Goal: Transaction & Acquisition: Subscribe to service/newsletter

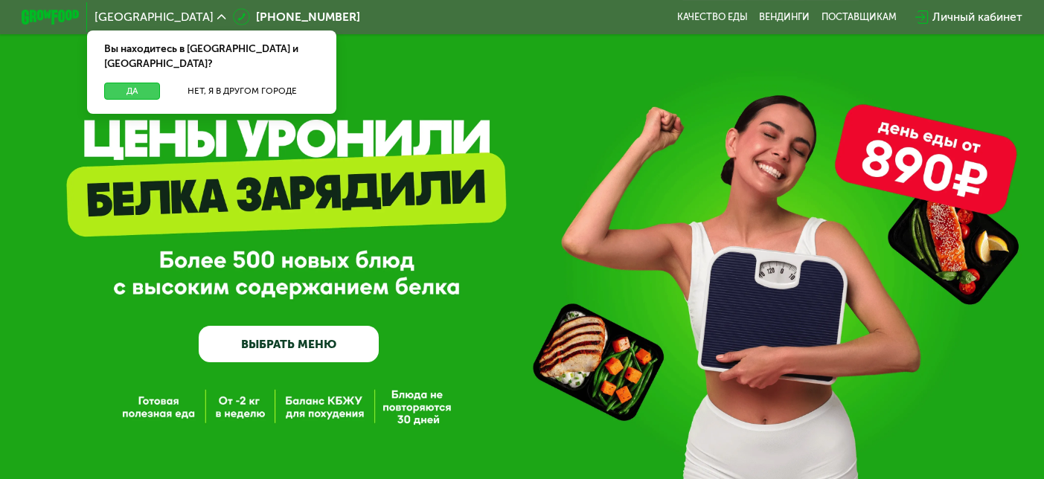
click at [124, 83] on button "Да" at bounding box center [132, 91] width 56 height 17
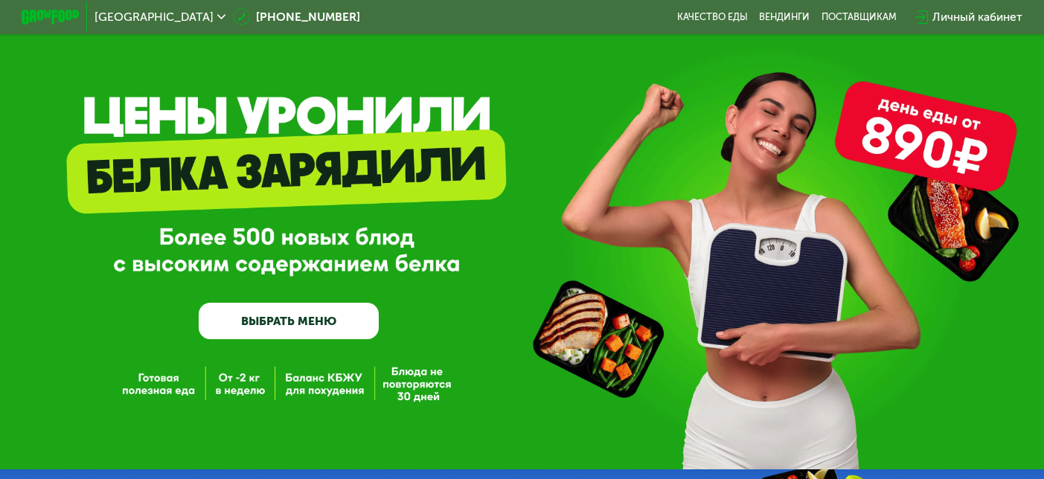
scroll to position [74, 0]
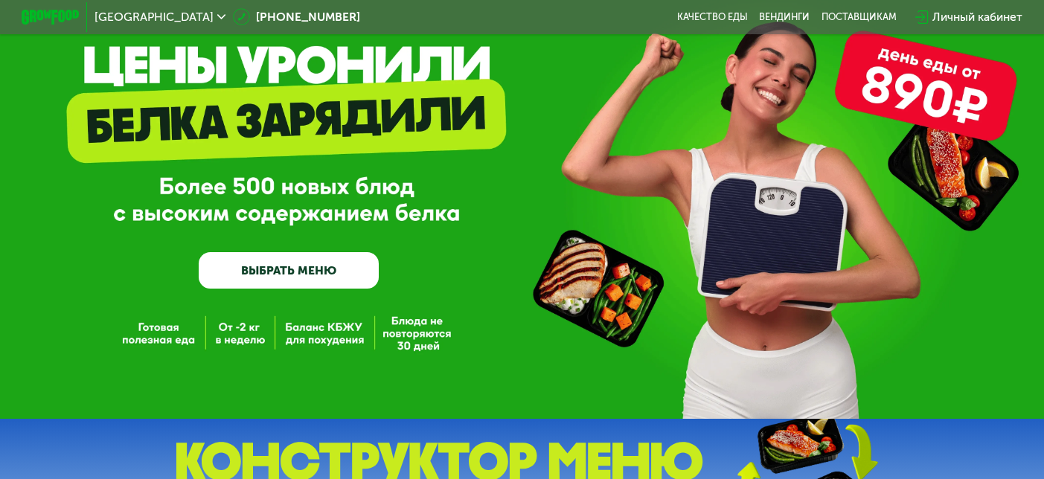
click at [327, 278] on link "ВЫБРАТЬ МЕНЮ" at bounding box center [289, 270] width 181 height 36
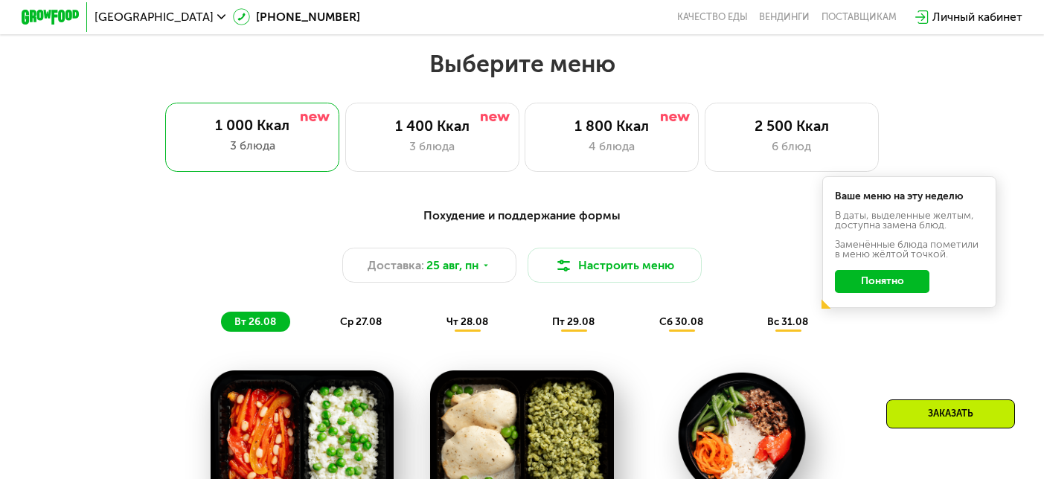
scroll to position [603, 0]
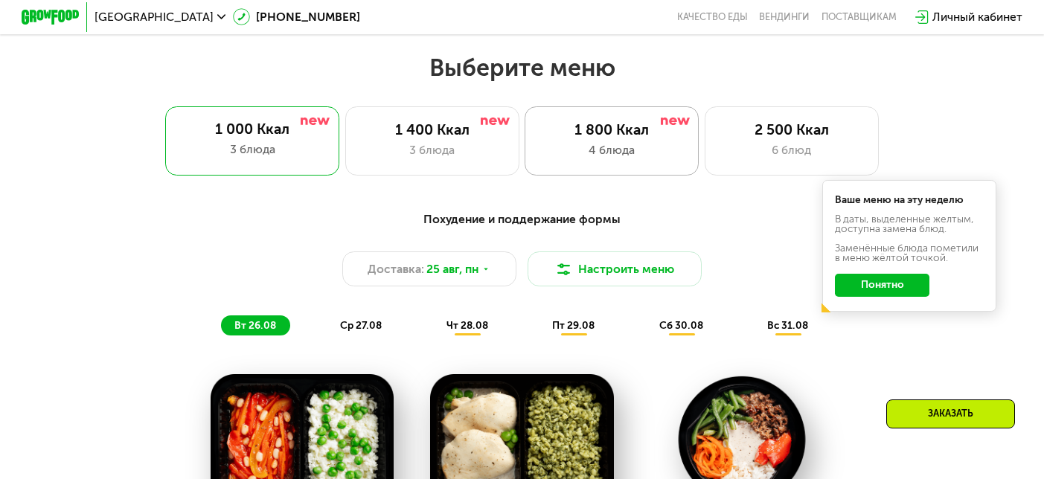
click at [568, 158] on div "4 блюда" at bounding box center [612, 149] width 144 height 17
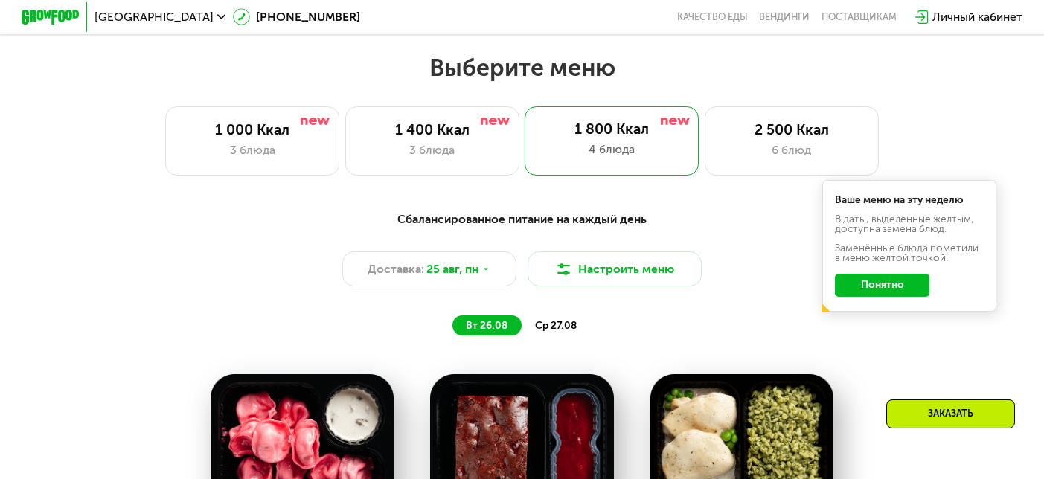
click at [878, 275] on button "Понятно" at bounding box center [882, 285] width 94 height 23
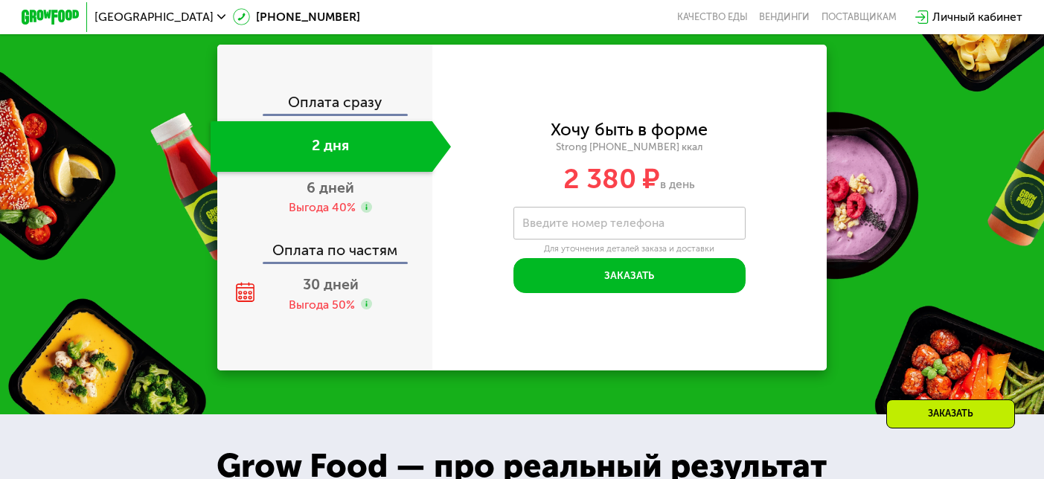
scroll to position [1577, 0]
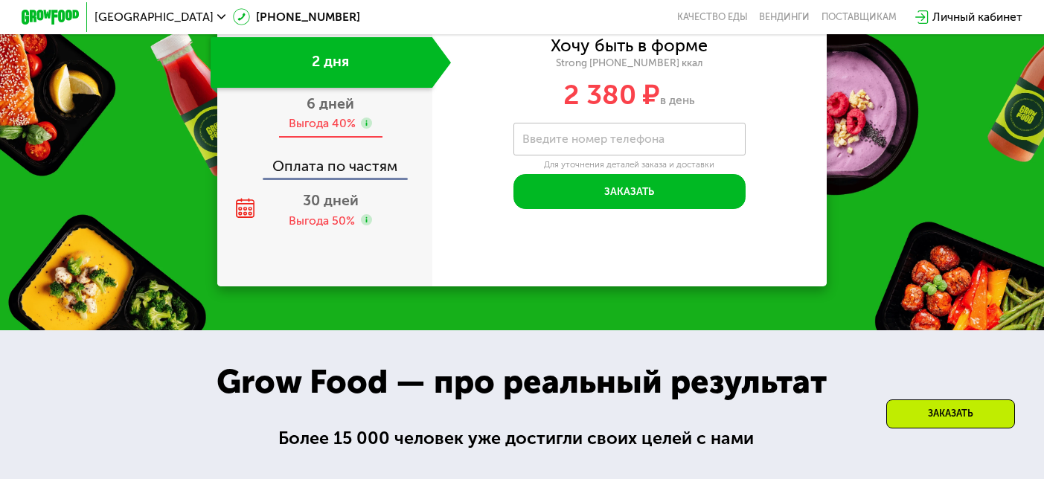
click at [399, 138] on div "6 дней Выгода 40%" at bounding box center [331, 113] width 240 height 51
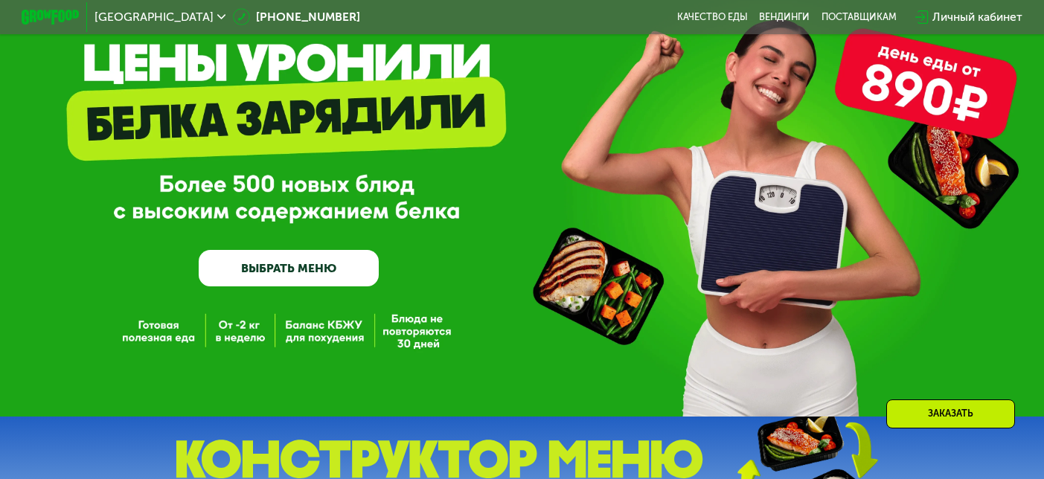
scroll to position [97, 0]
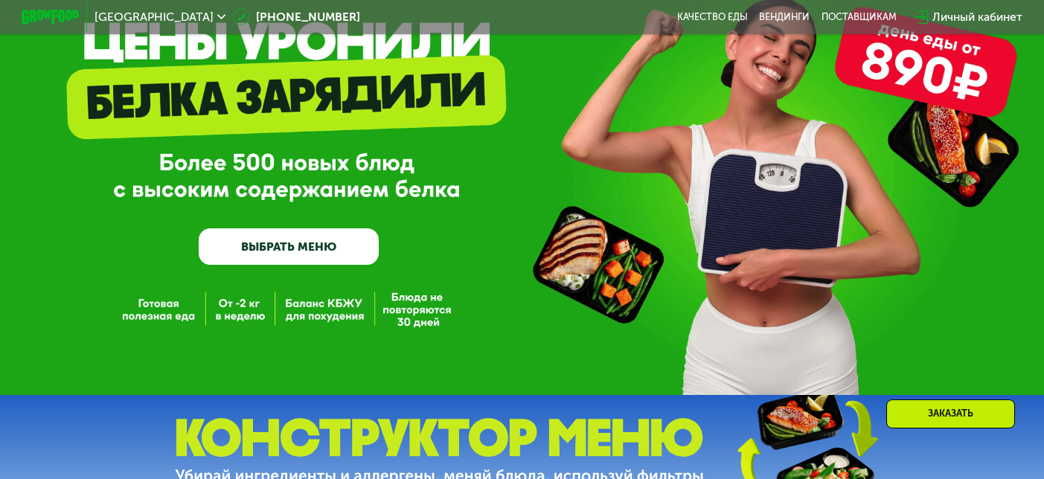
click at [312, 246] on link "ВЫБРАТЬ МЕНЮ" at bounding box center [289, 246] width 181 height 36
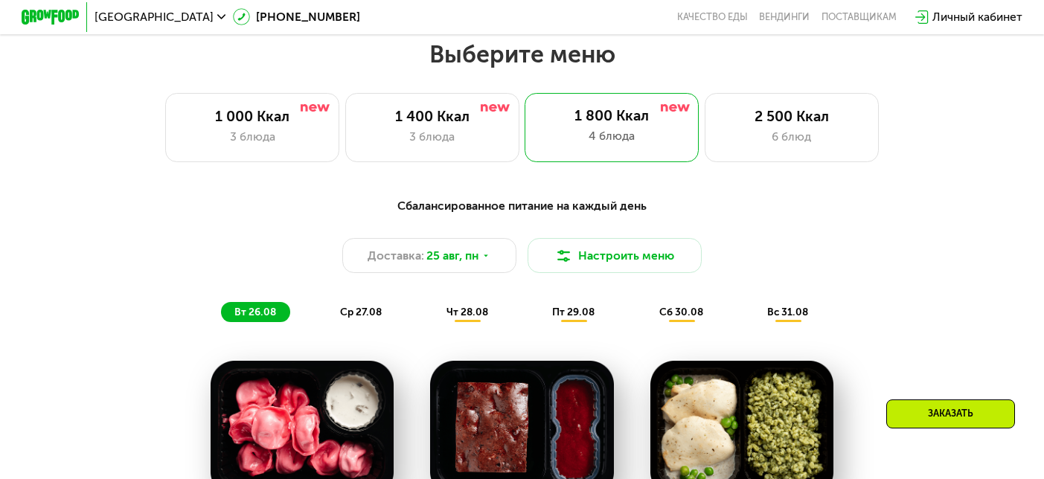
scroll to position [621, 0]
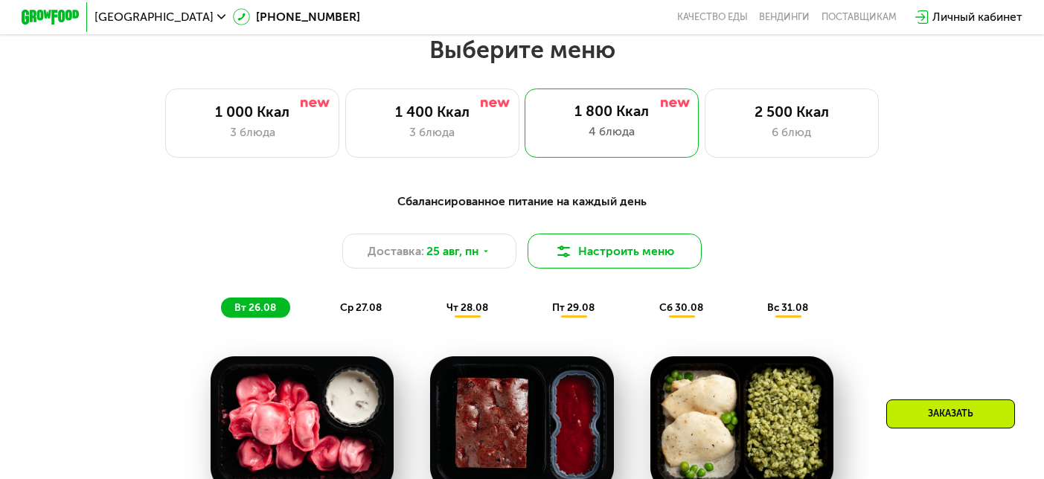
click at [570, 266] on button "Настроить меню" at bounding box center [615, 251] width 174 height 35
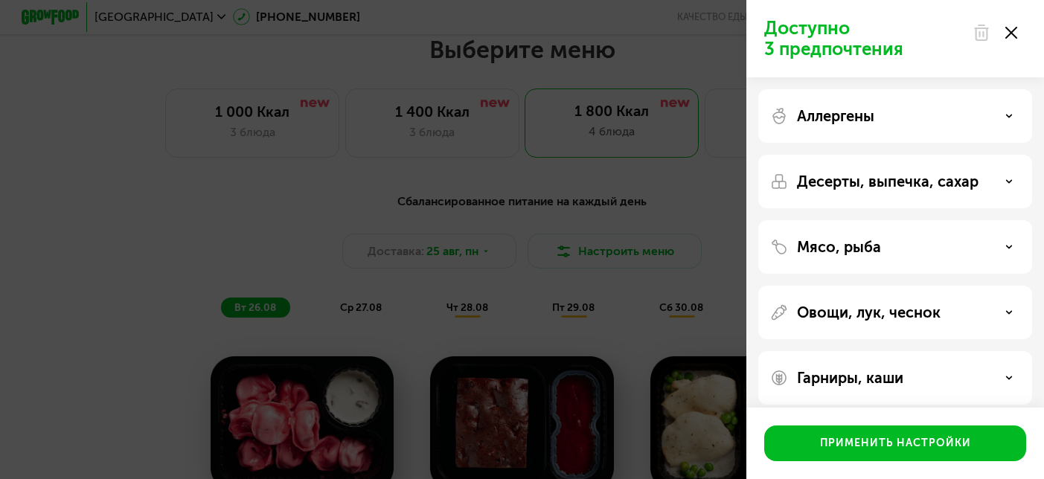
scroll to position [12, 0]
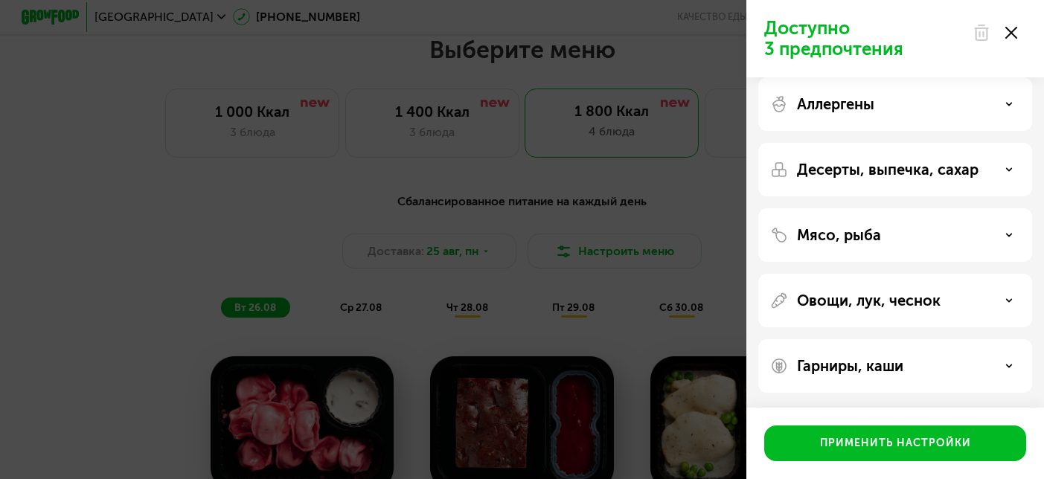
click at [1015, 22] on div at bounding box center [995, 33] width 63 height 30
click at [1010, 28] on icon at bounding box center [1011, 33] width 12 height 12
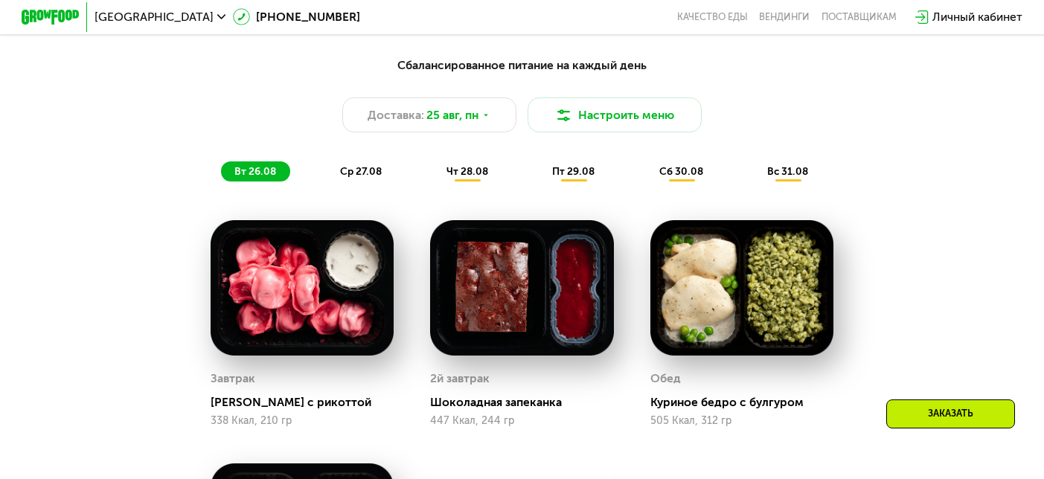
scroll to position [758, 0]
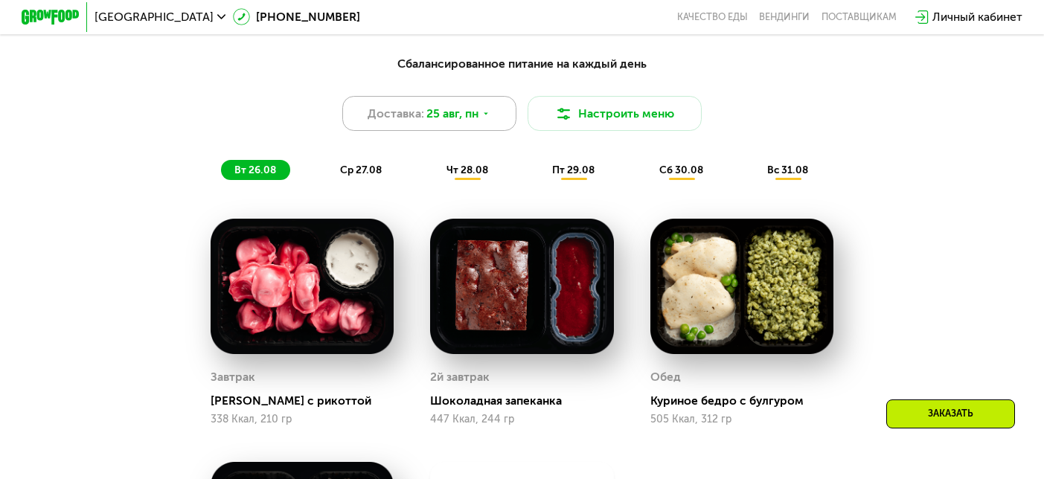
click at [483, 115] on icon at bounding box center [485, 113] width 9 height 9
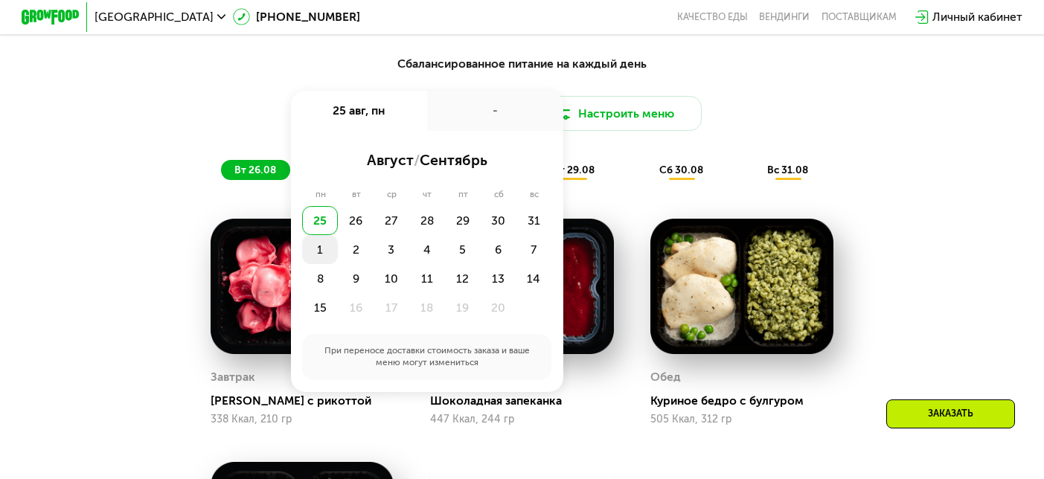
click at [338, 246] on div "1" at bounding box center [356, 249] width 36 height 29
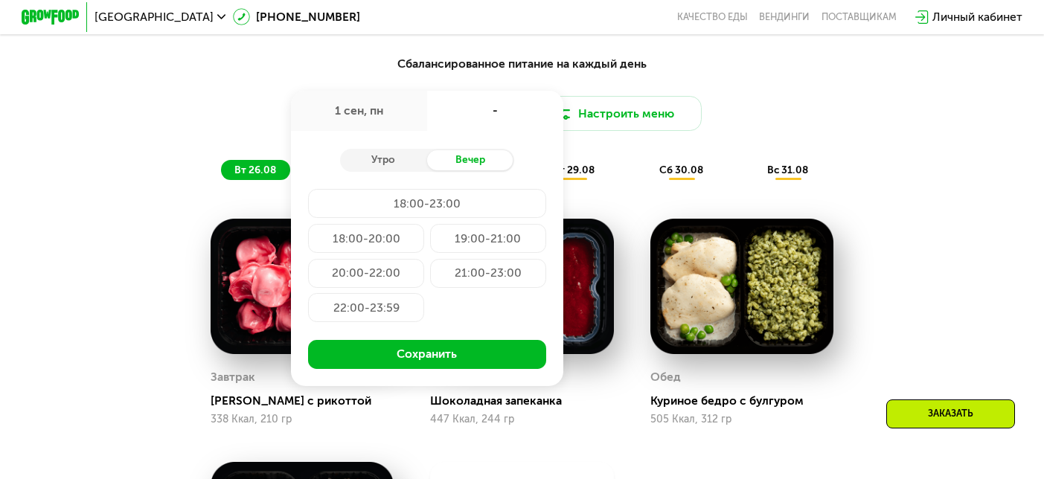
click at [430, 234] on div "18:00-20:00" at bounding box center [488, 238] width 116 height 29
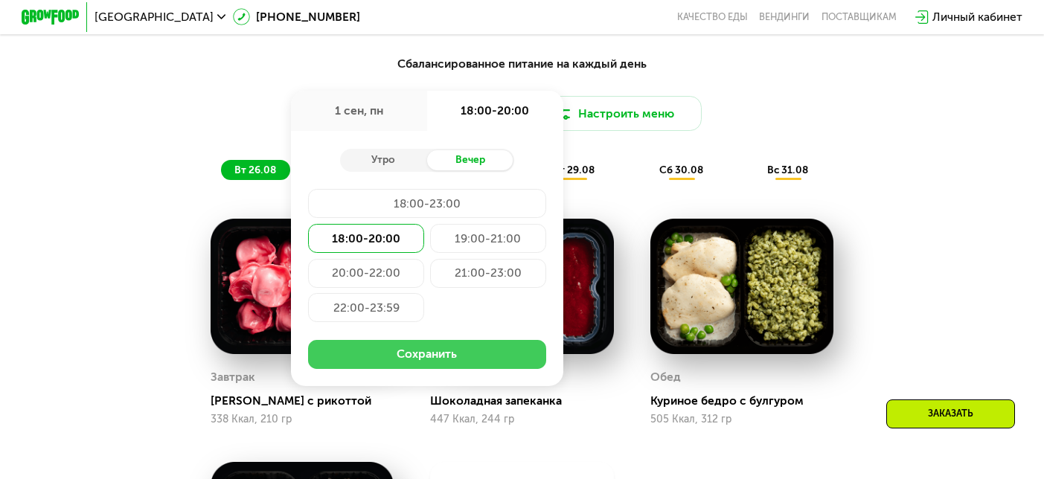
click at [416, 360] on button "Сохранить" at bounding box center [427, 354] width 238 height 29
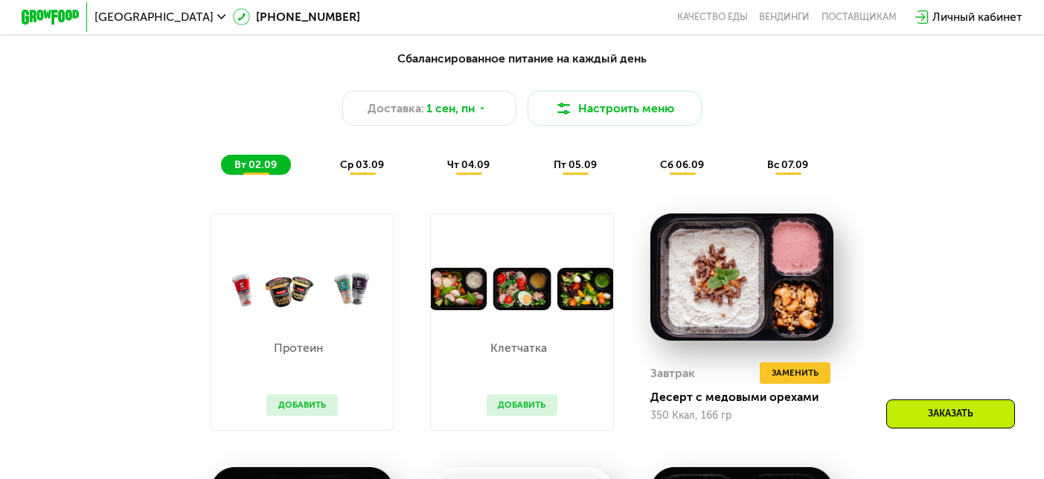
scroll to position [835, 0]
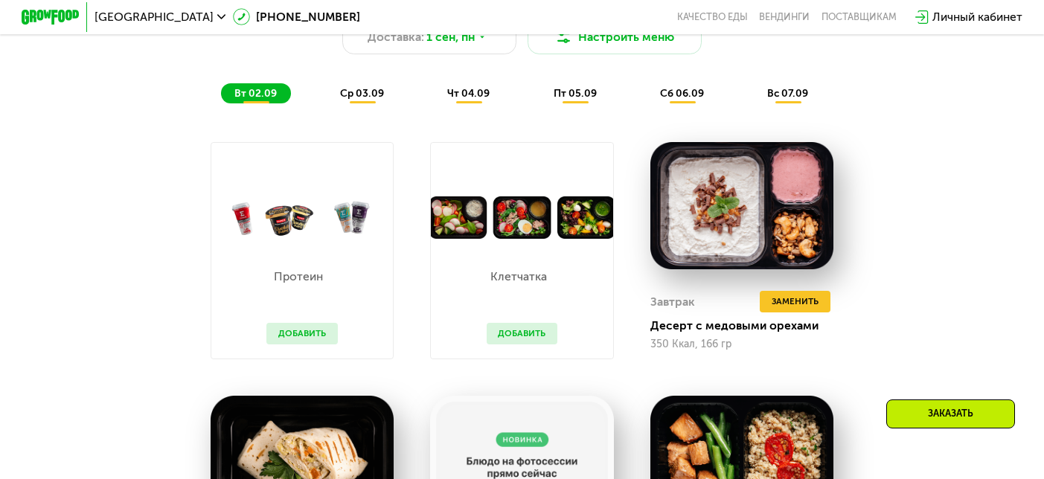
click at [368, 87] on span "ср 03.09" at bounding box center [362, 93] width 44 height 13
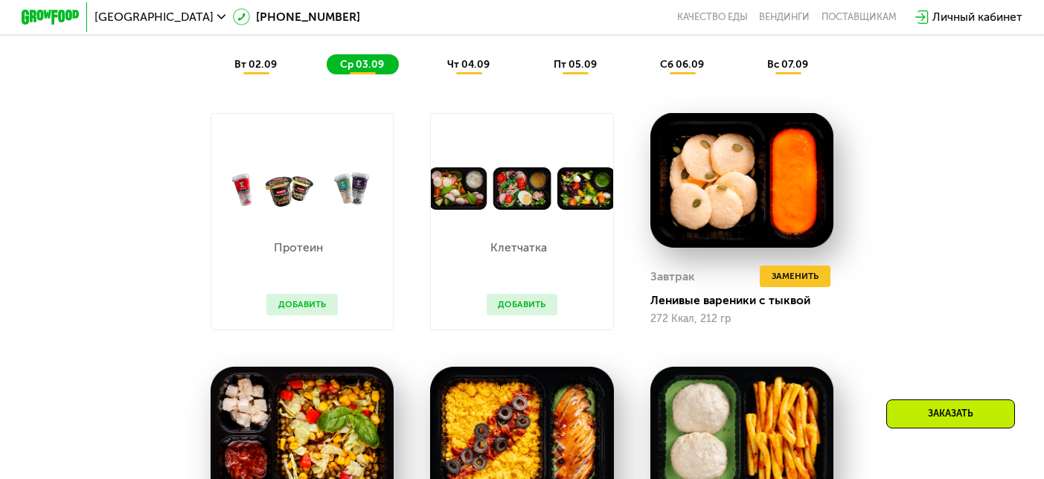
scroll to position [689, 0]
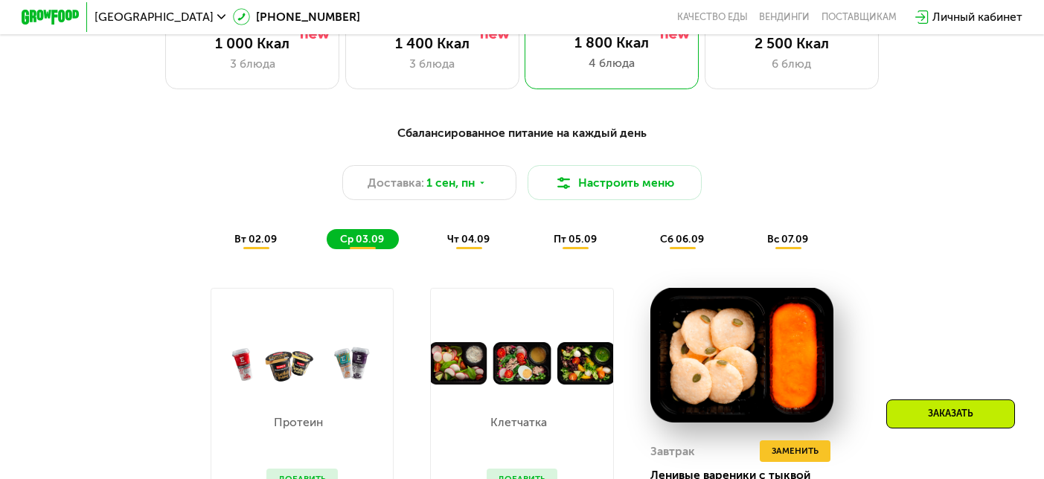
click at [540, 231] on div "чт 04.09" at bounding box center [575, 239] width 71 height 20
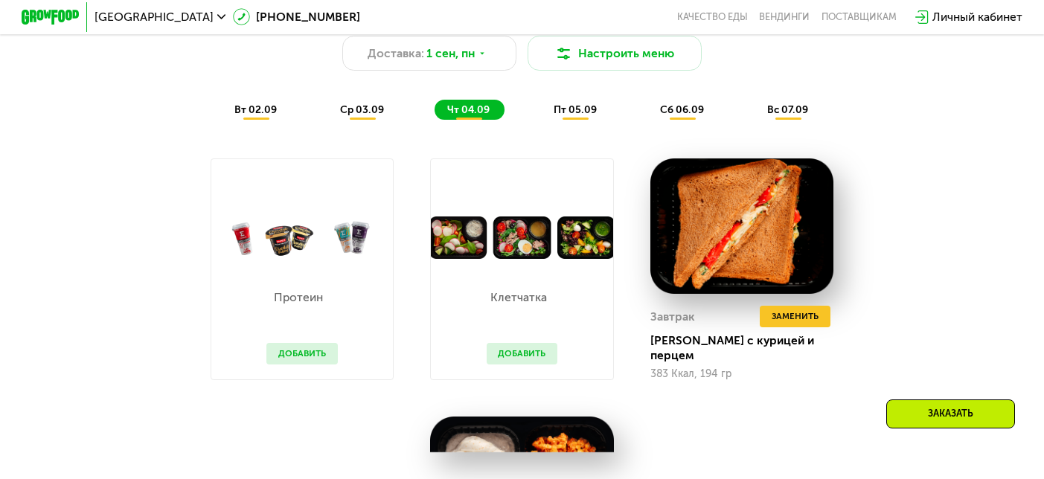
scroll to position [688, 0]
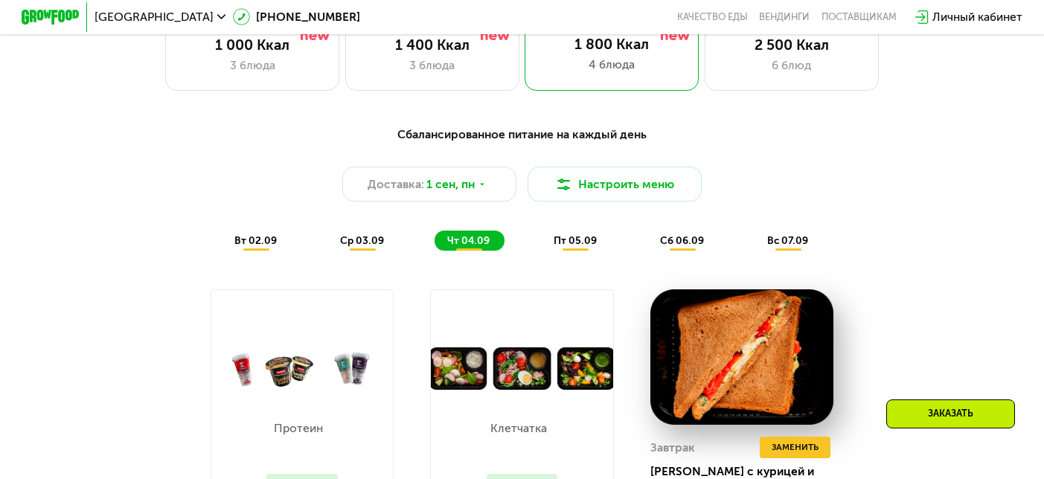
click at [647, 247] on div "пт 05.09" at bounding box center [682, 241] width 71 height 20
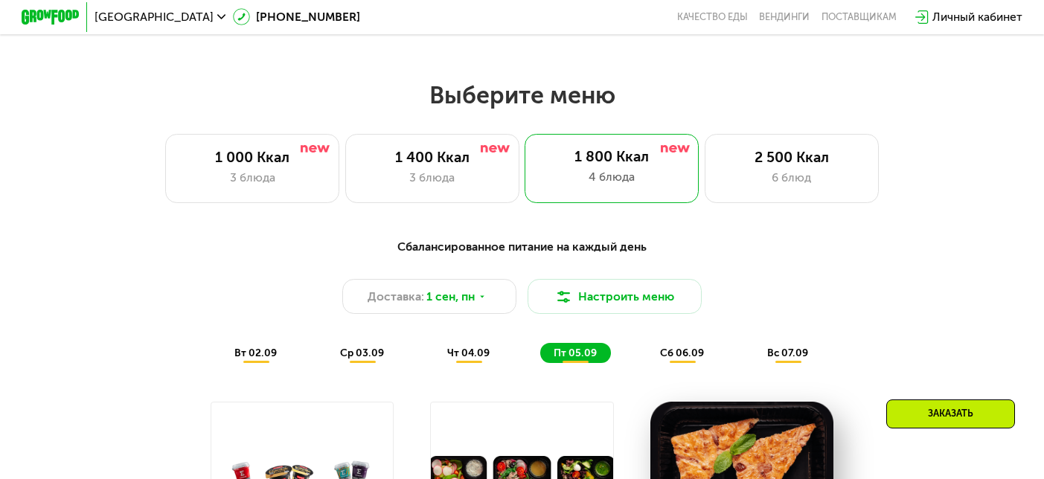
scroll to position [576, 0]
click at [929, 411] on div "Заказать" at bounding box center [950, 414] width 129 height 29
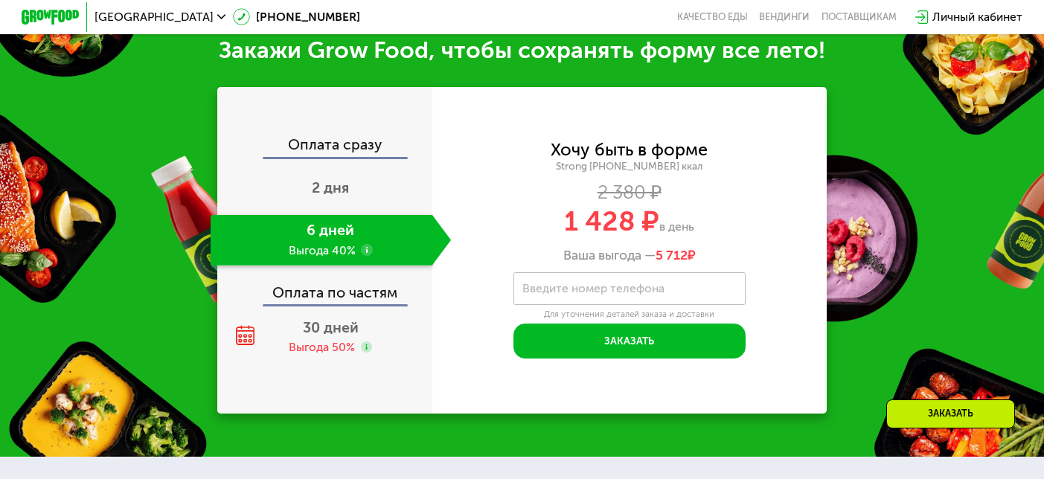
scroll to position [1568, 0]
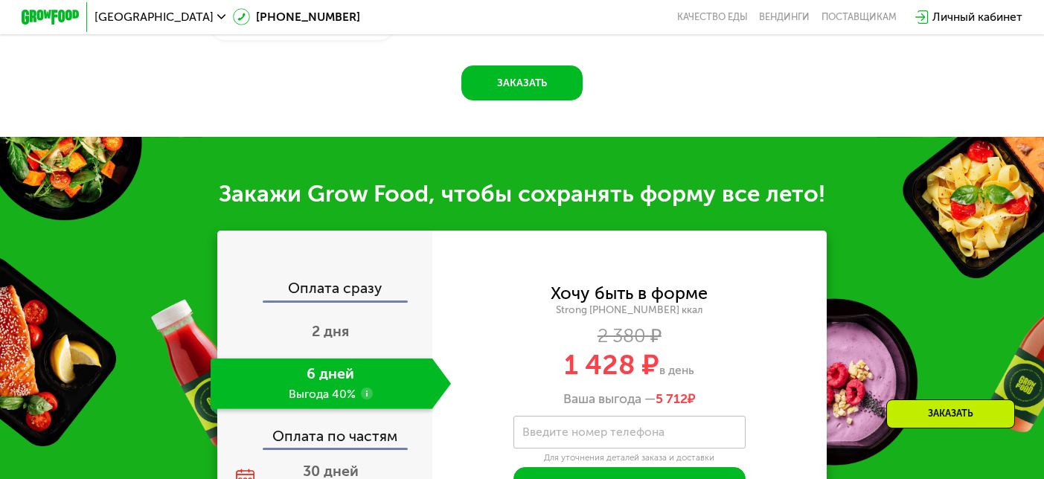
drag, startPoint x: 699, startPoint y: 392, endPoint x: 658, endPoint y: 396, distance: 41.1
click at [658, 396] on span "5 712 ₽" at bounding box center [676, 399] width 40 height 16
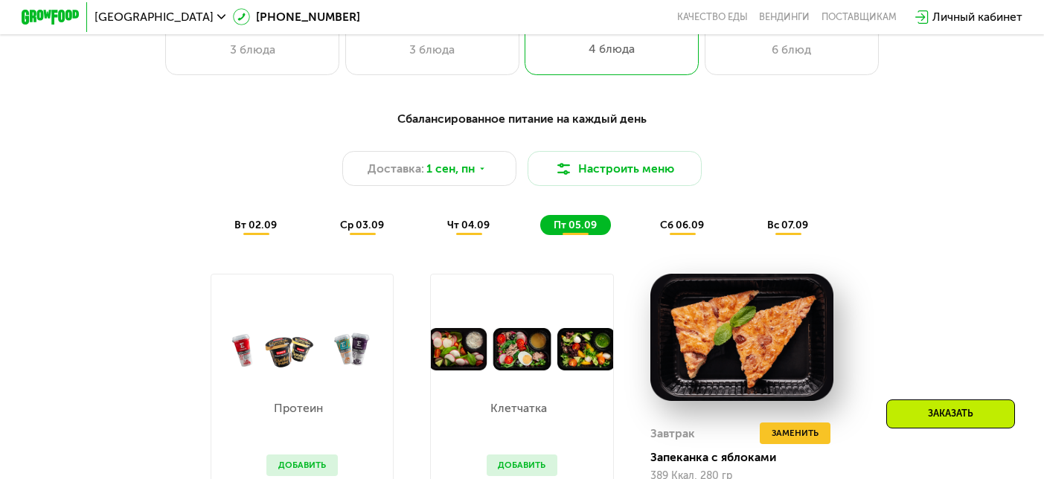
scroll to position [706, 0]
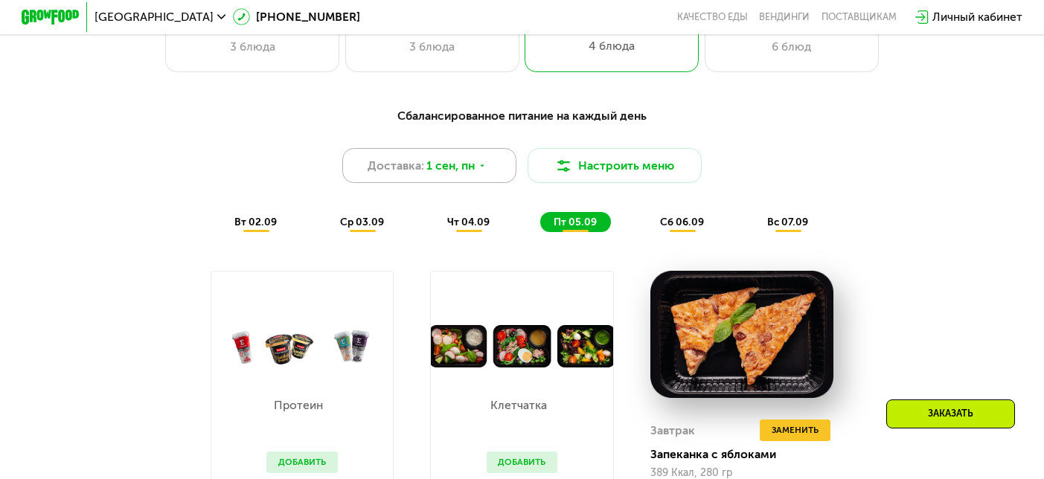
click at [490, 166] on div "Доставка: 1 сен, пн" at bounding box center [429, 165] width 174 height 35
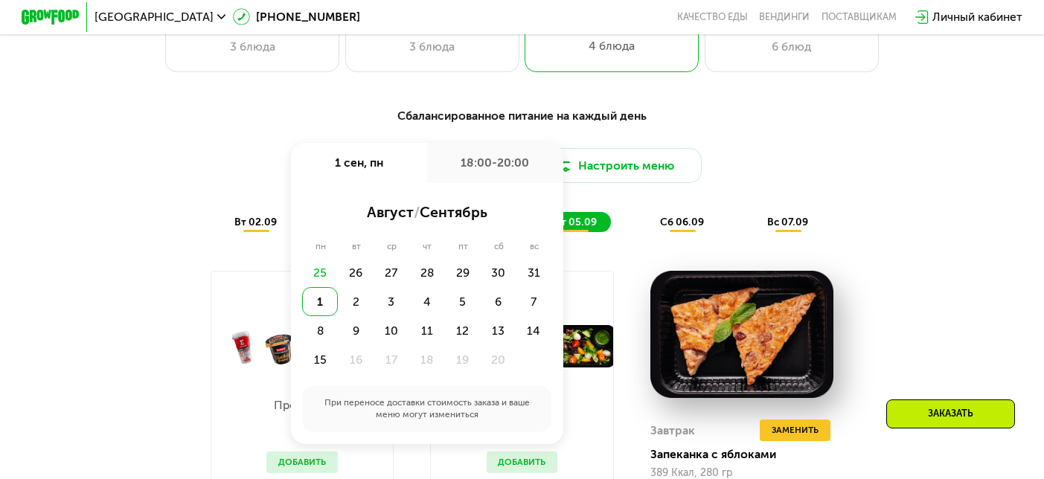
click at [865, 195] on div "Сбалансированное питание на каждый день Доставка: 1 сен, пн 1 сен, пн 18:00-20:…" at bounding box center [522, 169] width 859 height 125
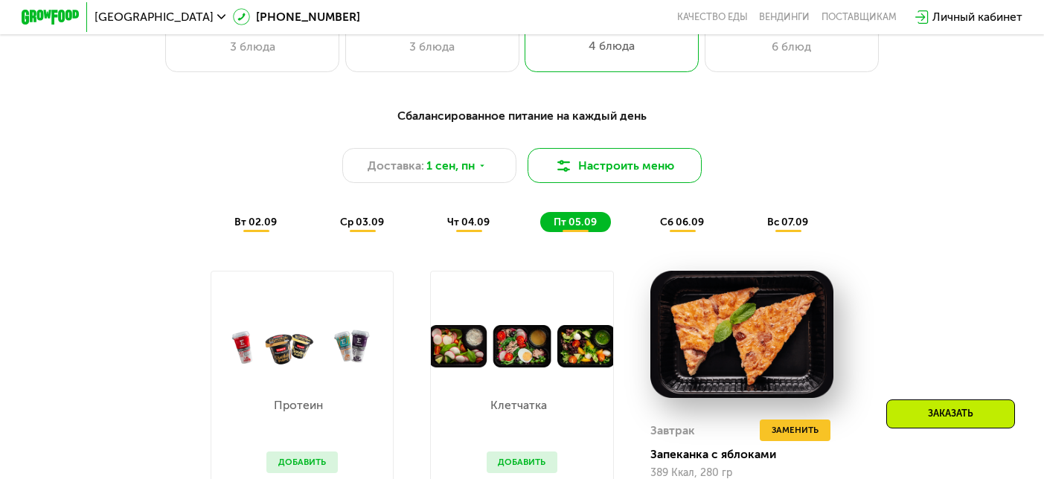
click at [645, 168] on button "Настроить меню" at bounding box center [615, 165] width 174 height 35
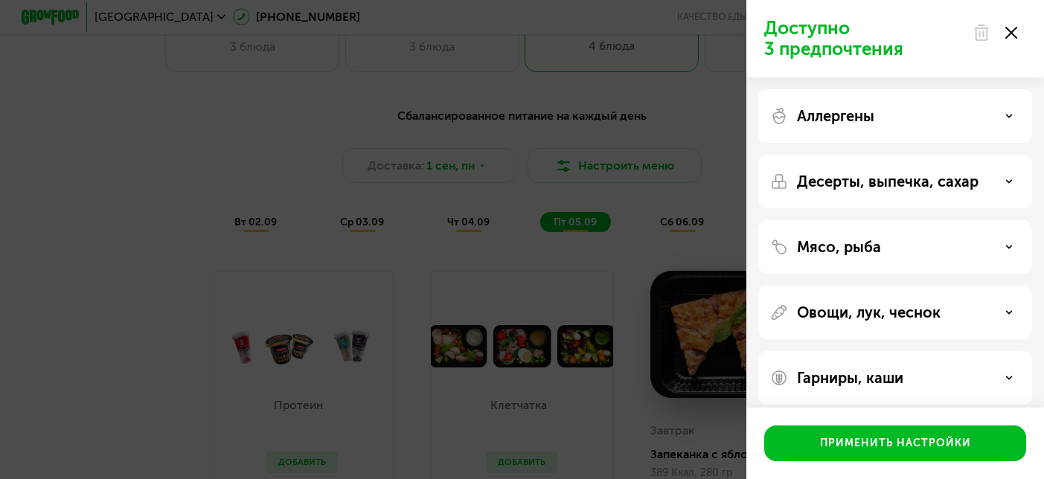
click at [1022, 155] on div "Аллергены" at bounding box center [895, 182] width 274 height 54
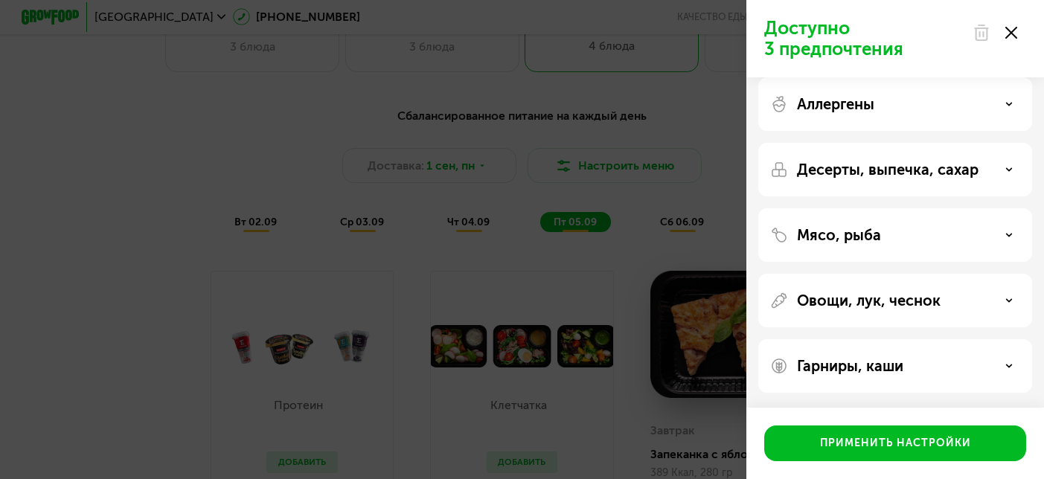
click at [1010, 167] on icon at bounding box center [1008, 169] width 7 height 7
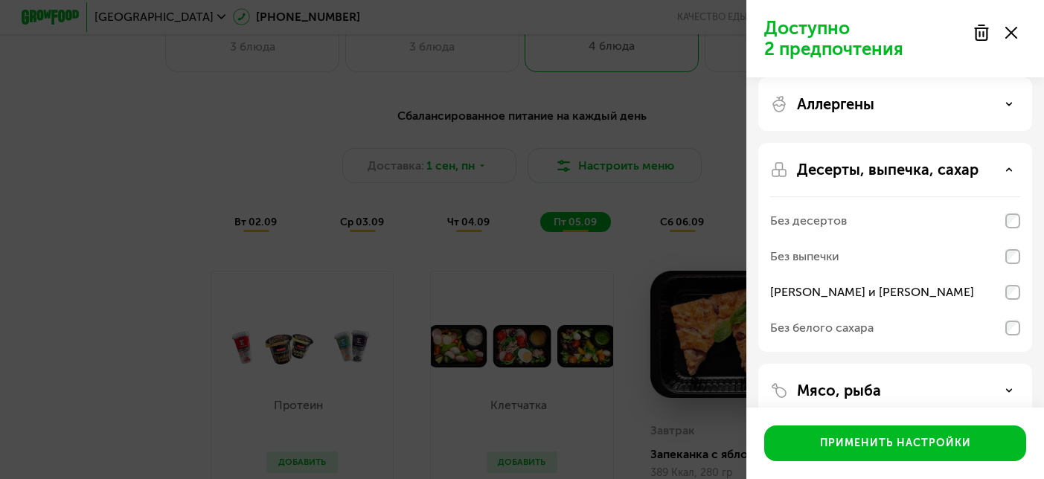
click at [1008, 172] on icon at bounding box center [1008, 169] width 7 height 7
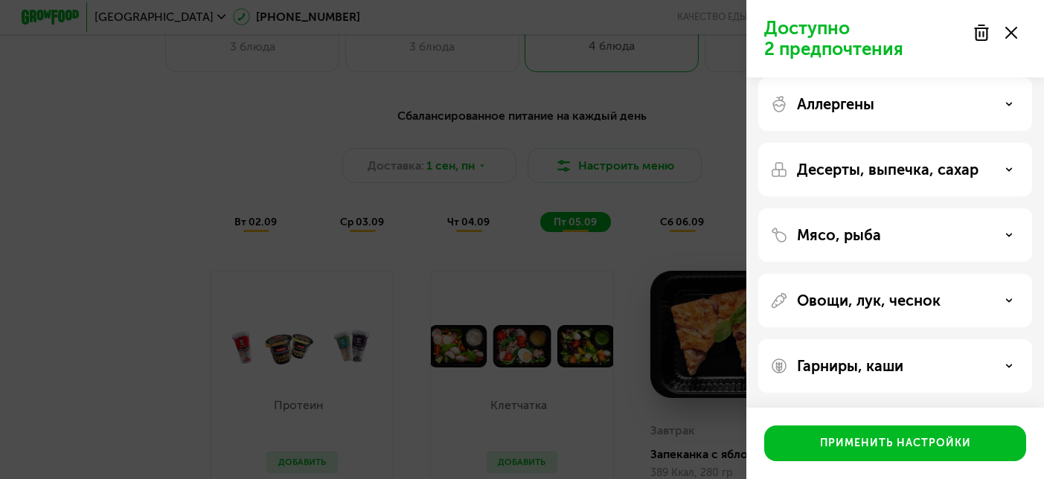
click at [1008, 172] on icon at bounding box center [1008, 169] width 7 height 7
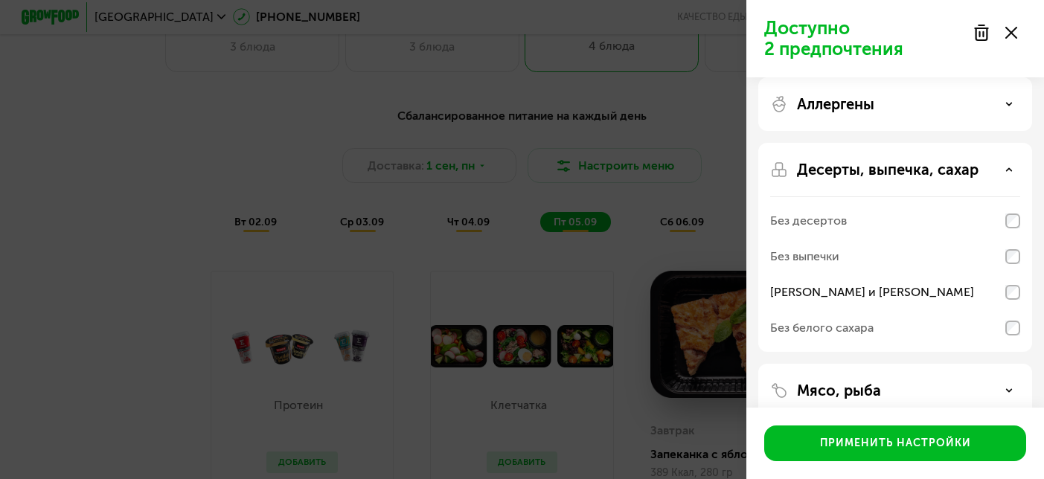
click at [1008, 172] on icon at bounding box center [1008, 169] width 7 height 7
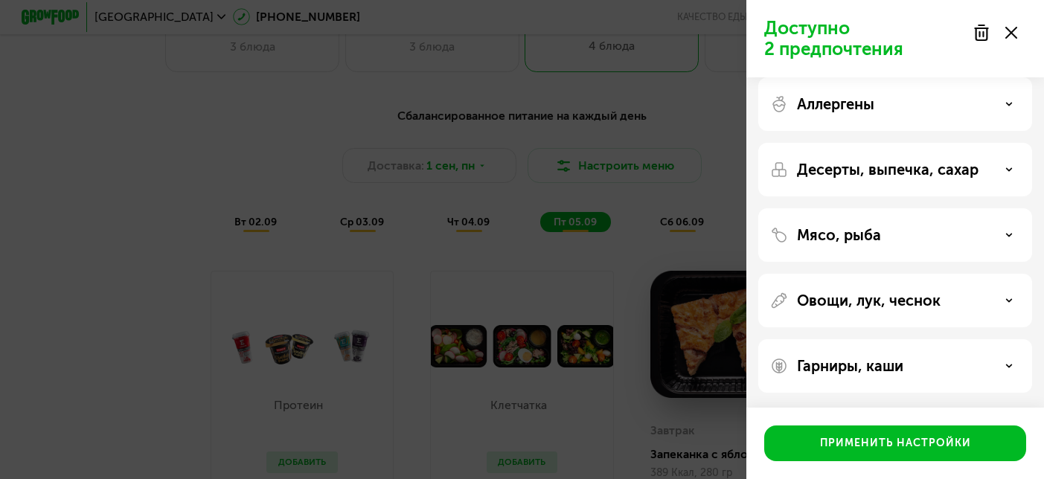
click at [1008, 236] on use at bounding box center [1009, 235] width 5 height 2
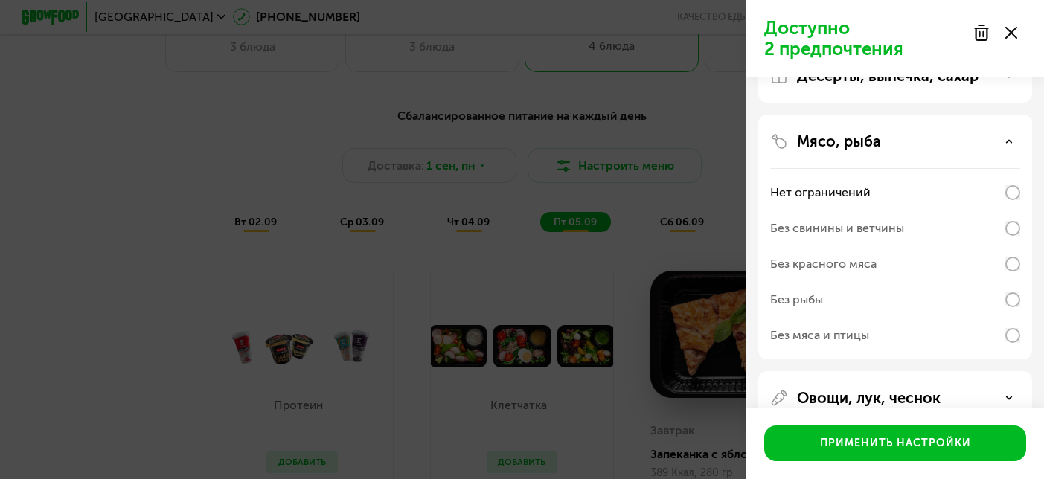
scroll to position [109, 0]
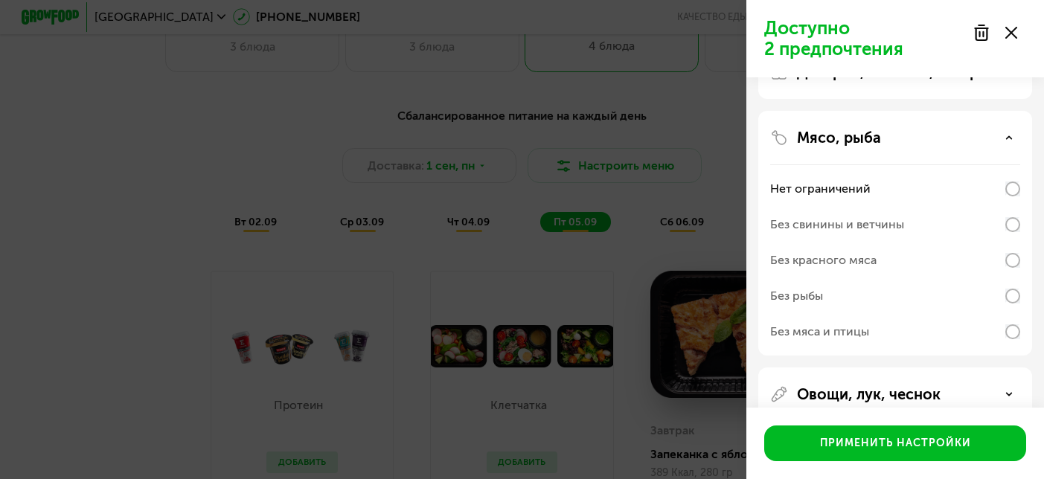
click at [1014, 135] on div "Мясо, рыба" at bounding box center [895, 138] width 250 height 18
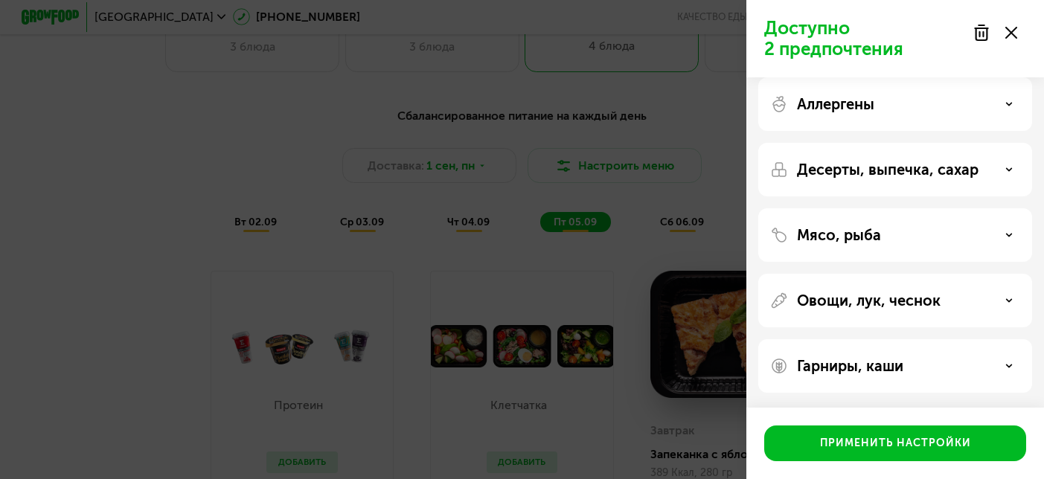
click at [1012, 308] on div "Овощи, лук, чеснок" at bounding box center [895, 301] width 250 height 18
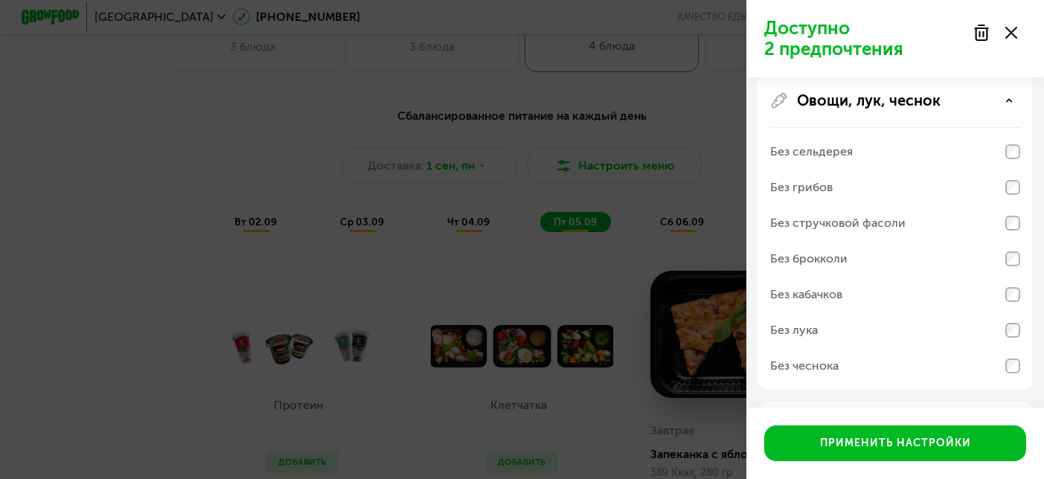
scroll to position [214, 0]
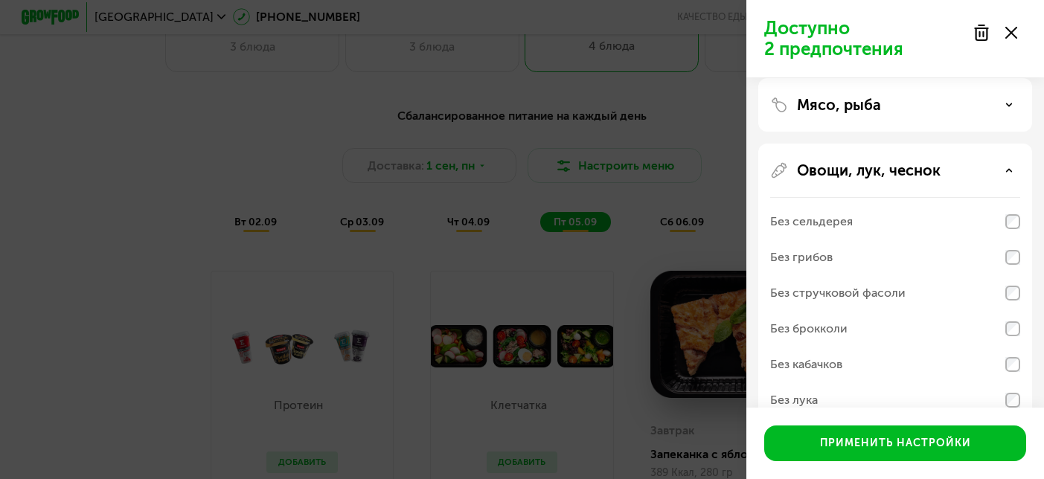
click at [1008, 166] on div "Овощи, лук, чеснок" at bounding box center [895, 170] width 250 height 18
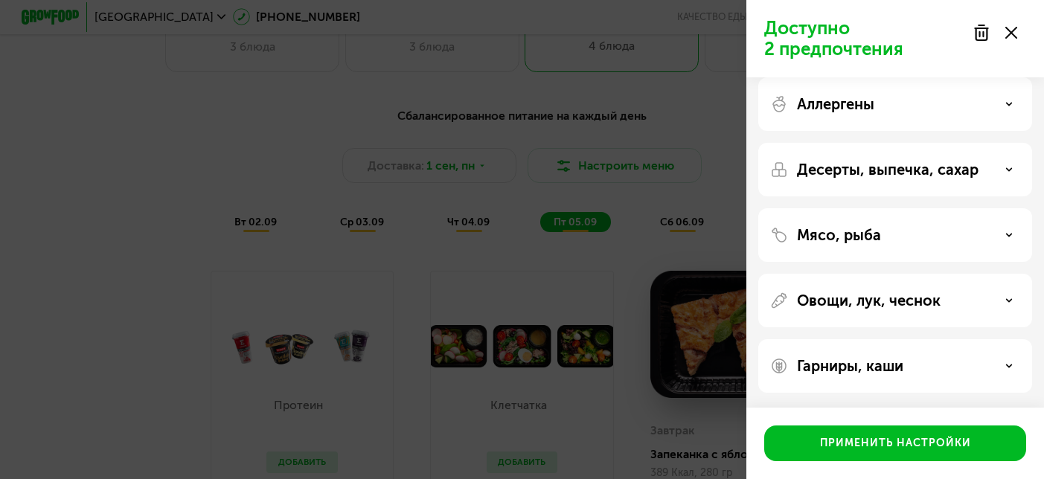
click at [1016, 380] on div "Гарниры, каши" at bounding box center [895, 366] width 274 height 54
click at [1013, 362] on div "Гарниры, каши" at bounding box center [895, 366] width 250 height 18
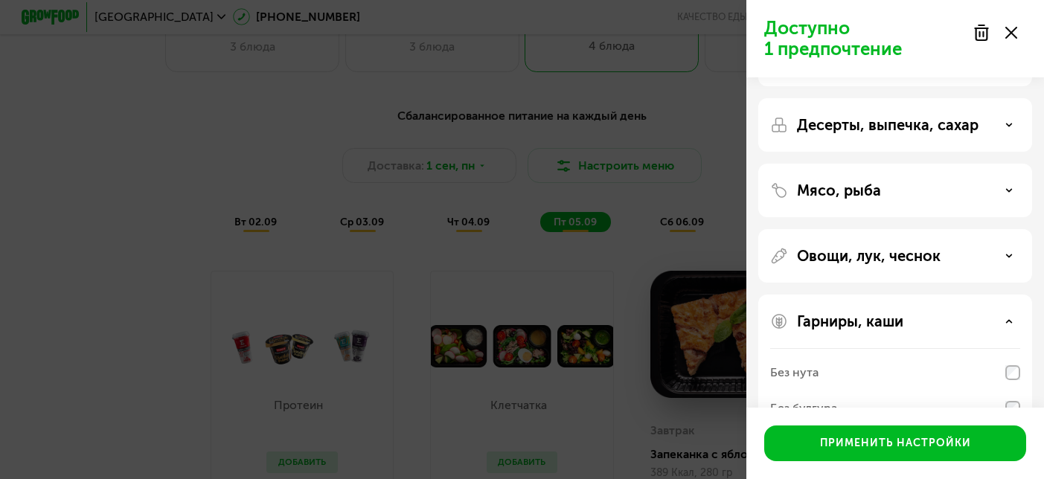
scroll to position [38, 0]
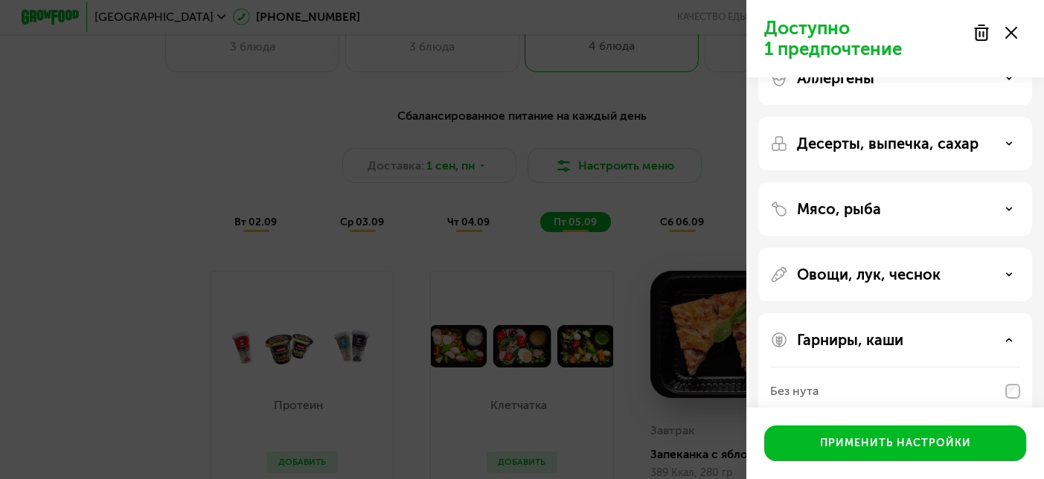
click at [1008, 334] on div "Гарниры, каши" at bounding box center [895, 340] width 250 height 18
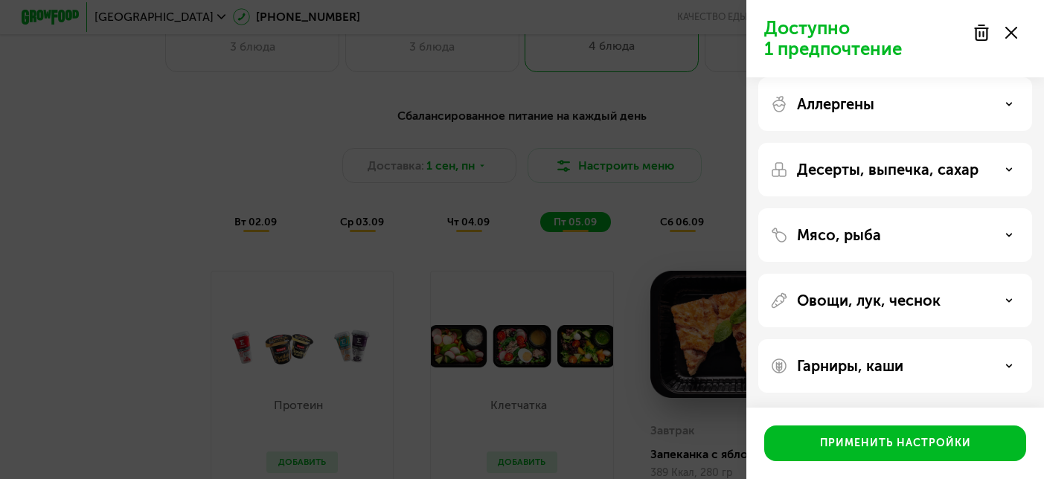
scroll to position [0, 0]
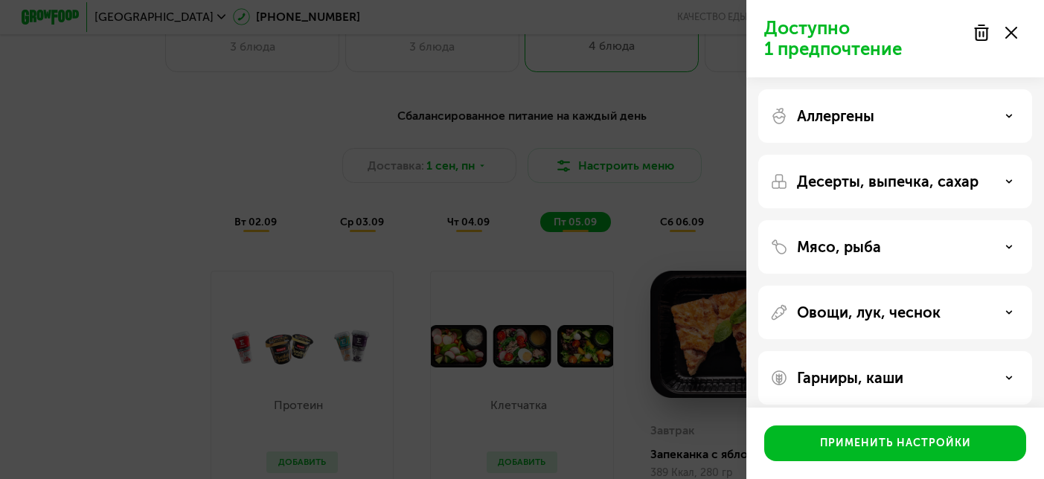
click at [1007, 185] on div "Десерты, выпечка, сахар" at bounding box center [895, 182] width 250 height 18
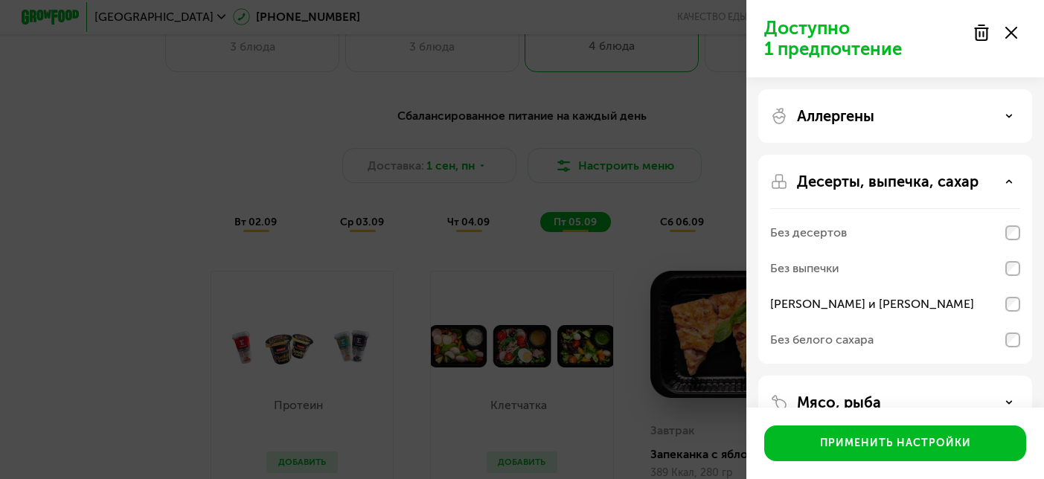
scroll to position [42, 0]
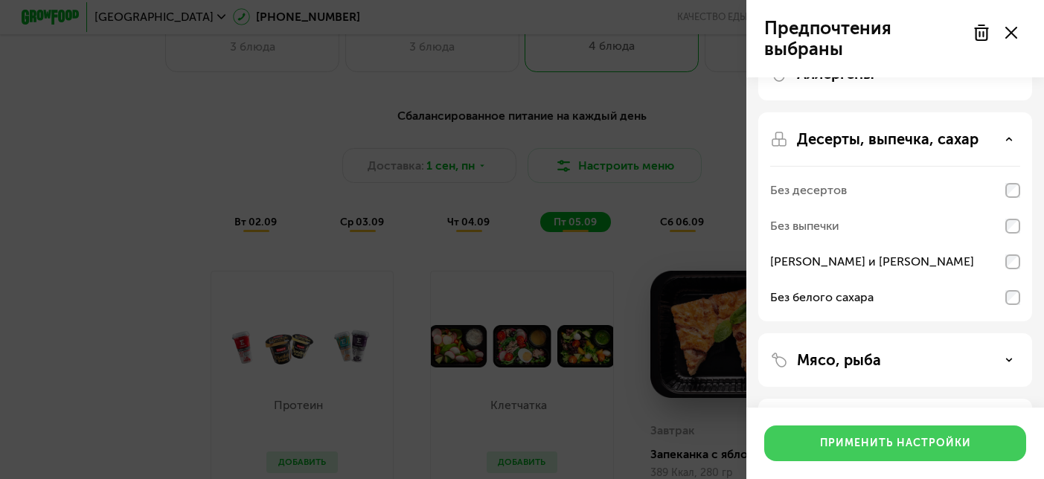
click at [889, 441] on div "Применить настройки" at bounding box center [895, 443] width 151 height 15
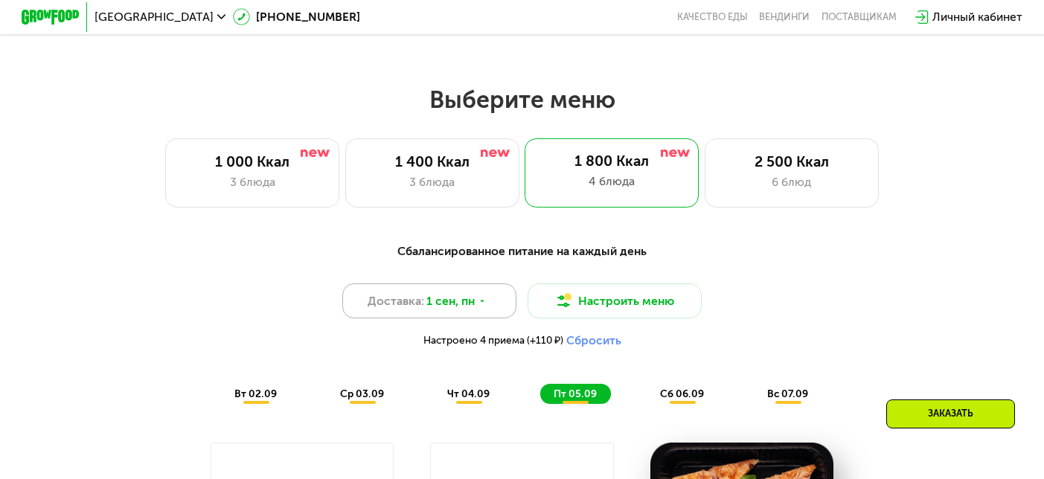
scroll to position [577, 0]
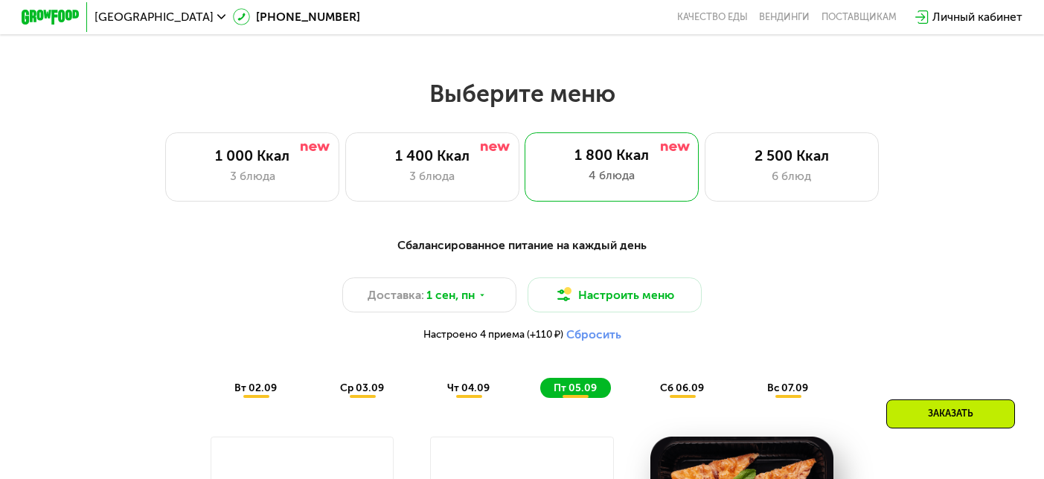
click at [246, 388] on span "вт 02.09" at bounding box center [255, 388] width 42 height 13
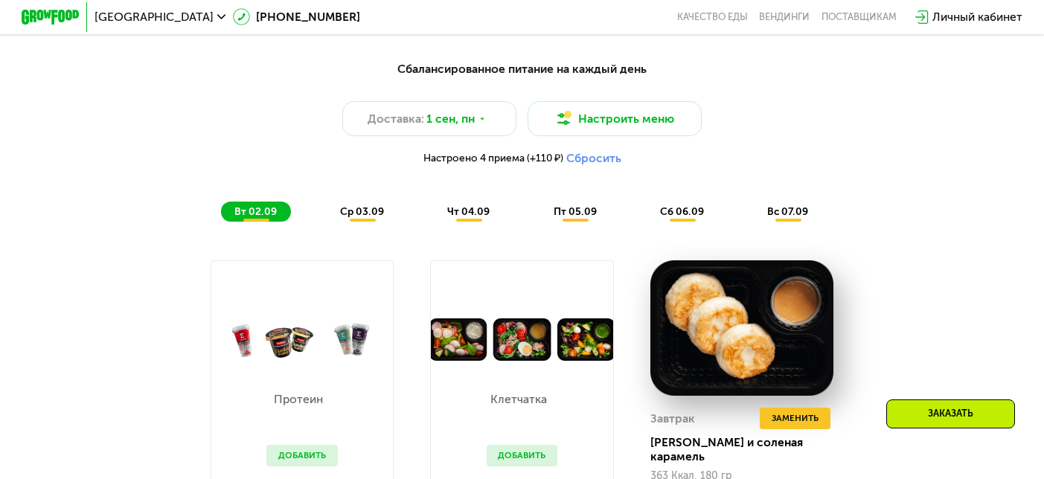
scroll to position [731, 0]
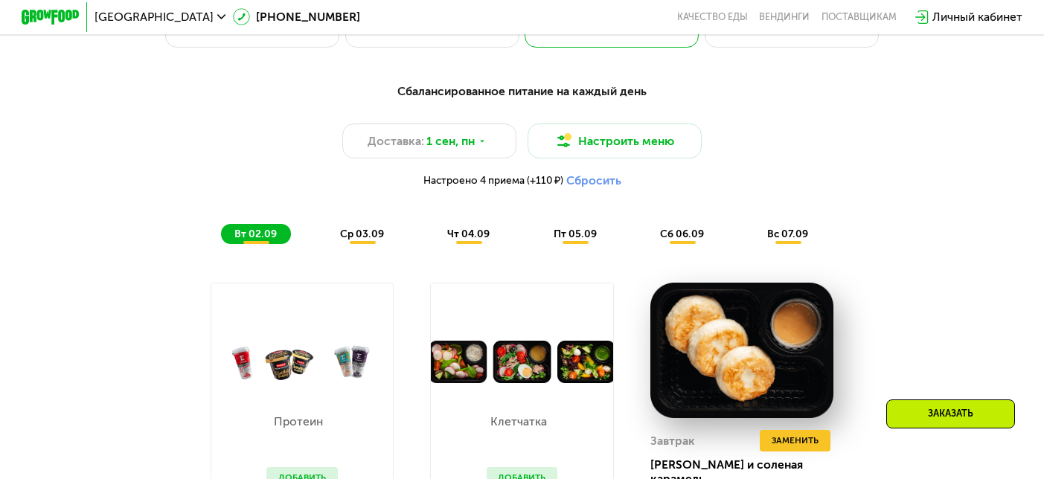
click at [368, 230] on span "ср 03.09" at bounding box center [362, 234] width 44 height 13
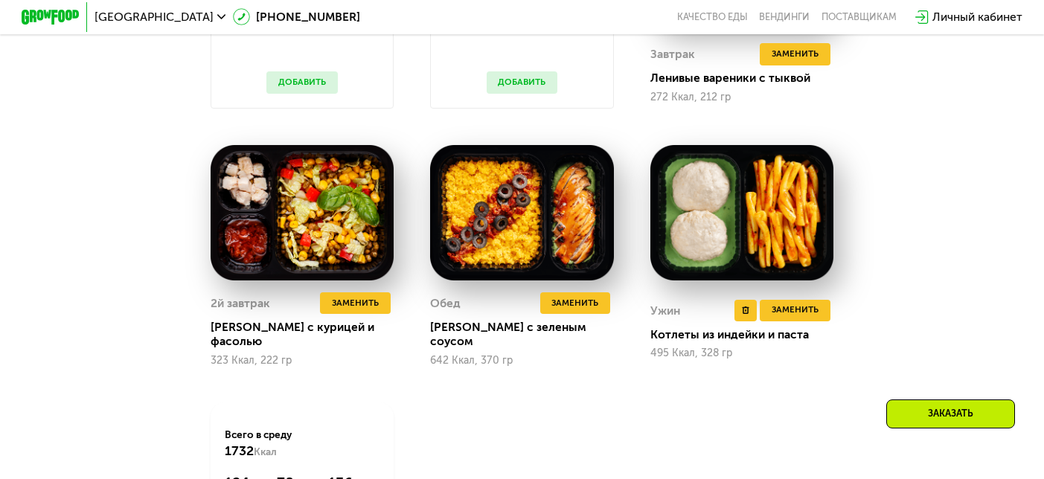
scroll to position [1128, 0]
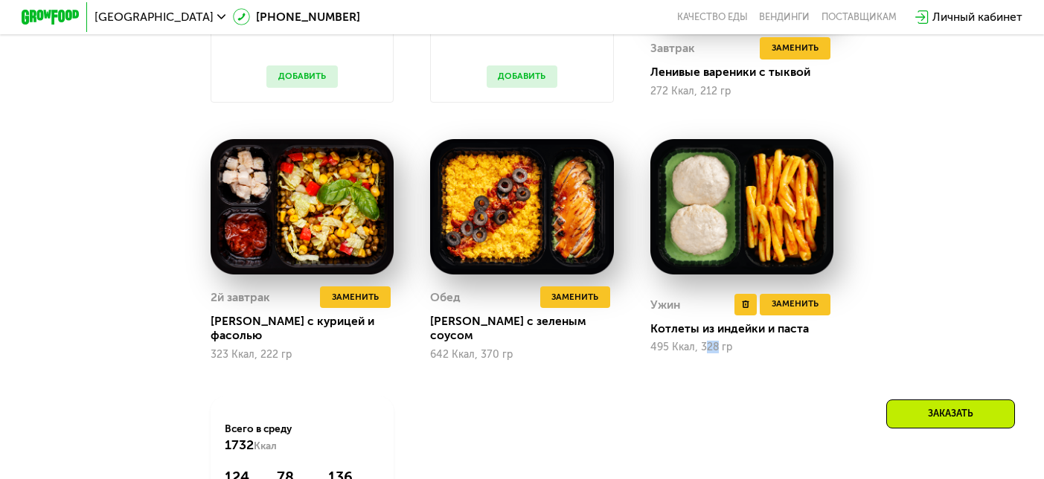
drag, startPoint x: 717, startPoint y: 340, endPoint x: 702, endPoint y: 340, distance: 14.1
click at [702, 342] on div "495 Ккал, 328 гр" at bounding box center [742, 348] width 184 height 12
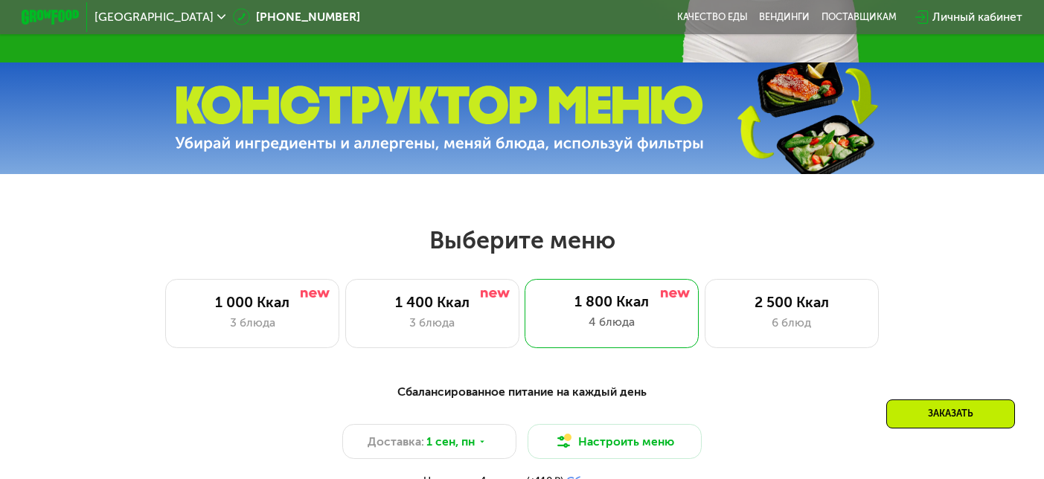
scroll to position [443, 0]
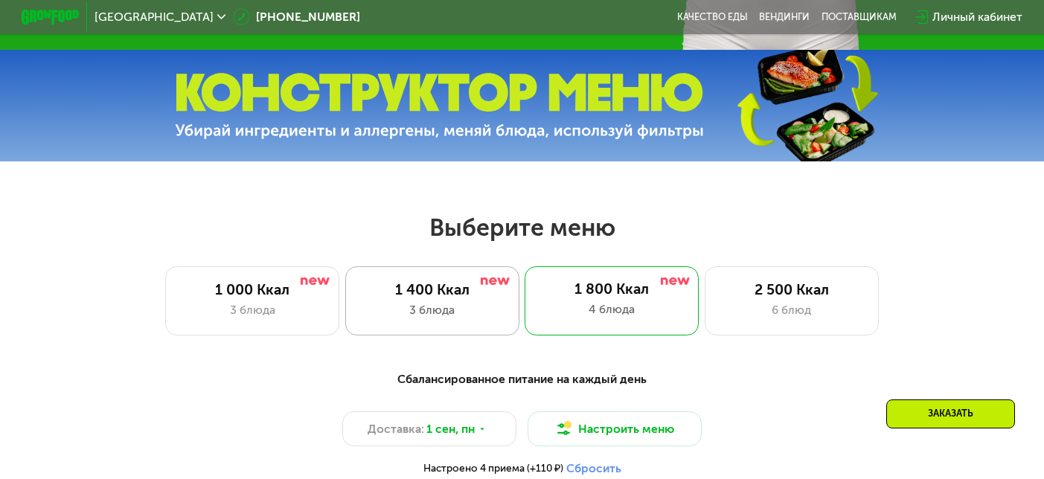
click at [525, 272] on div "1 400 Ккал 3 блюда" at bounding box center [612, 301] width 174 height 70
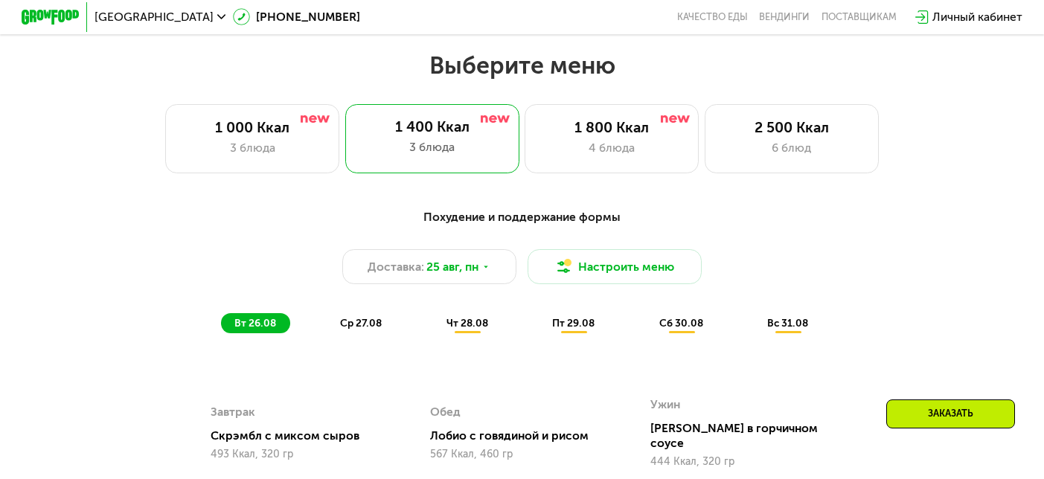
scroll to position [601, 0]
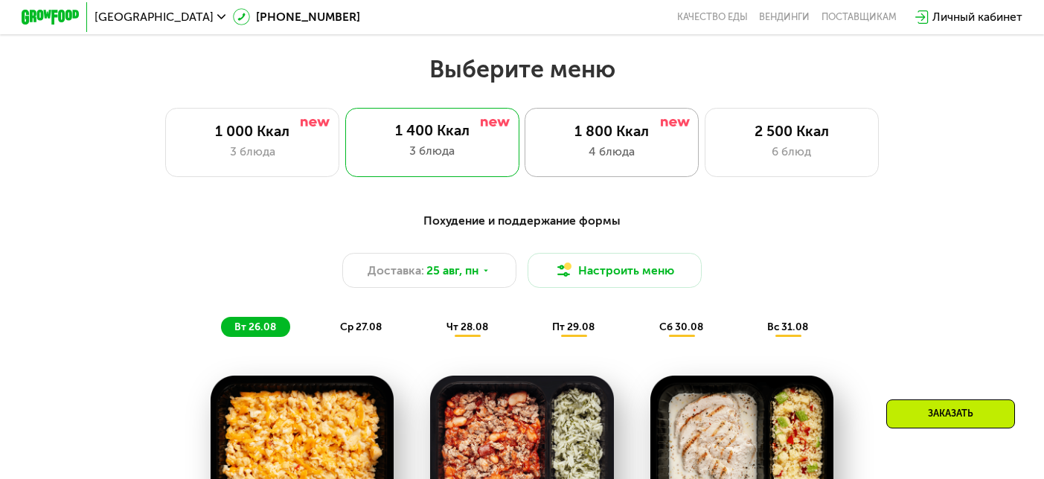
click at [608, 146] on div "4 блюда" at bounding box center [612, 151] width 144 height 17
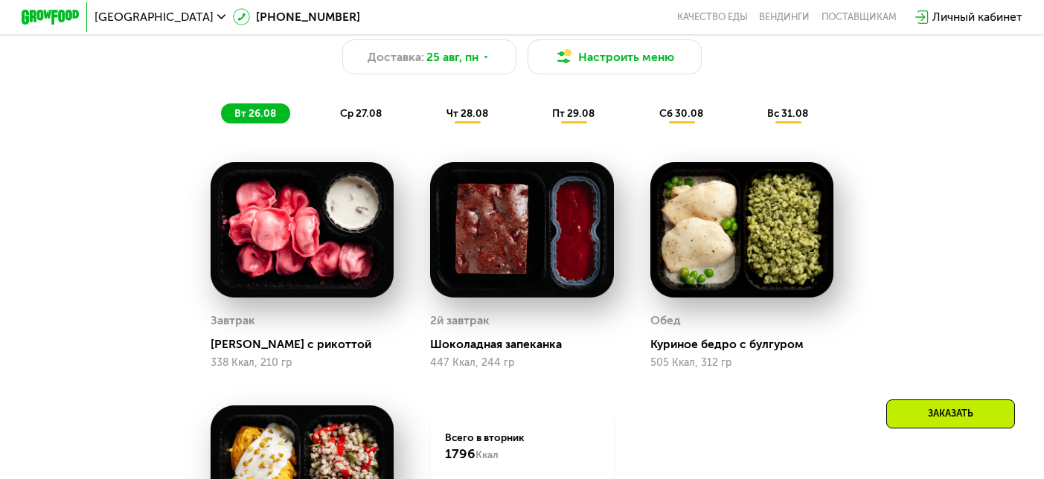
scroll to position [816, 0]
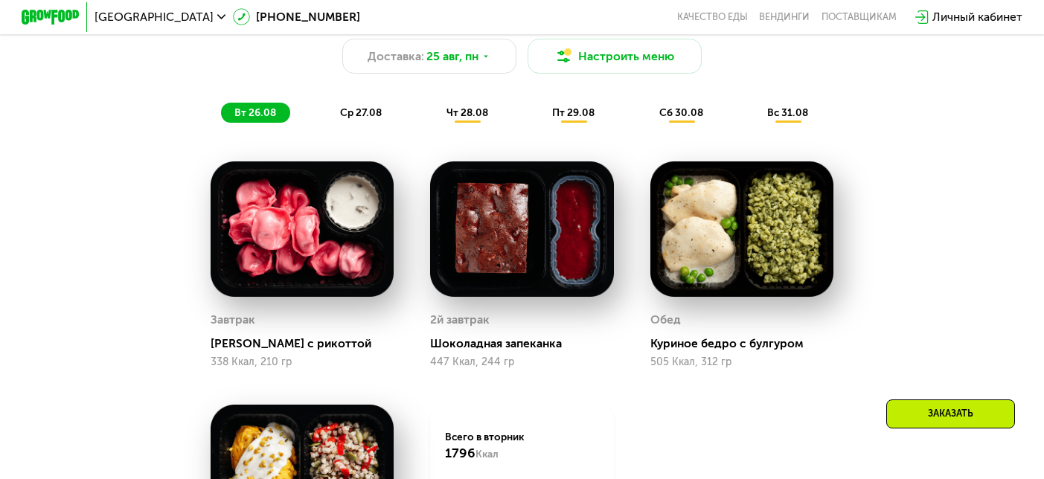
click at [956, 22] on div "Личный кабинет" at bounding box center [977, 16] width 90 height 17
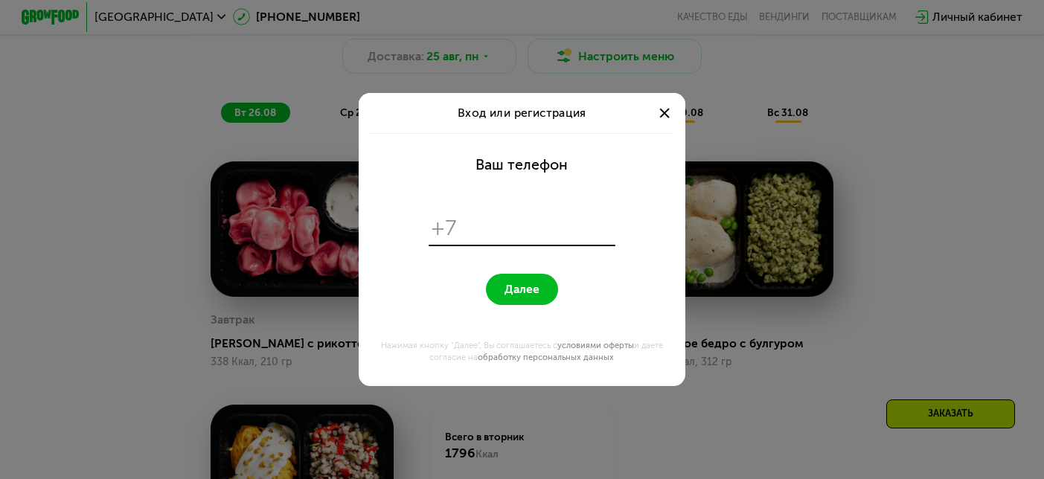
scroll to position [0, 0]
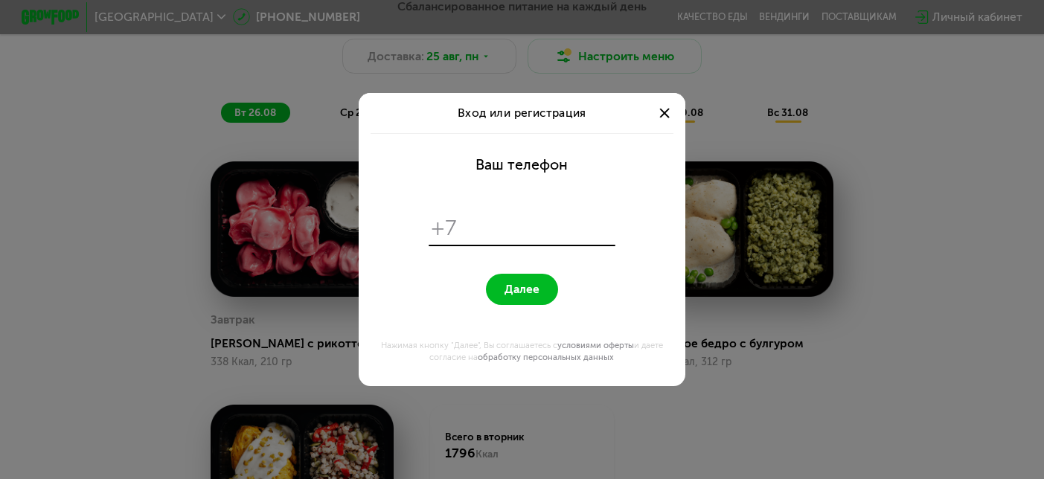
click at [666, 112] on div at bounding box center [664, 112] width 17 height 17
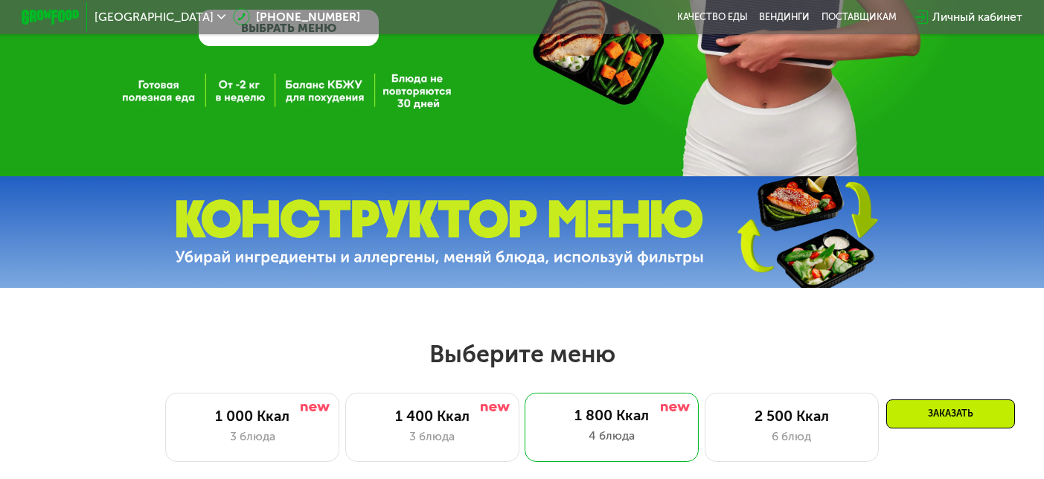
scroll to position [288, 0]
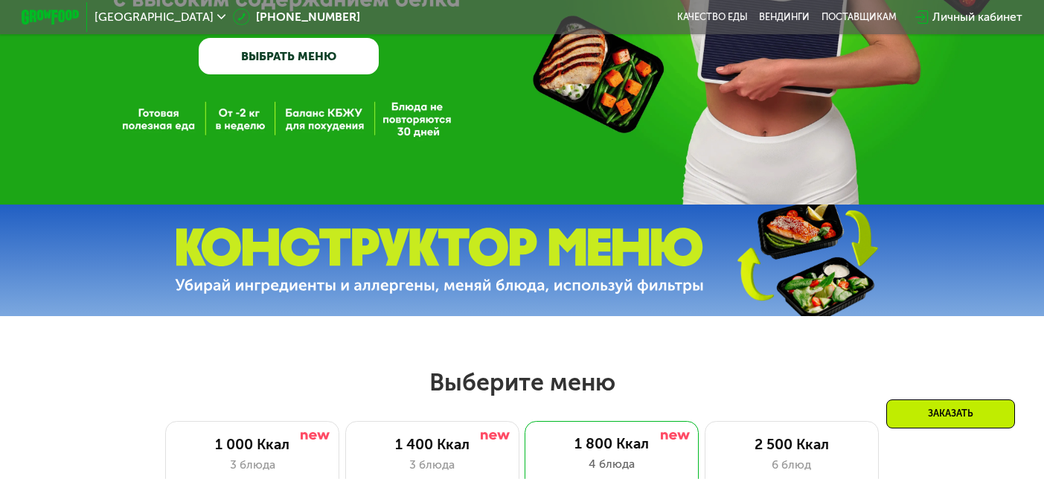
click at [979, 16] on div "Личный кабинет" at bounding box center [977, 16] width 90 height 17
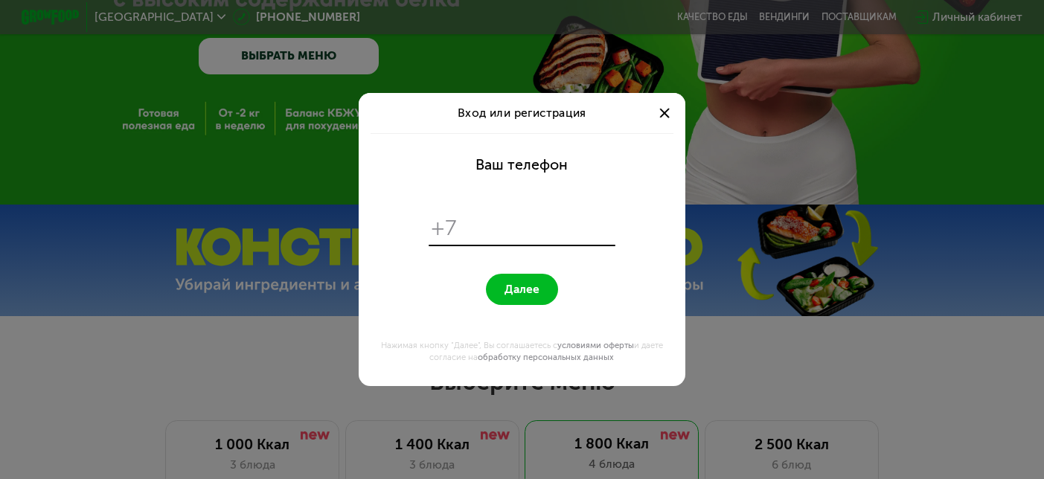
scroll to position [0, 0]
type input "**********"
click at [542, 287] on button "Далее" at bounding box center [522, 289] width 73 height 31
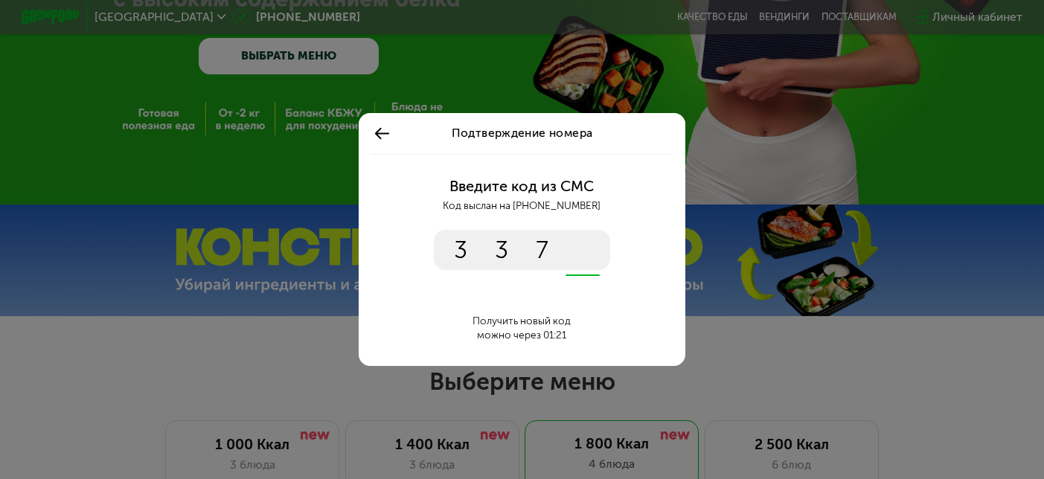
type input "****"
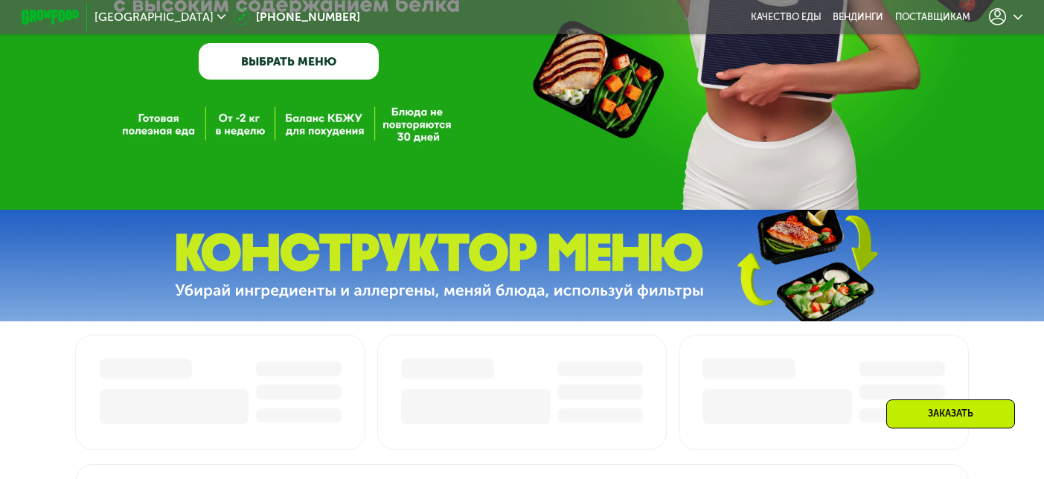
scroll to position [288, 0]
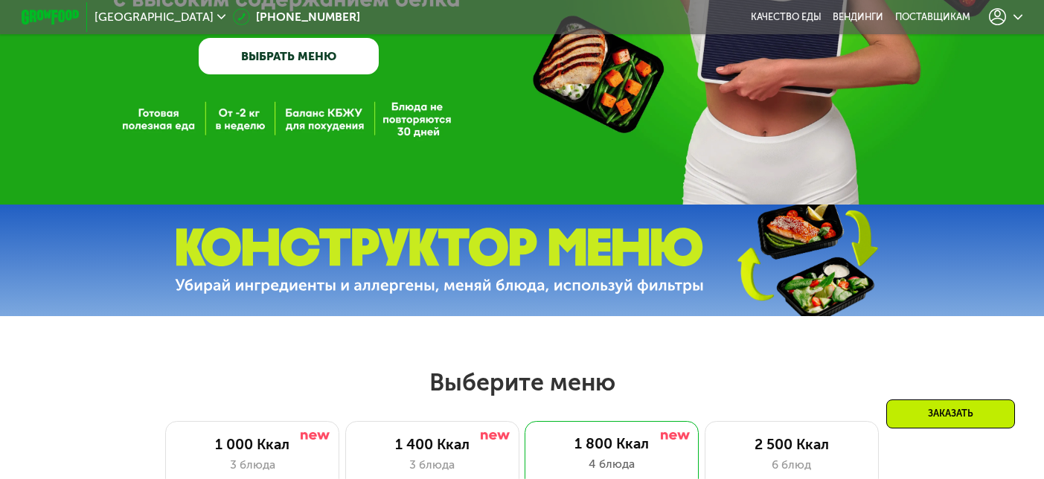
click at [996, 15] on icon at bounding box center [997, 16] width 17 height 17
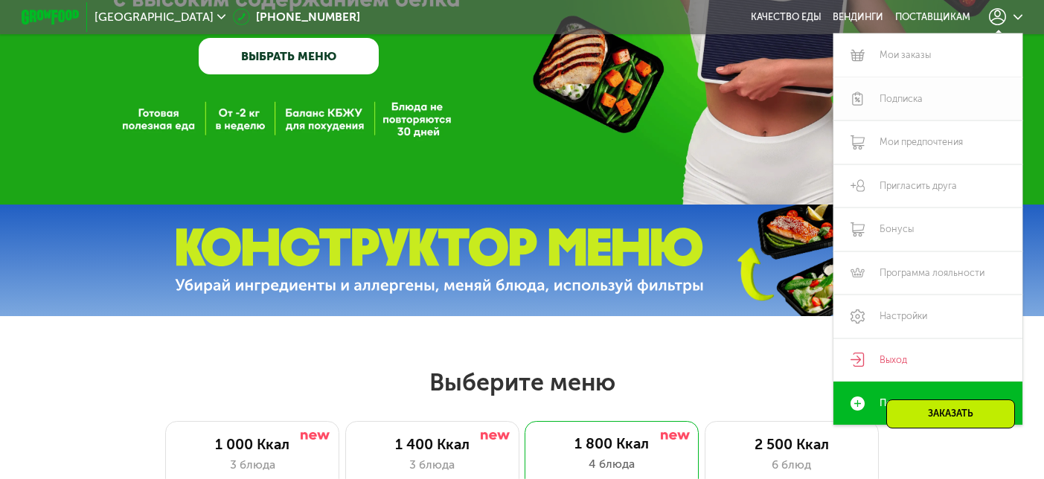
click at [935, 103] on link "Подписка" at bounding box center [927, 98] width 188 height 43
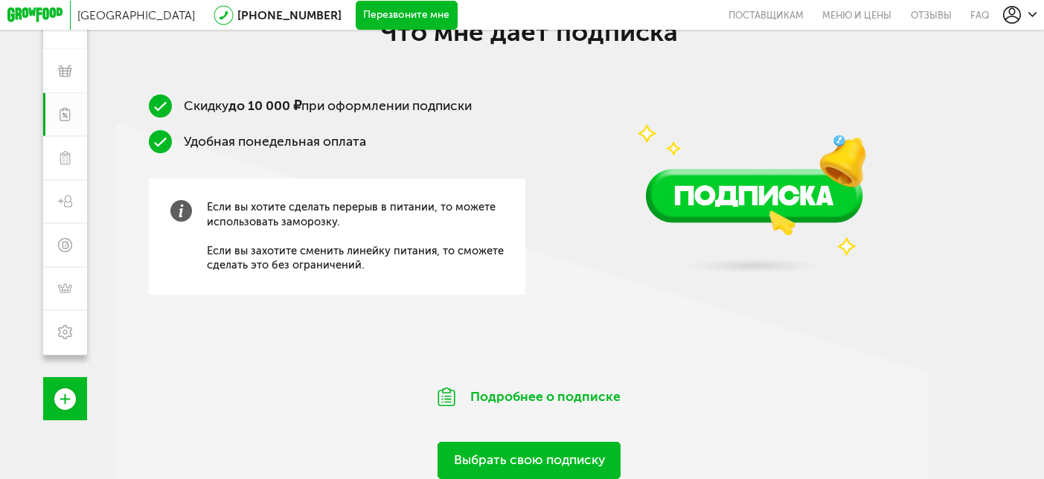
scroll to position [237, 0]
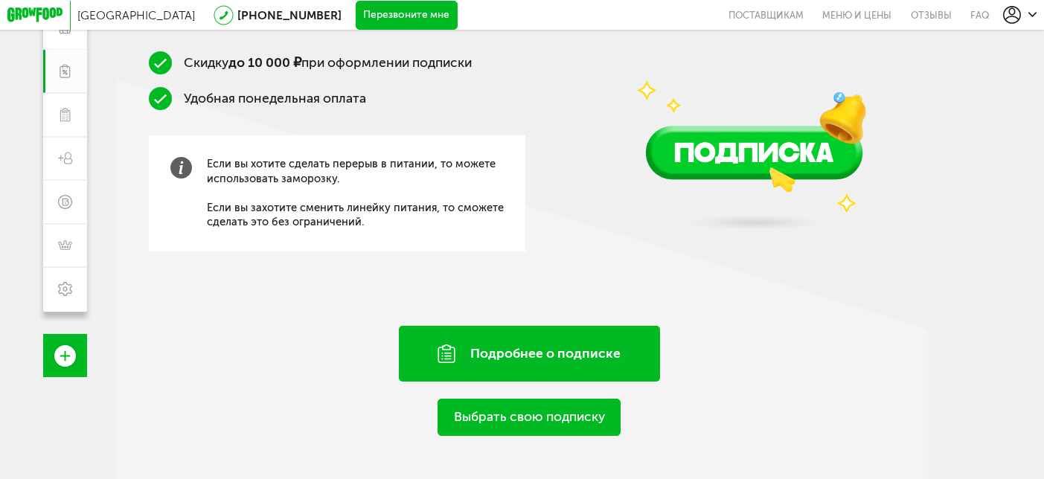
click at [580, 357] on div "Подробнее о подписке" at bounding box center [529, 353] width 261 height 55
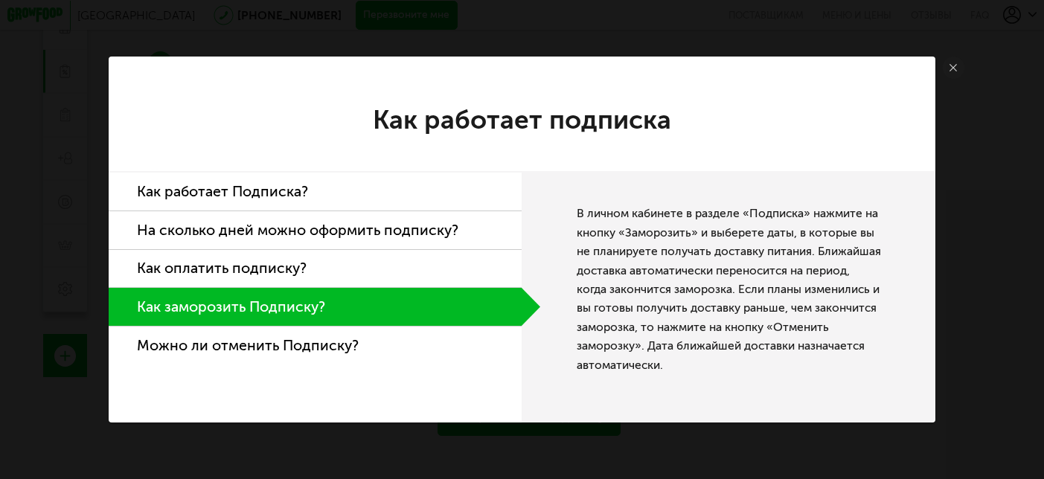
click at [445, 230] on li "На сколько дней можно оформить подписку?" at bounding box center [315, 230] width 413 height 39
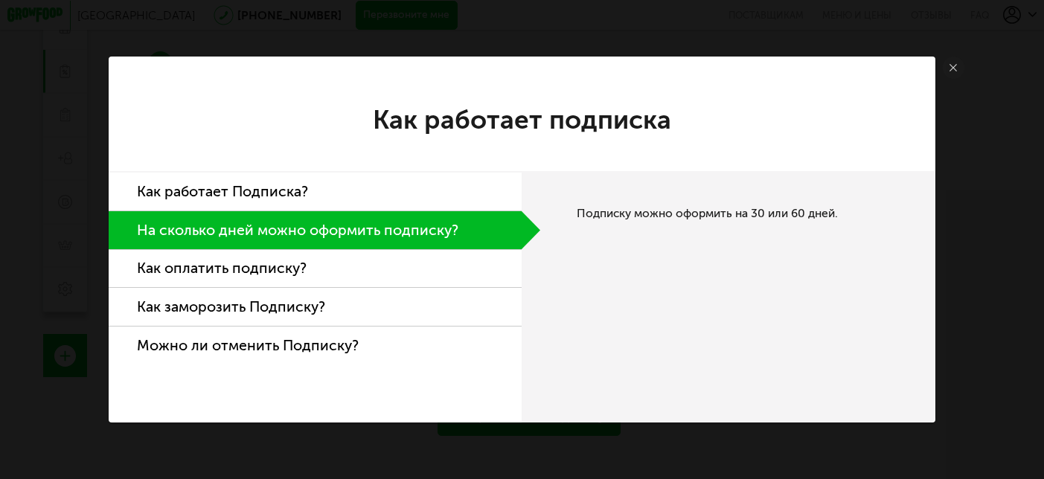
click at [432, 272] on li "Как оплатить подписку?" at bounding box center [315, 269] width 413 height 39
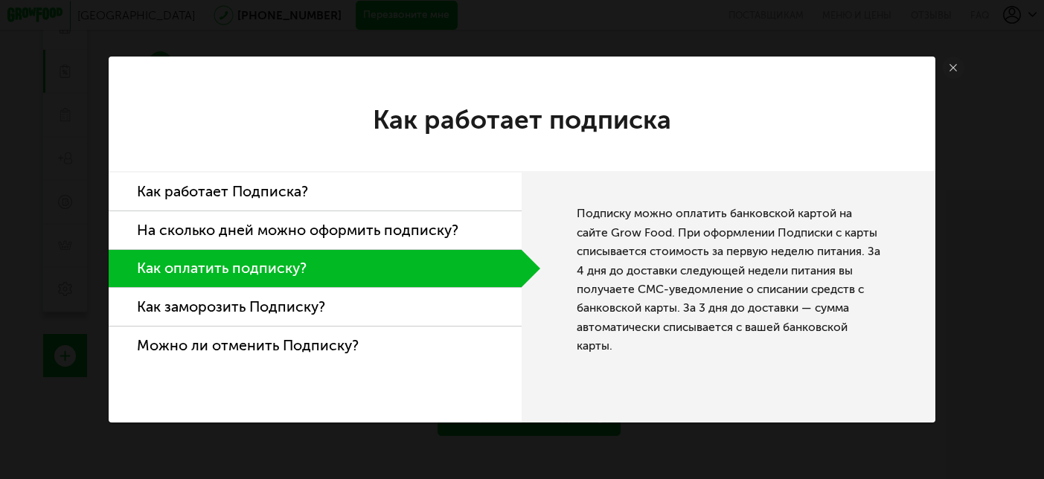
click at [953, 67] on use at bounding box center [953, 67] width 7 height 7
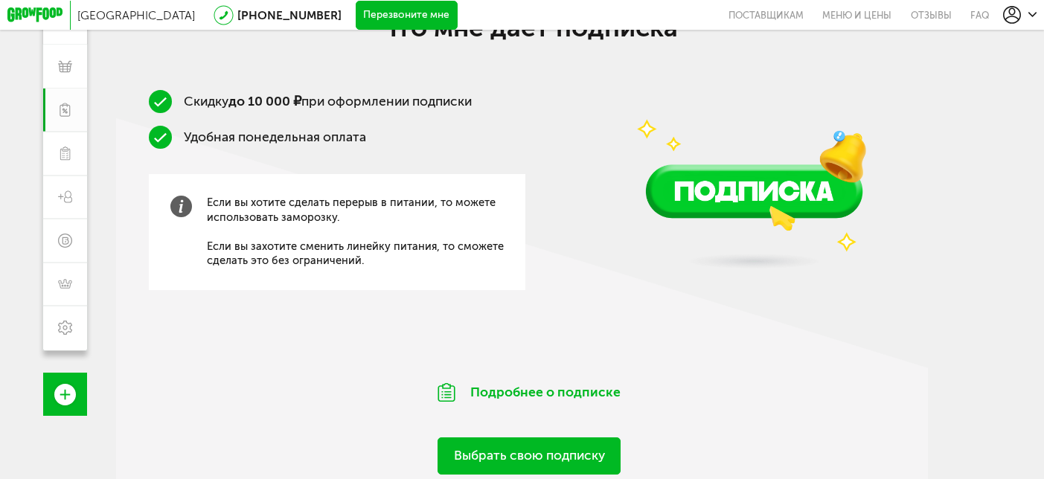
scroll to position [237, 0]
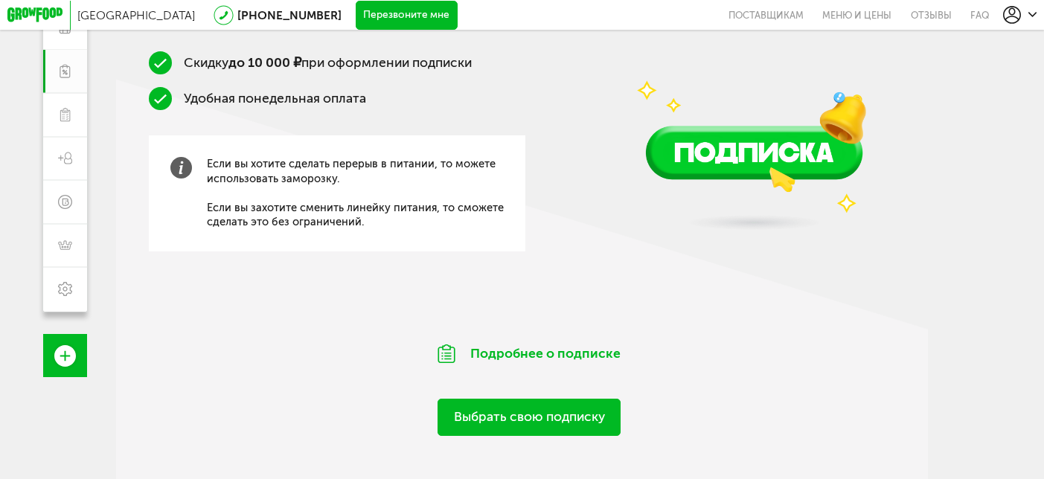
click at [496, 422] on link "Выбрать свою подписку" at bounding box center [529, 417] width 183 height 37
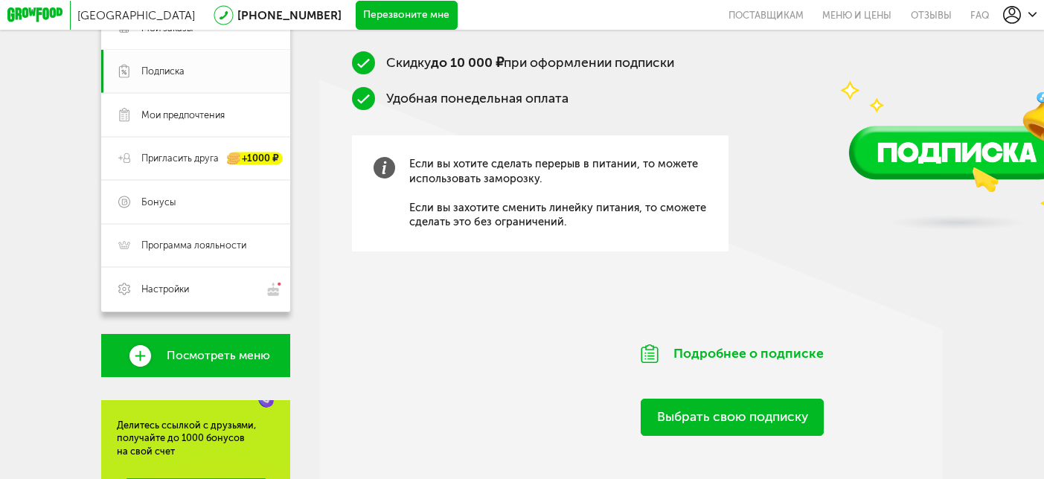
scroll to position [0, 0]
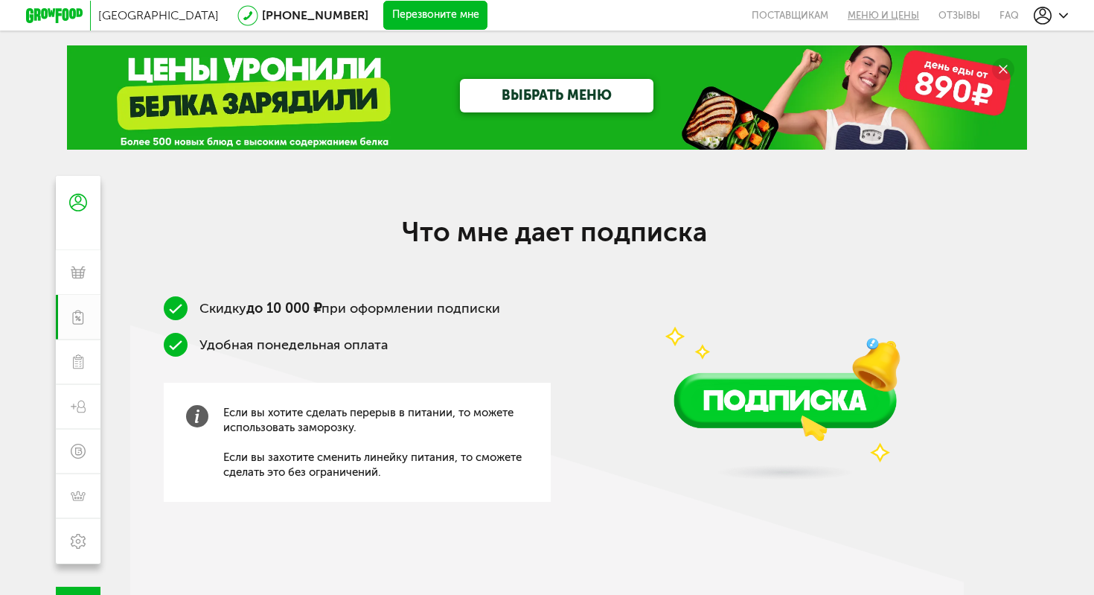
click at [894, 13] on link "Меню и цены" at bounding box center [883, 15] width 91 height 31
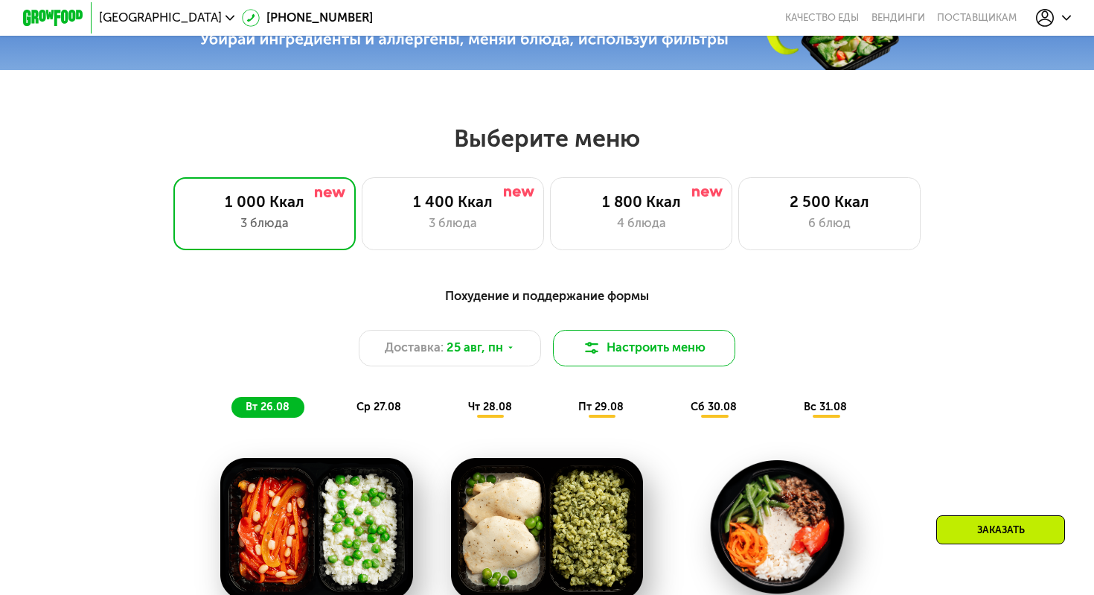
scroll to position [619, 0]
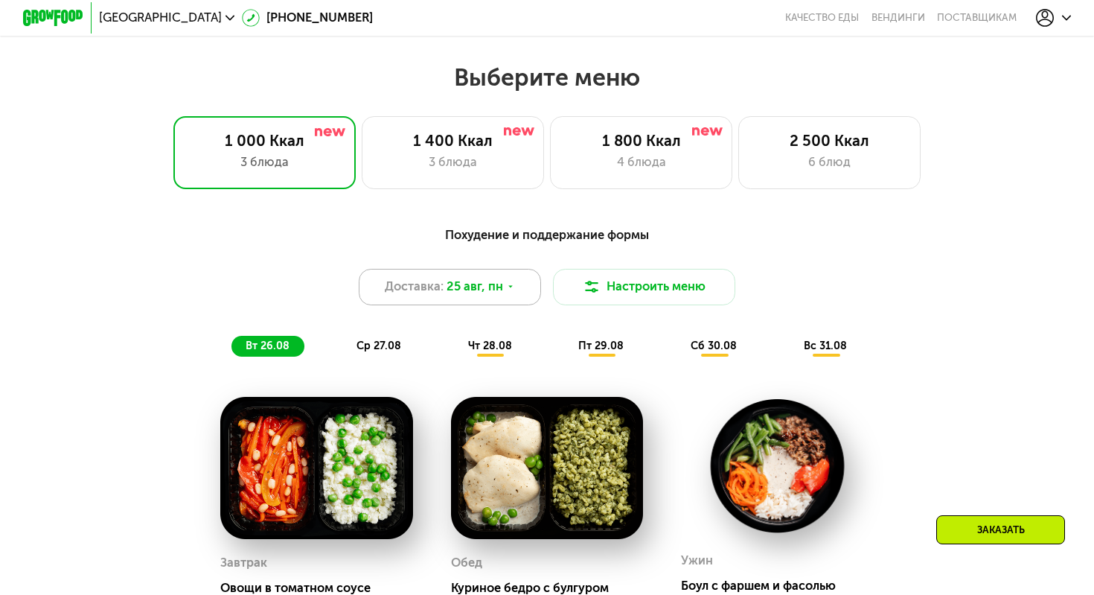
click at [508, 292] on div "Доставка: 25 авг, пн" at bounding box center [450, 287] width 182 height 36
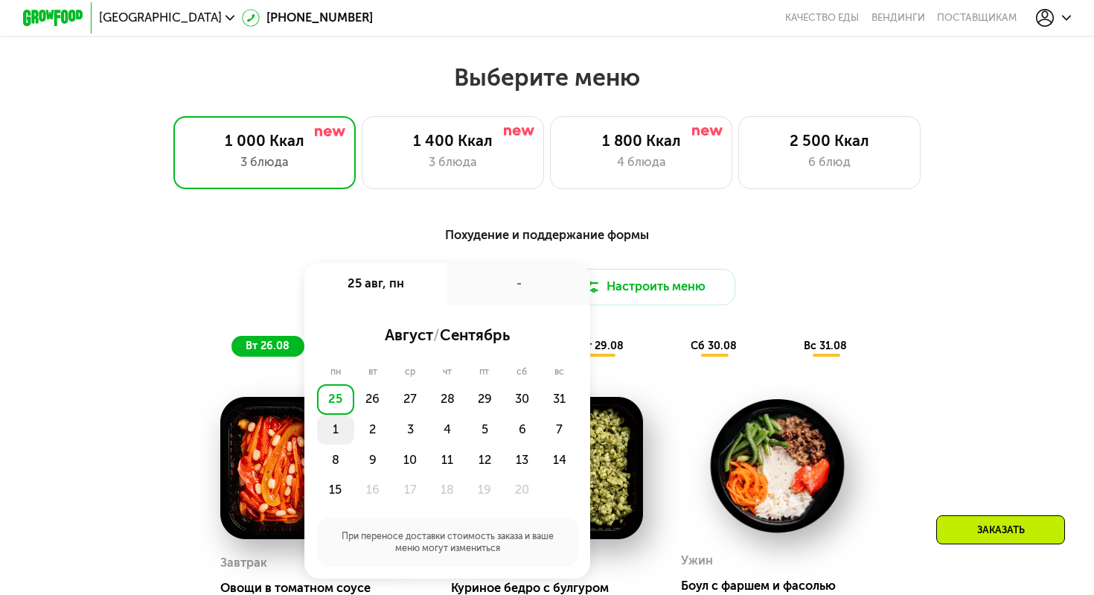
click at [354, 440] on div "1" at bounding box center [372, 429] width 37 height 31
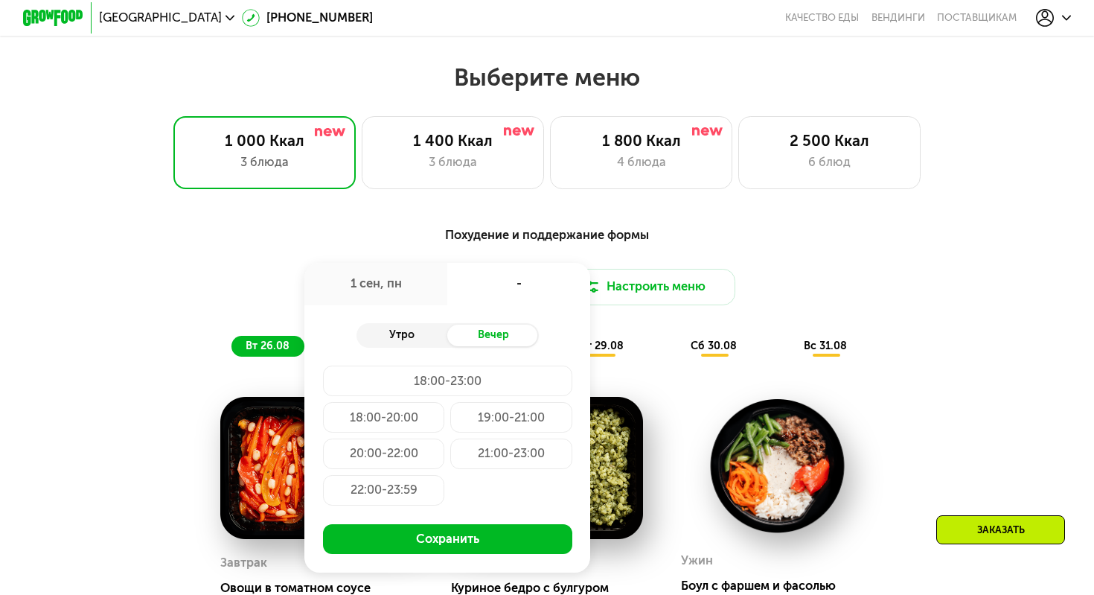
click at [400, 335] on div "Утро" at bounding box center [402, 335] width 92 height 22
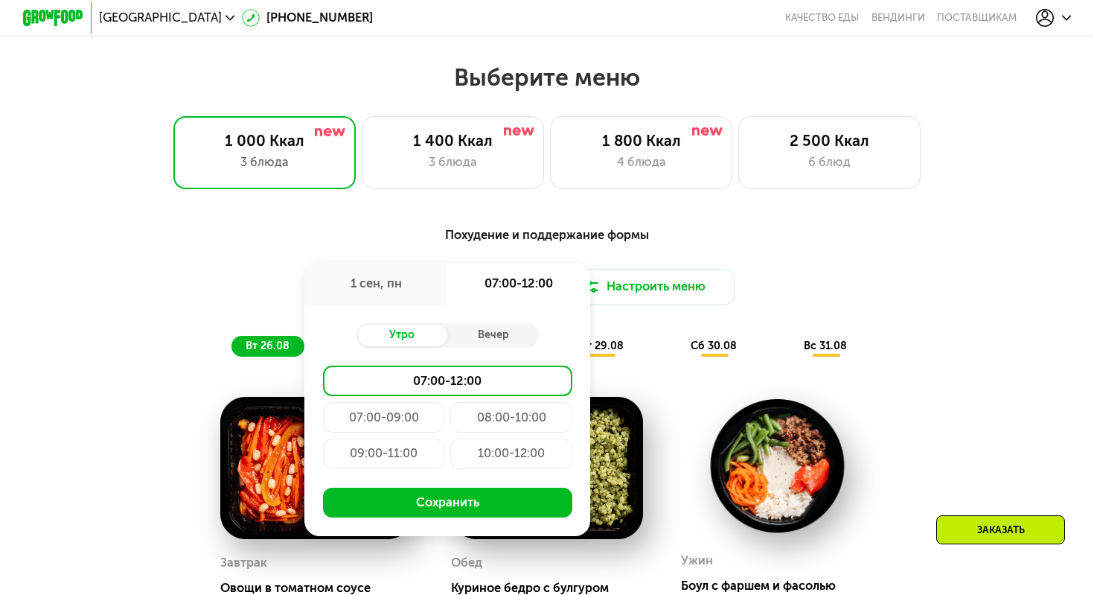
click at [371, 290] on div "1 сен, пн" at bounding box center [375, 284] width 143 height 42
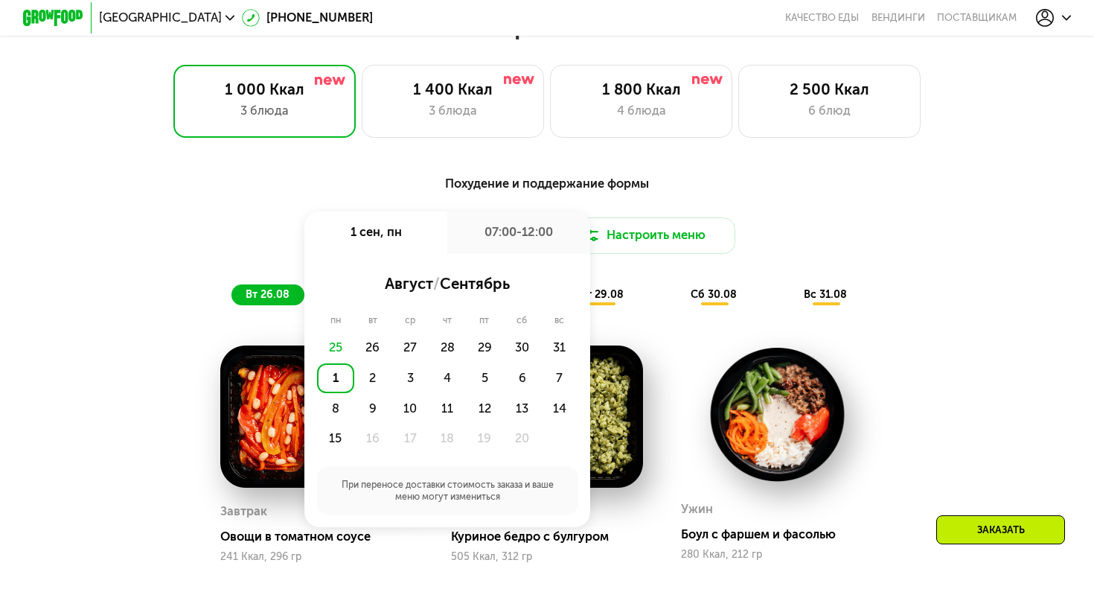
scroll to position [674, 0]
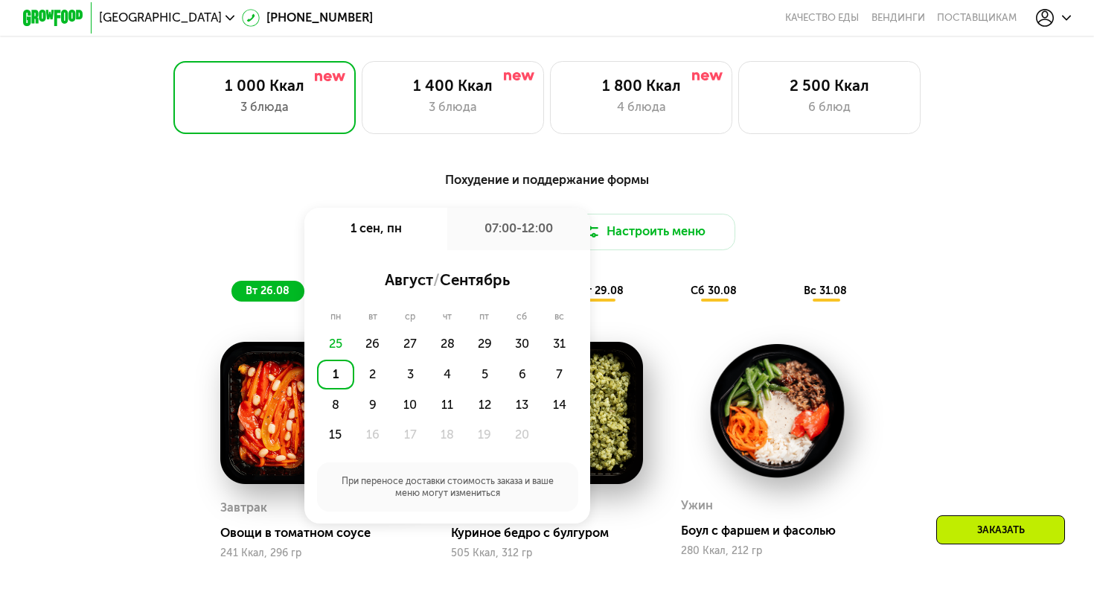
click at [187, 337] on div "Похудение и поддержание формы Доставка: 1 сен, пн 1 сен, пн 07:00-12:00 август …" at bounding box center [547, 476] width 936 height 631
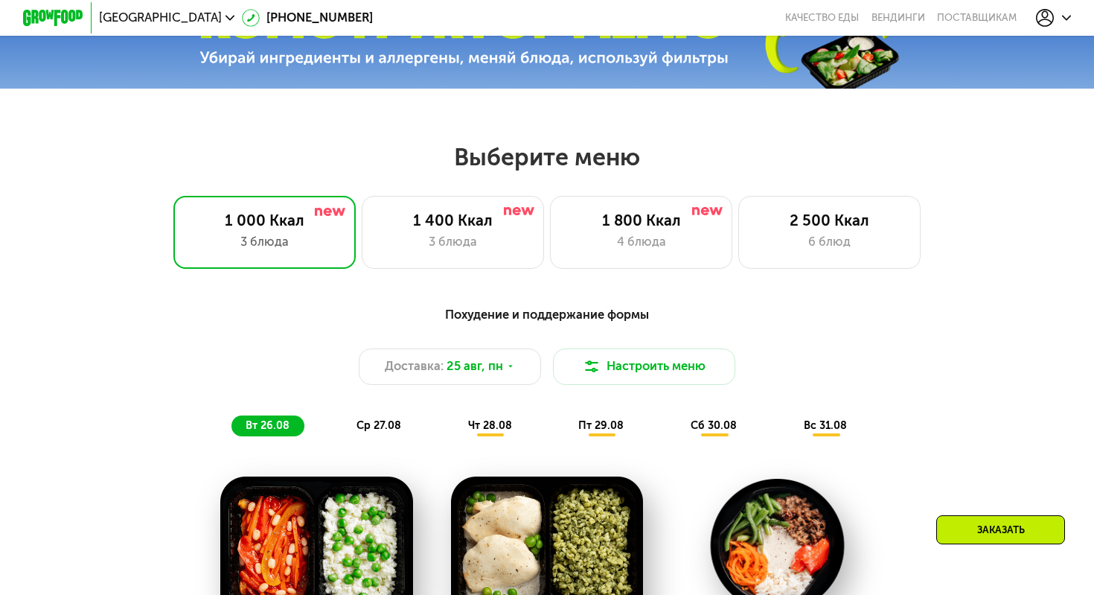
scroll to position [534, 0]
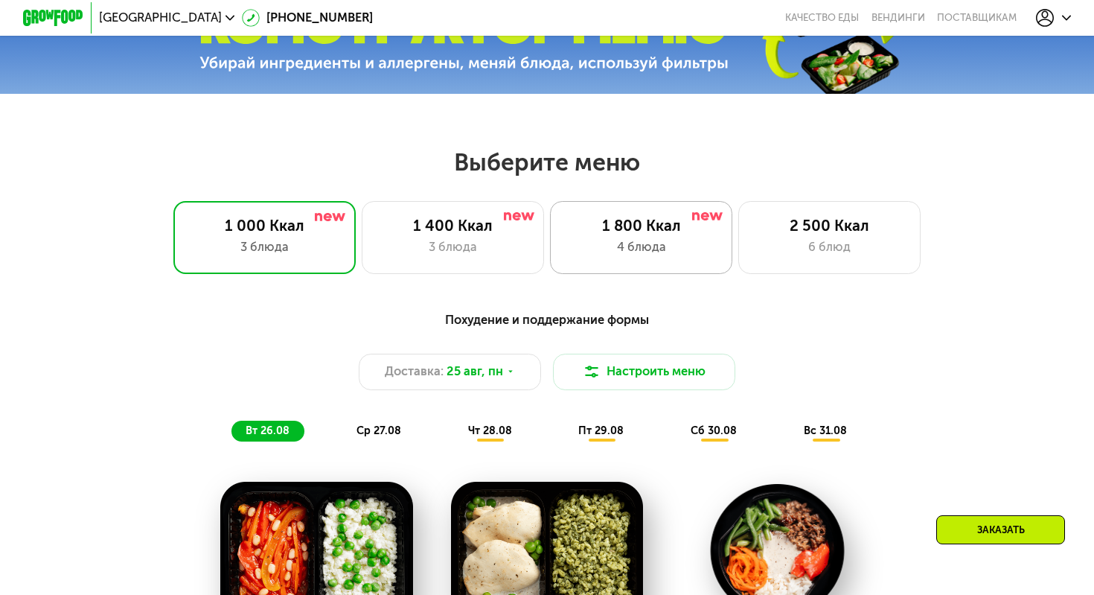
click at [604, 240] on div "4 блюда" at bounding box center [641, 247] width 150 height 19
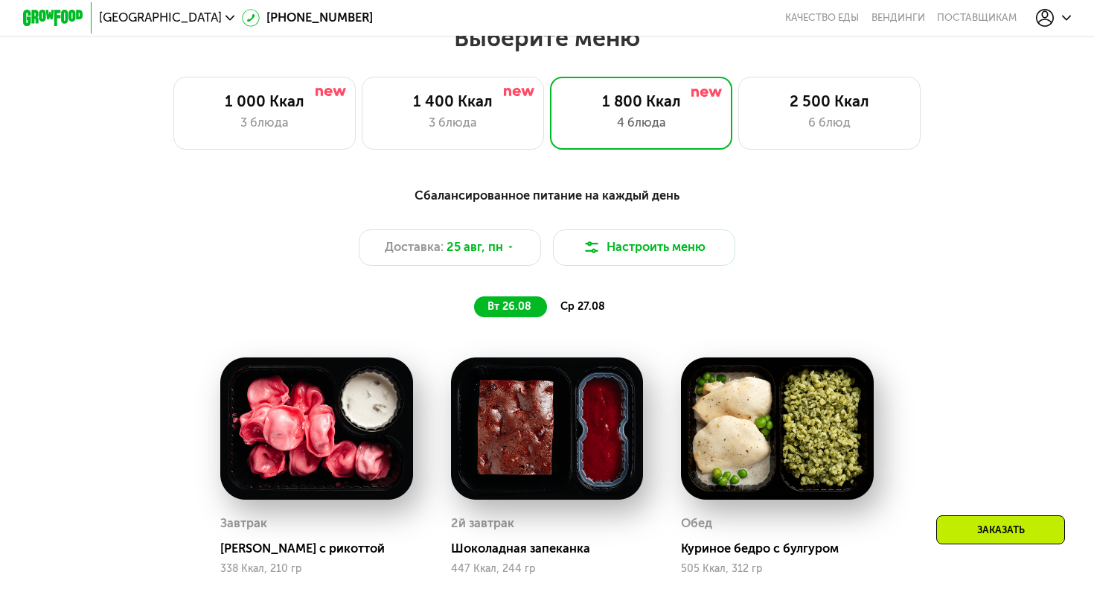
scroll to position [659, 0]
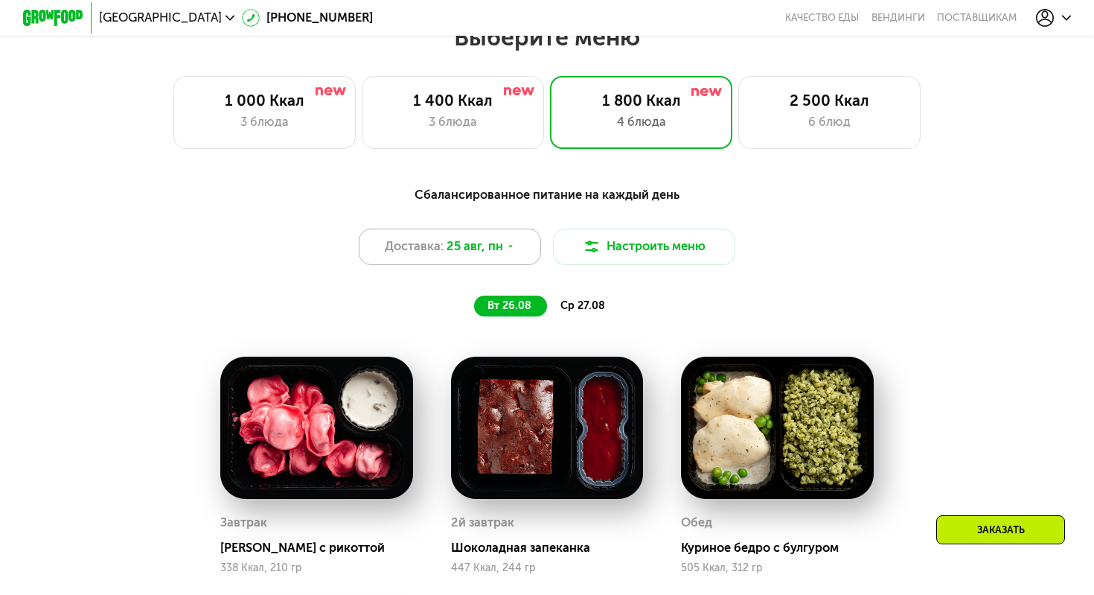
click at [490, 240] on span "25 авг, пн" at bounding box center [474, 246] width 57 height 19
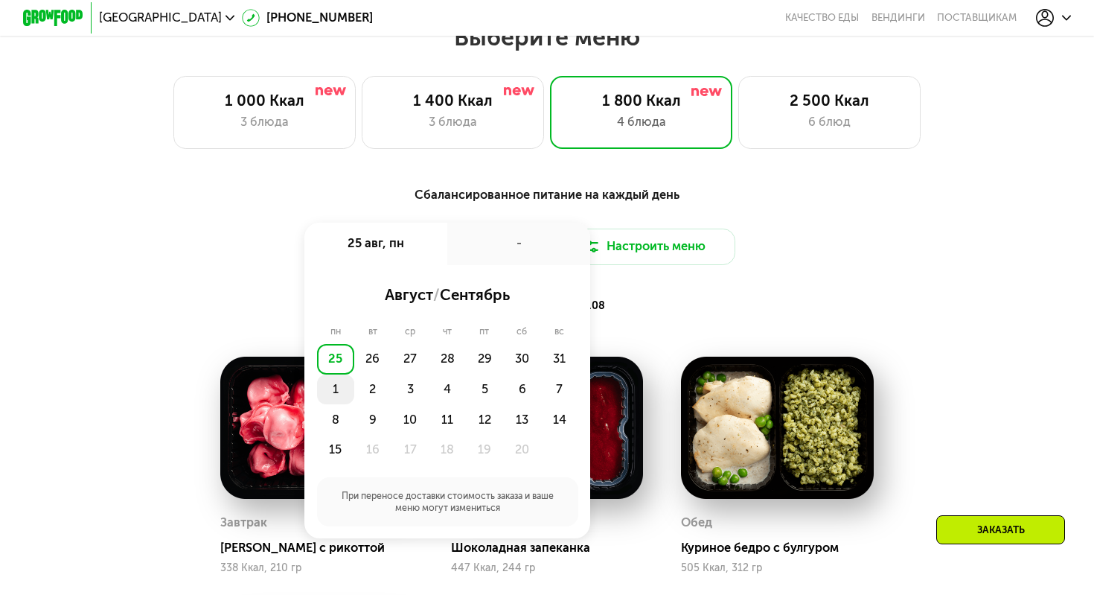
click at [354, 397] on div "1" at bounding box center [372, 389] width 37 height 31
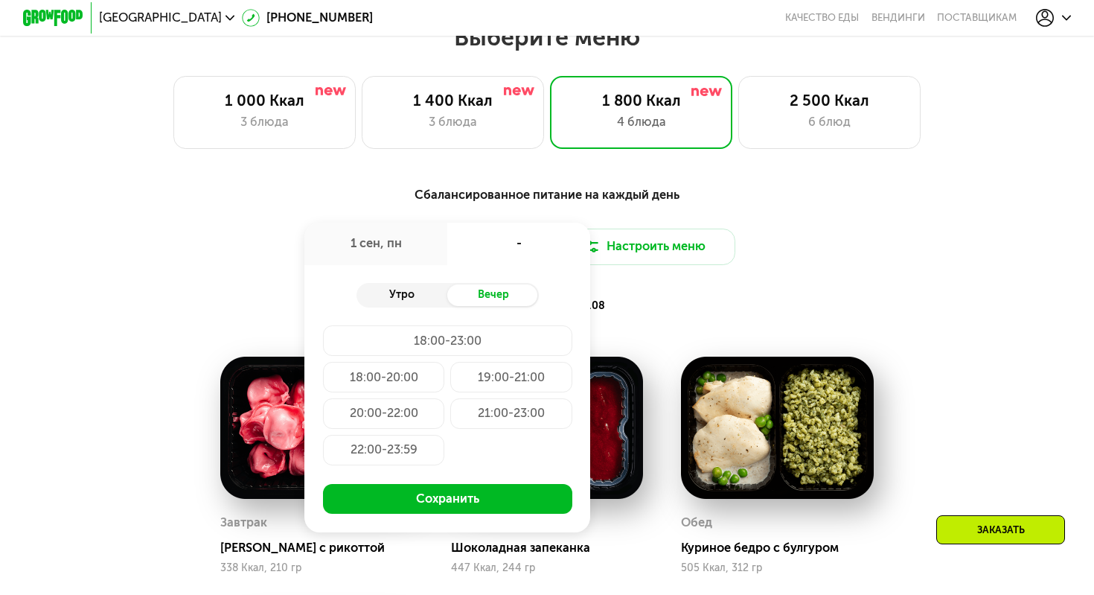
click at [389, 295] on div "Утро" at bounding box center [402, 295] width 92 height 22
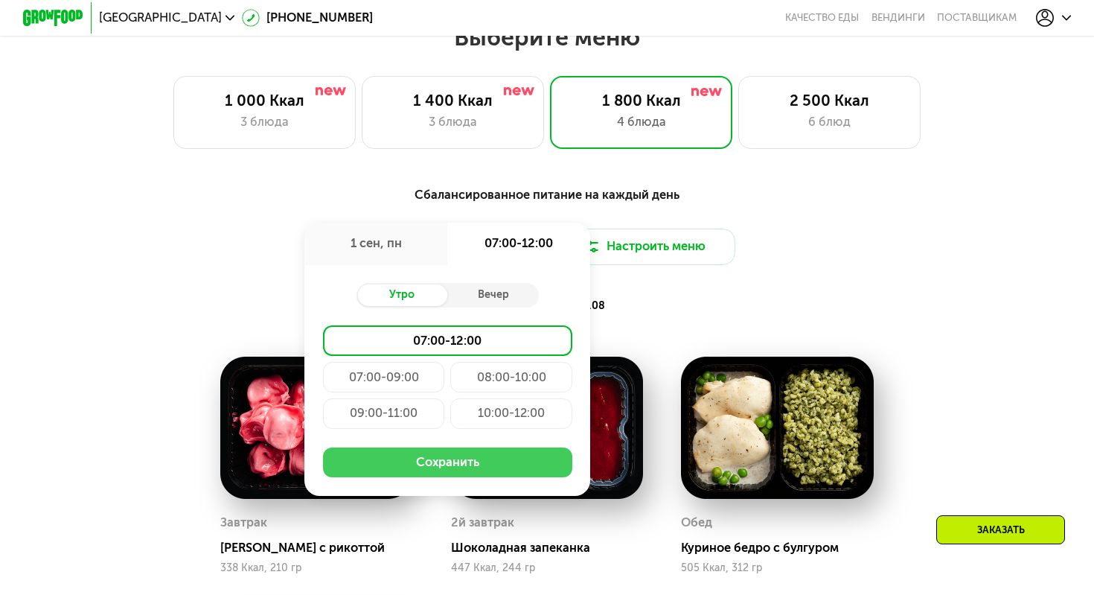
click at [379, 461] on button "Сохранить" at bounding box center [447, 462] width 249 height 31
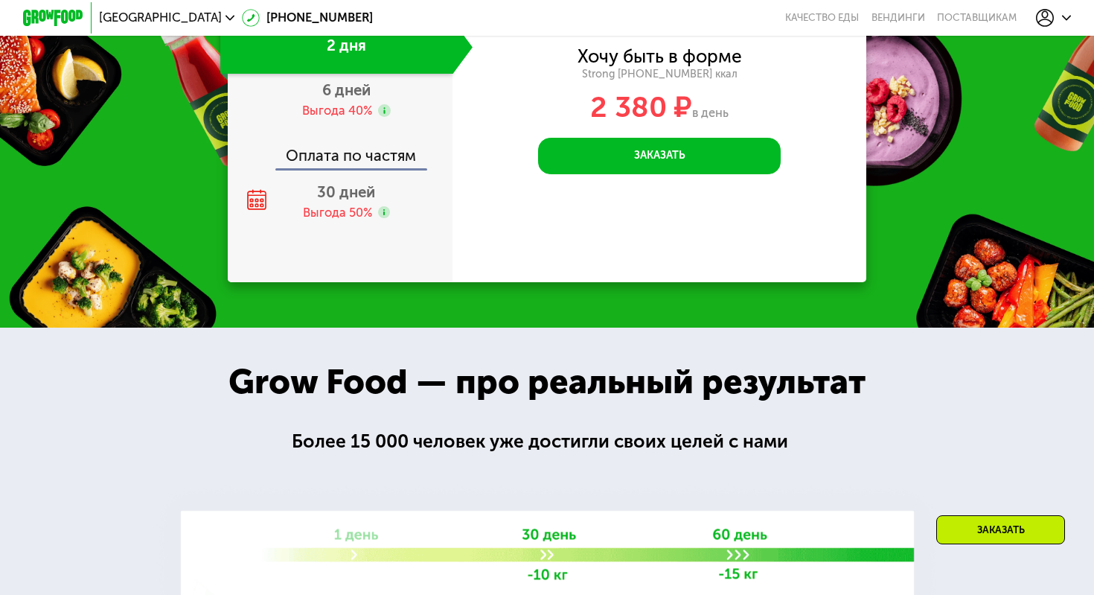
scroll to position [1860, 0]
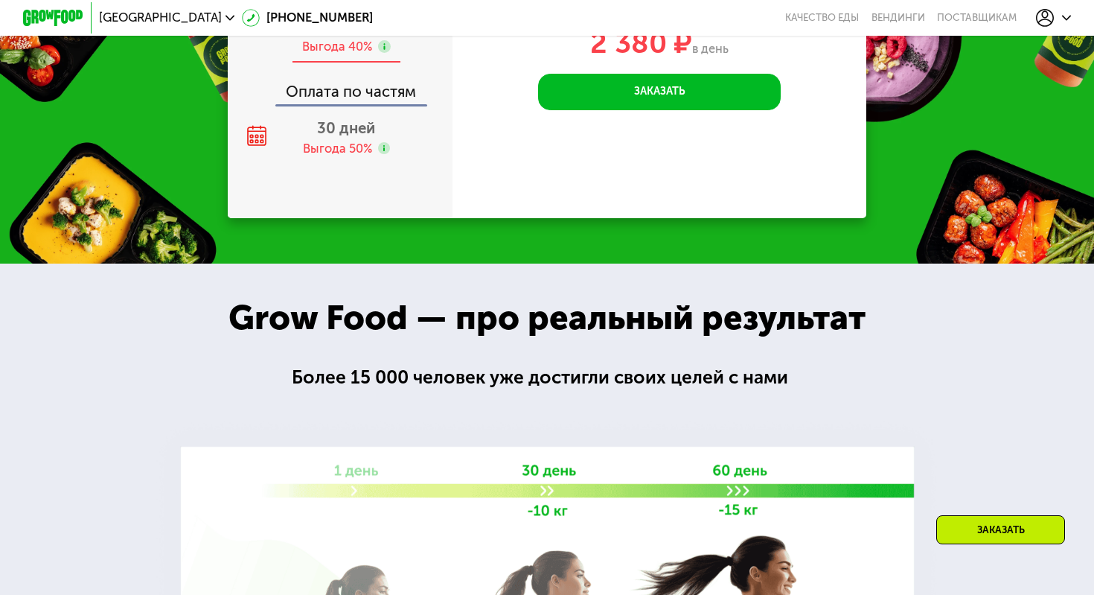
click at [314, 56] on div "Выгода 40%" at bounding box center [337, 47] width 70 height 17
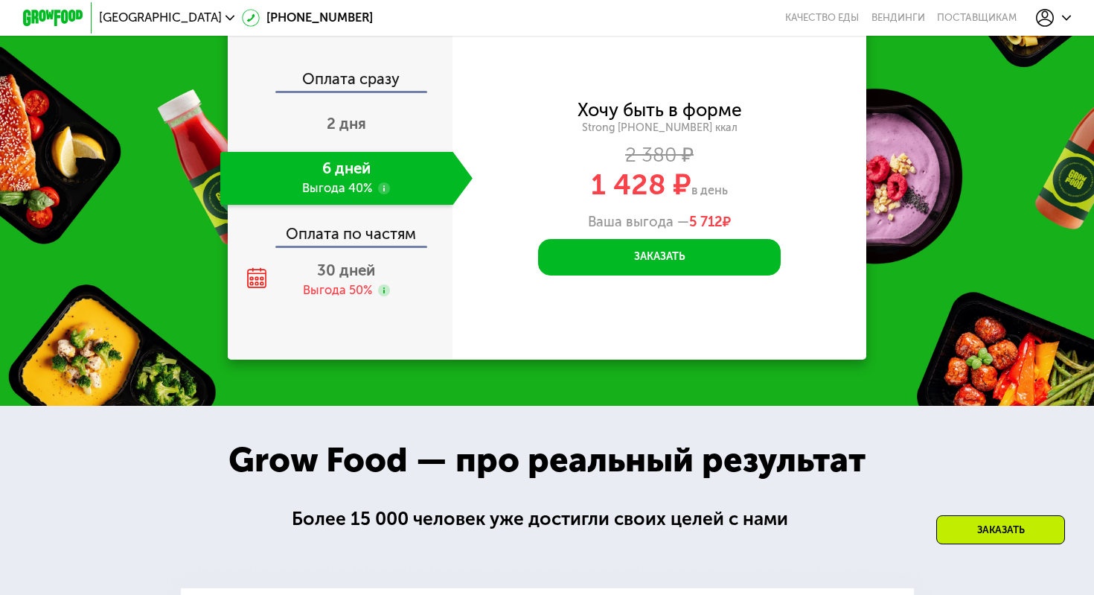
scroll to position [1850, 0]
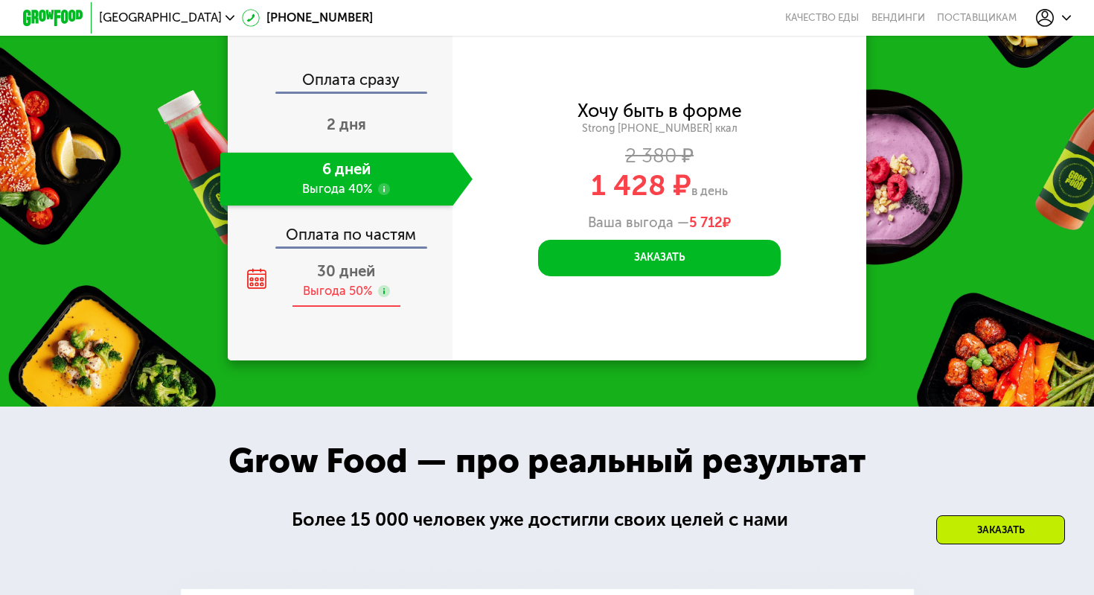
click at [387, 292] on use at bounding box center [384, 291] width 12 height 12
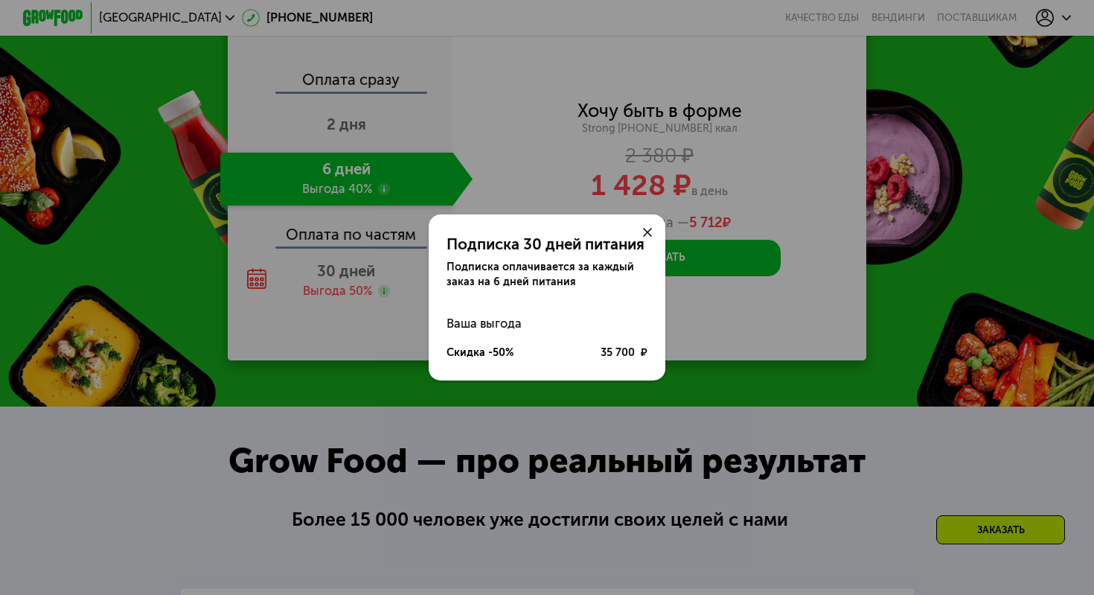
click at [648, 231] on use at bounding box center [647, 232] width 9 height 9
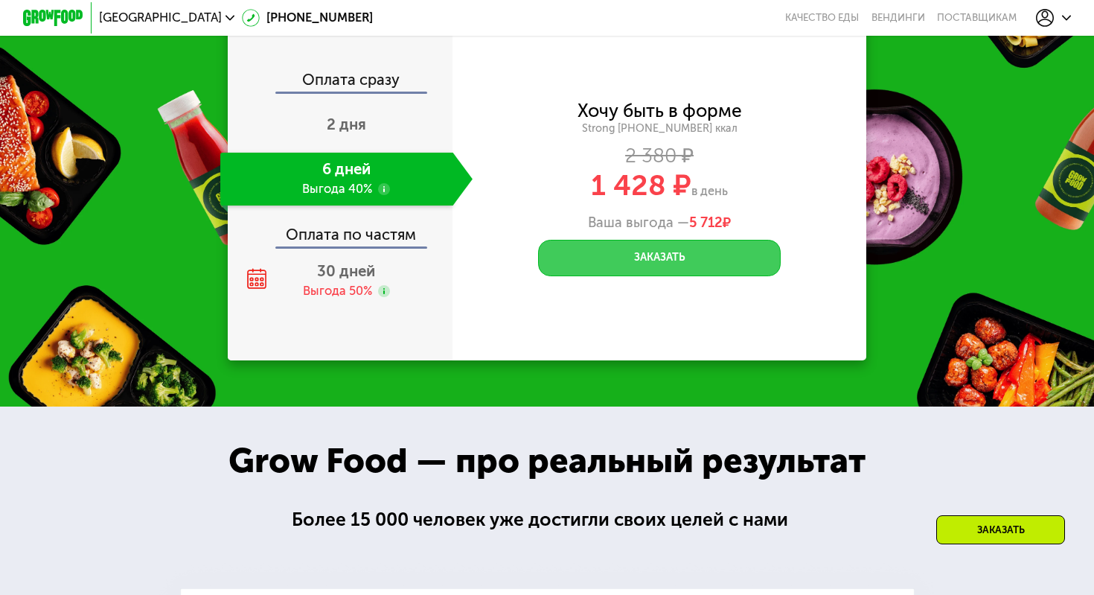
click at [639, 256] on button "Заказать" at bounding box center [659, 258] width 243 height 36
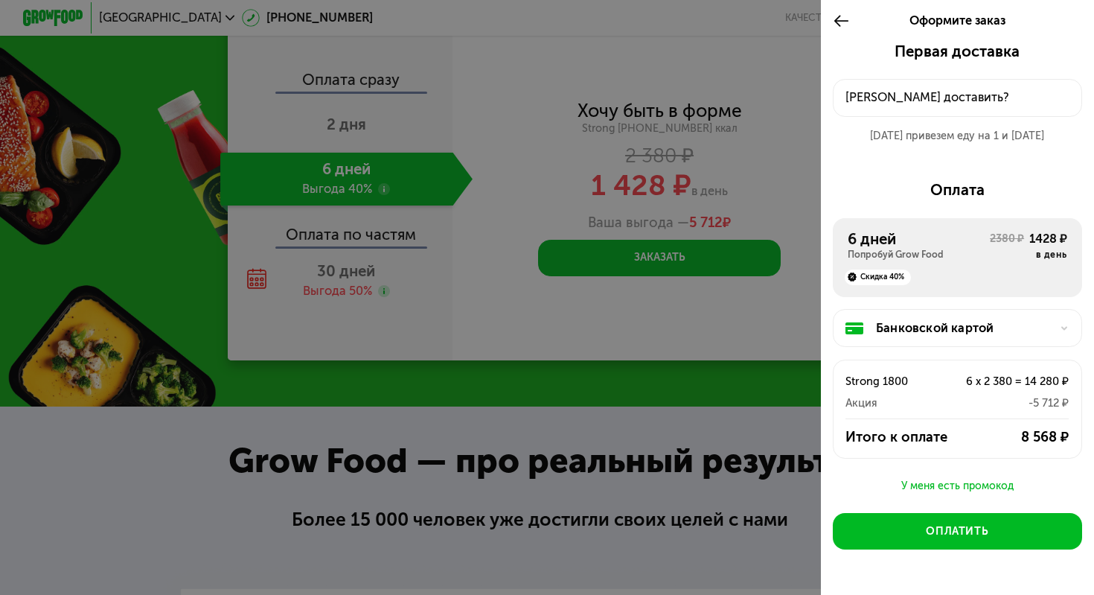
scroll to position [43, 0]
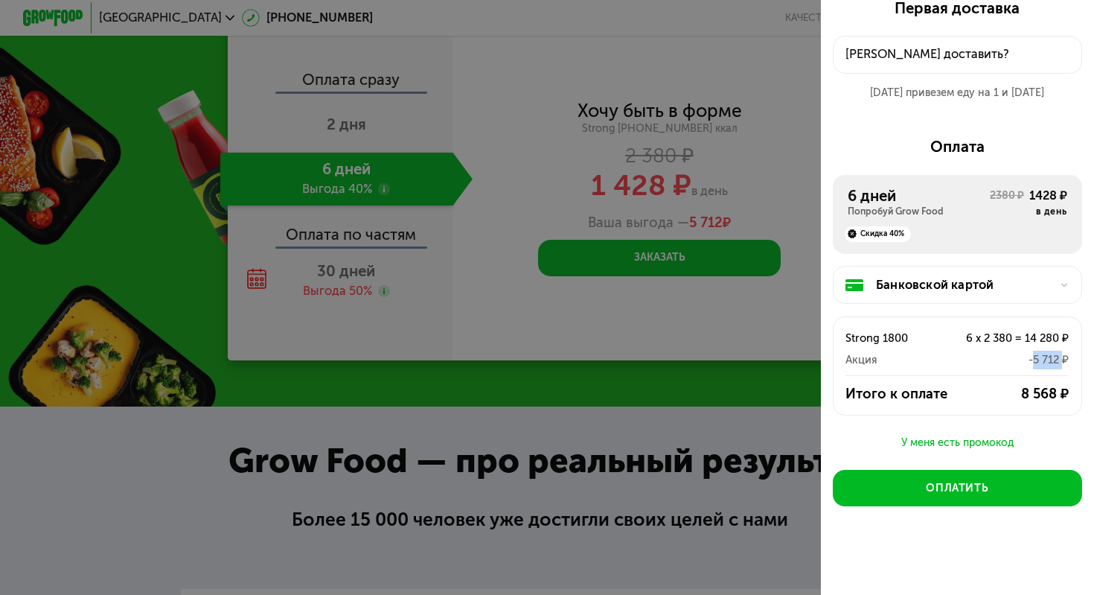
drag, startPoint x: 1058, startPoint y: 361, endPoint x: 1028, endPoint y: 357, distance: 30.0
click at [1028, 357] on div "-5 712 ₽" at bounding box center [1002, 359] width 134 height 19
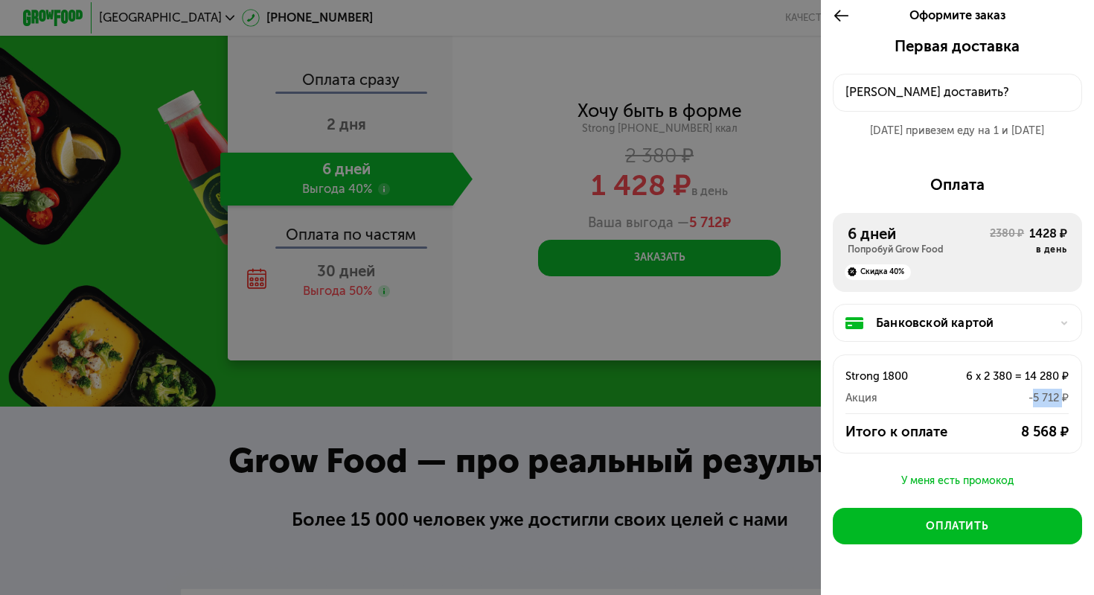
scroll to position [0, 0]
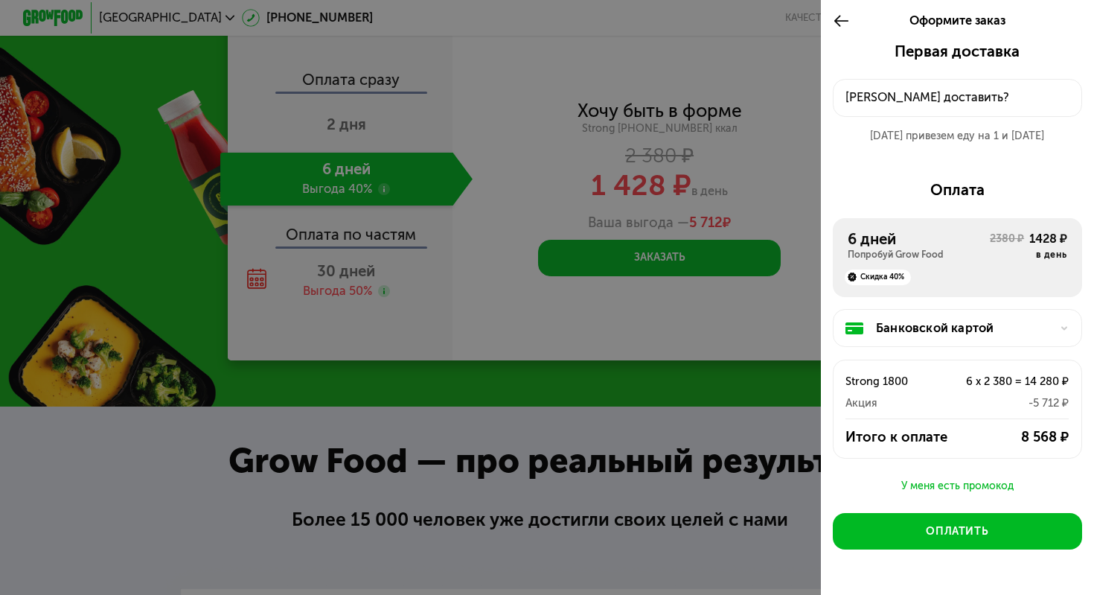
click at [838, 25] on use at bounding box center [841, 22] width 14 height 12
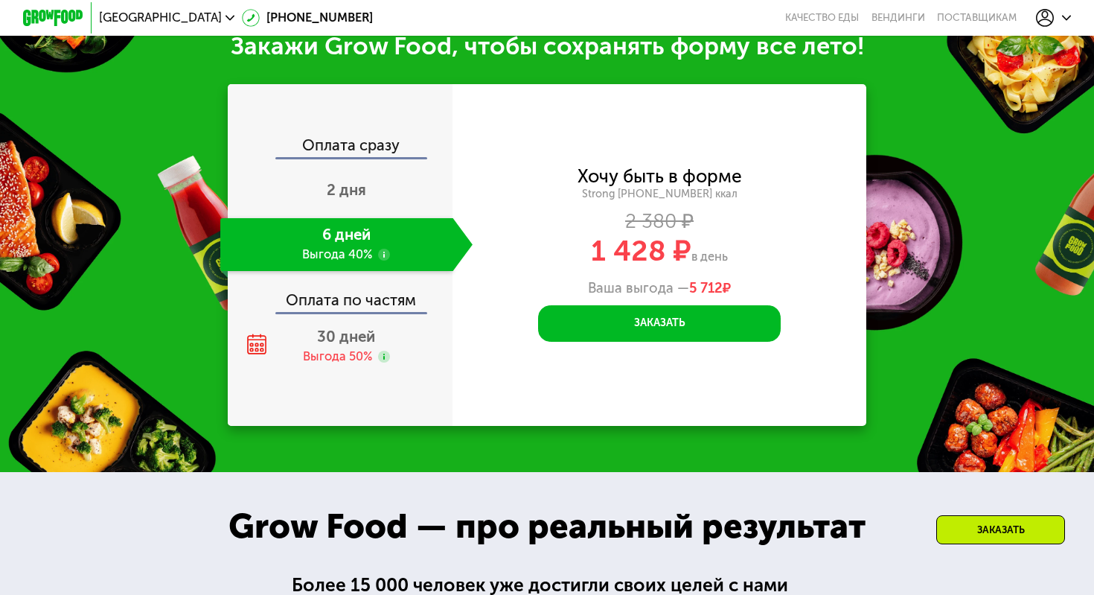
scroll to position [1787, 0]
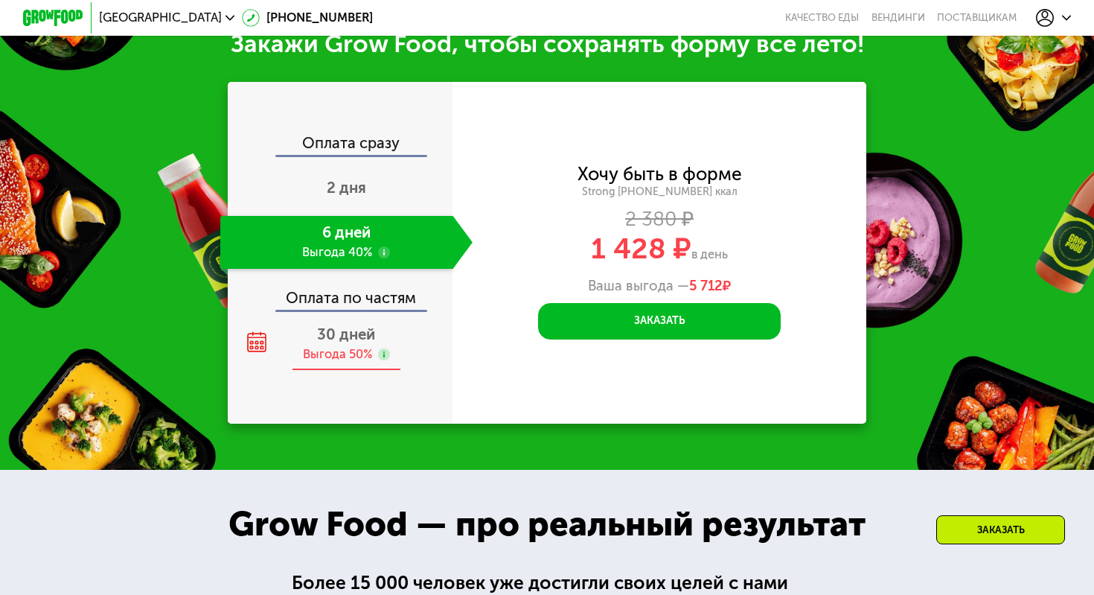
click at [388, 359] on icon at bounding box center [384, 354] width 12 height 12
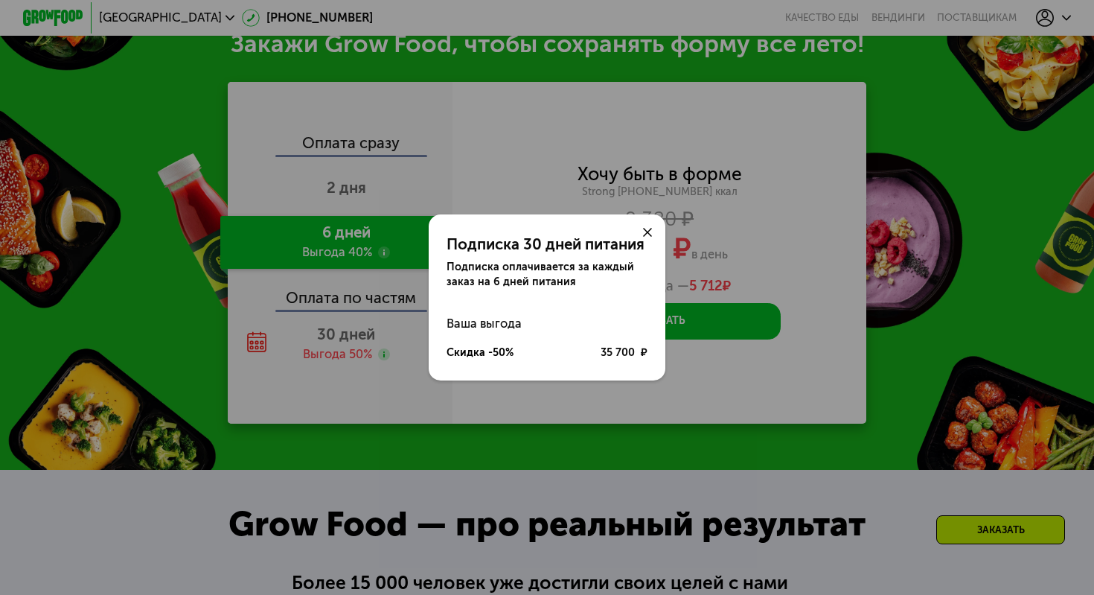
click at [651, 223] on div at bounding box center [647, 232] width 36 height 36
click at [646, 240] on div at bounding box center [647, 232] width 36 height 36
click at [646, 231] on use at bounding box center [647, 232] width 9 height 9
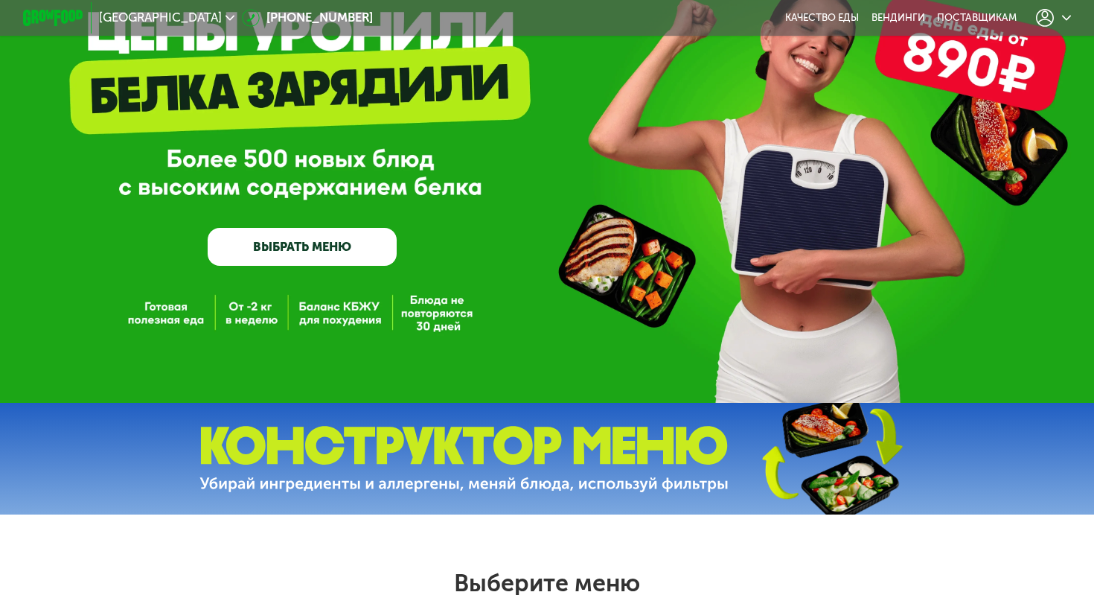
scroll to position [0, 0]
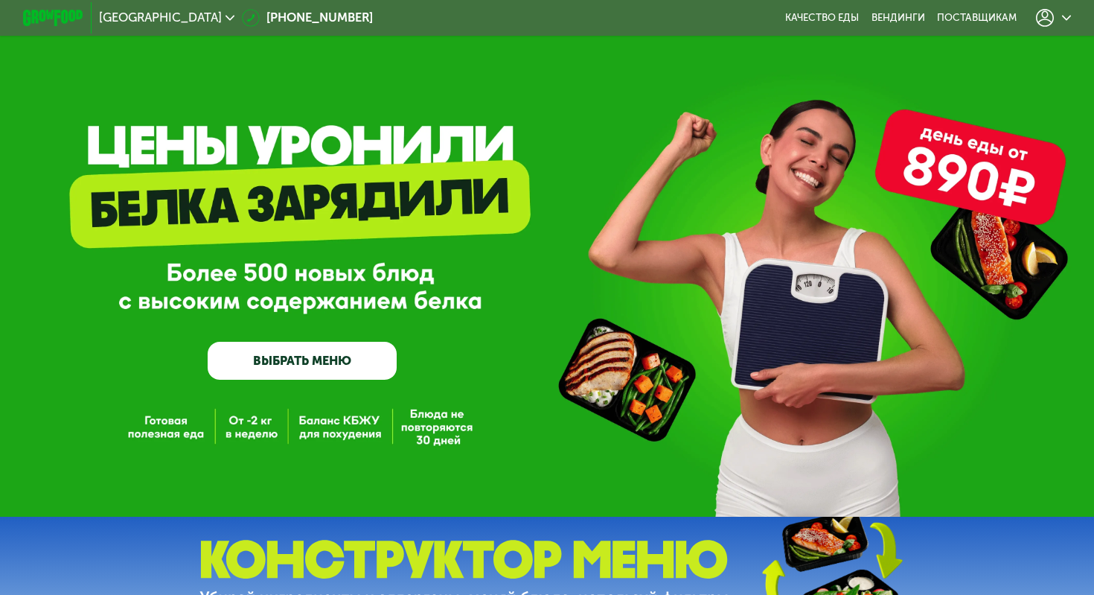
click at [1068, 13] on icon at bounding box center [1066, 17] width 9 height 9
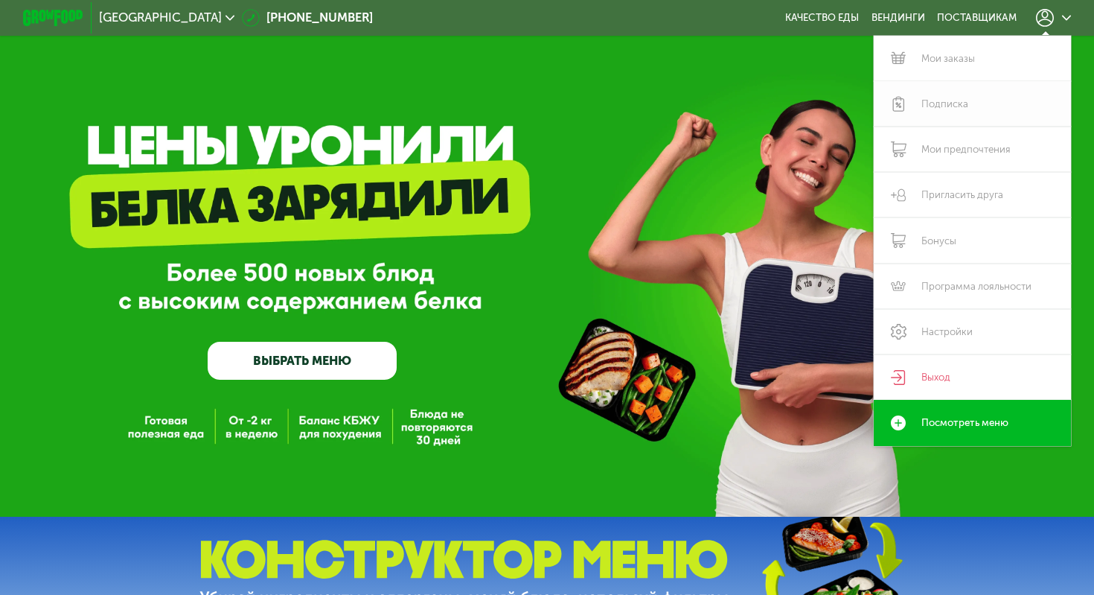
click at [967, 110] on link "Подписка" at bounding box center [972, 103] width 197 height 45
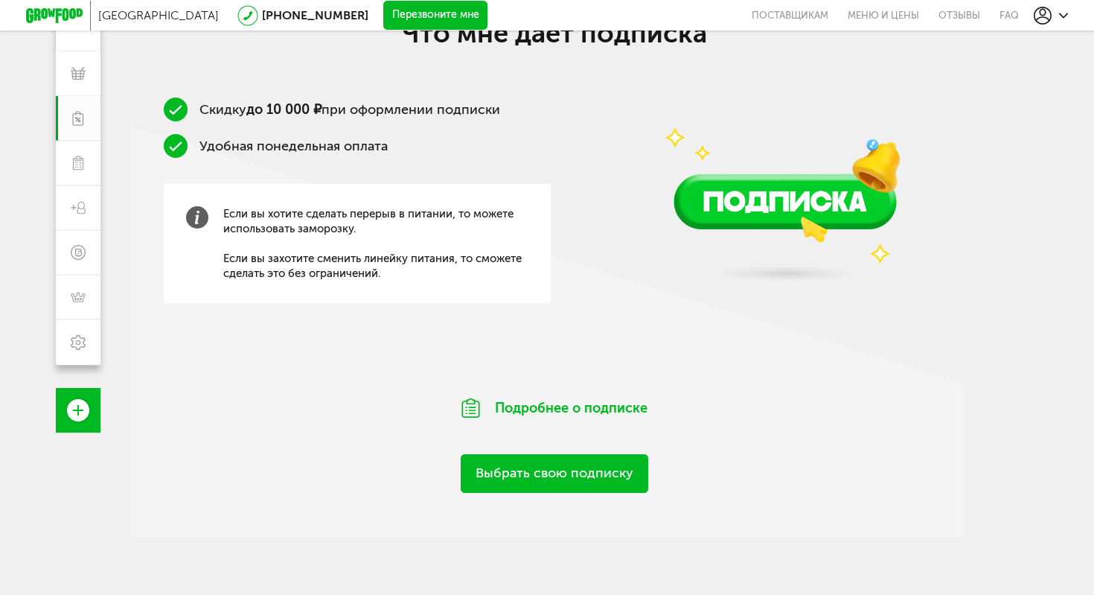
scroll to position [235, 0]
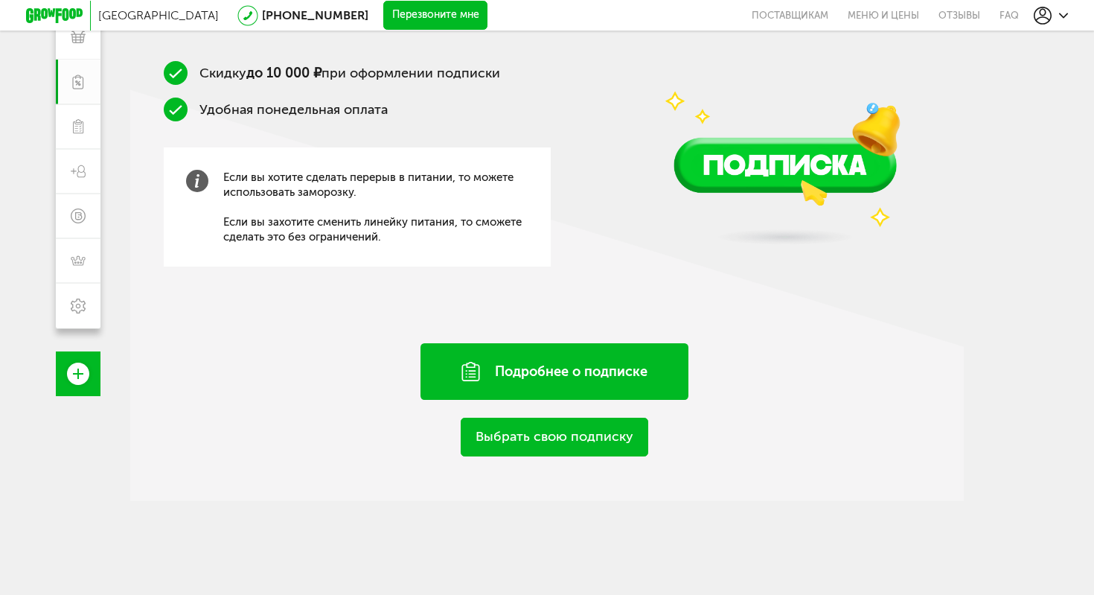
click at [531, 369] on div "Подробнее о подписке" at bounding box center [554, 371] width 268 height 57
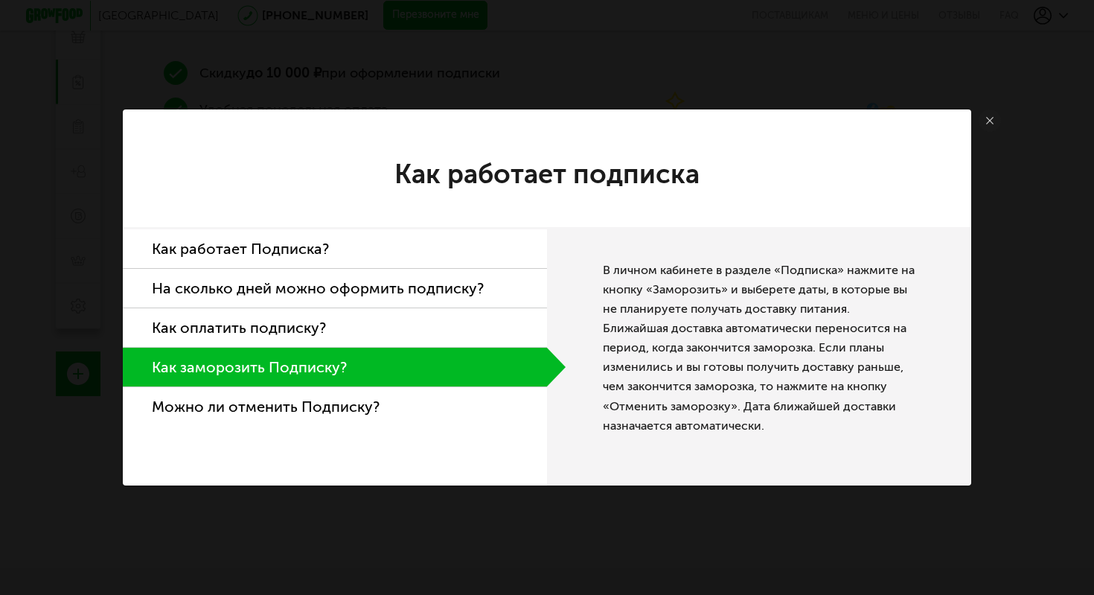
click at [366, 220] on div "Как работает подписка Как работает Подписка? На сколько дней можно оформить под…" at bounding box center [547, 321] width 848 height 327
click at [358, 259] on li "Как работает Подписка?" at bounding box center [335, 248] width 424 height 39
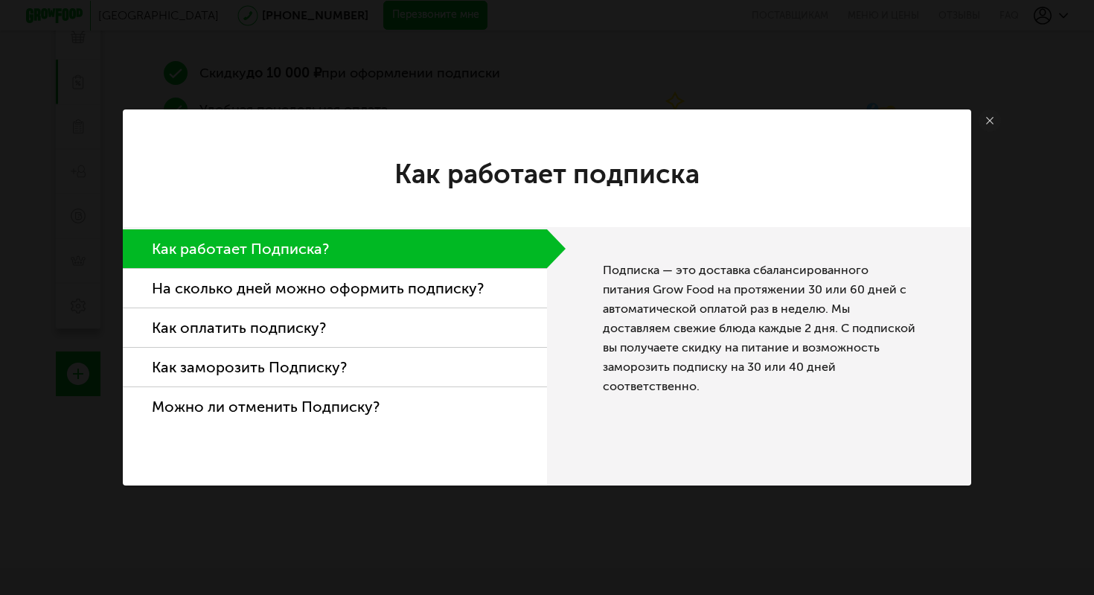
click at [993, 115] on link at bounding box center [990, 120] width 22 height 22
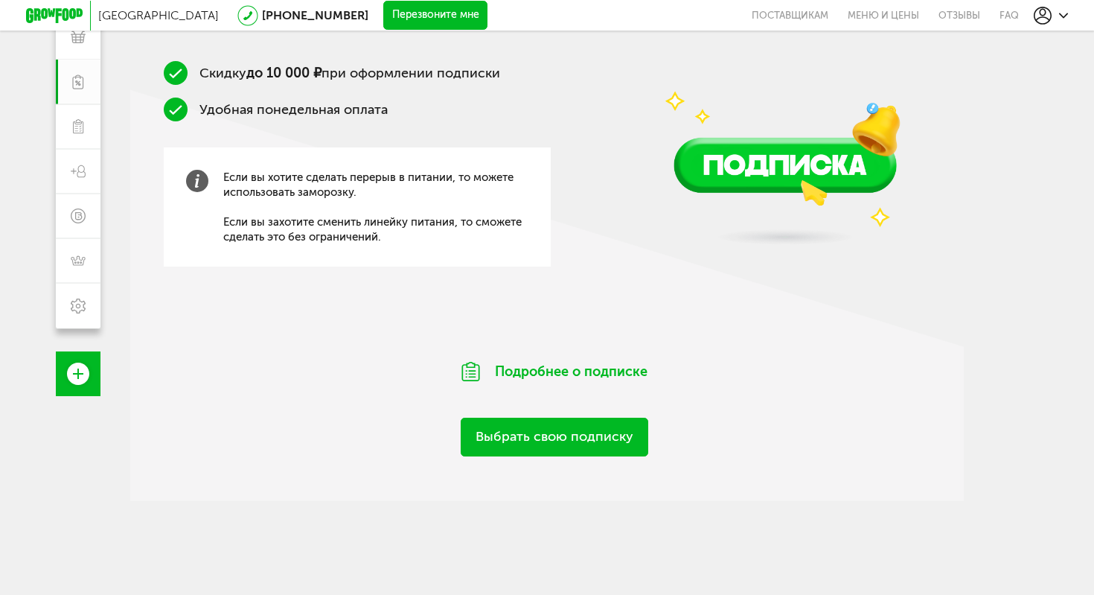
scroll to position [169, 0]
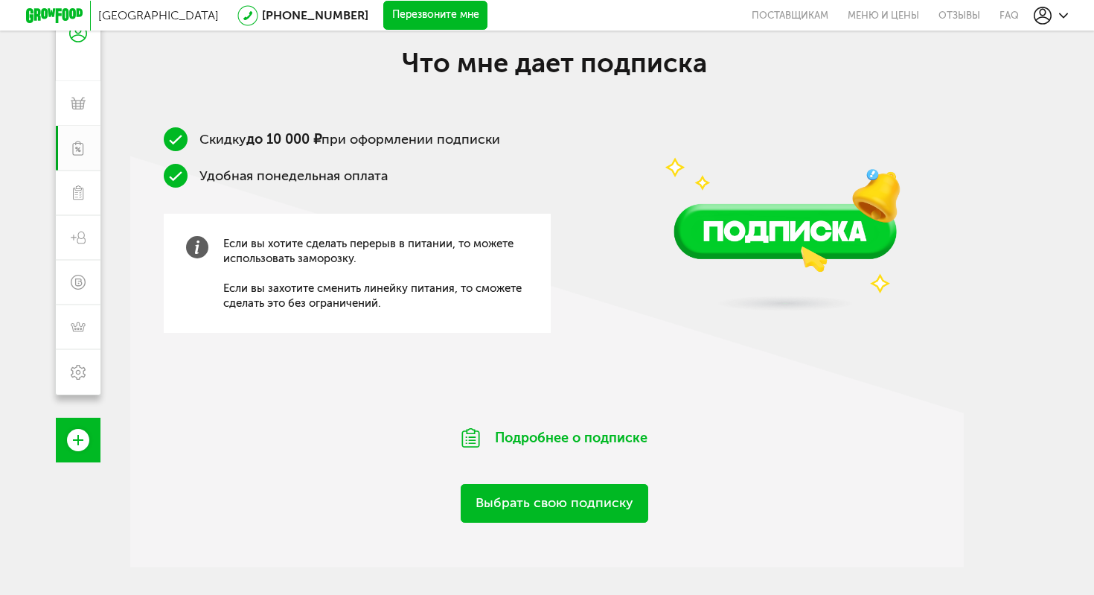
click at [556, 516] on link "Выбрать свою подписку" at bounding box center [555, 503] width 188 height 38
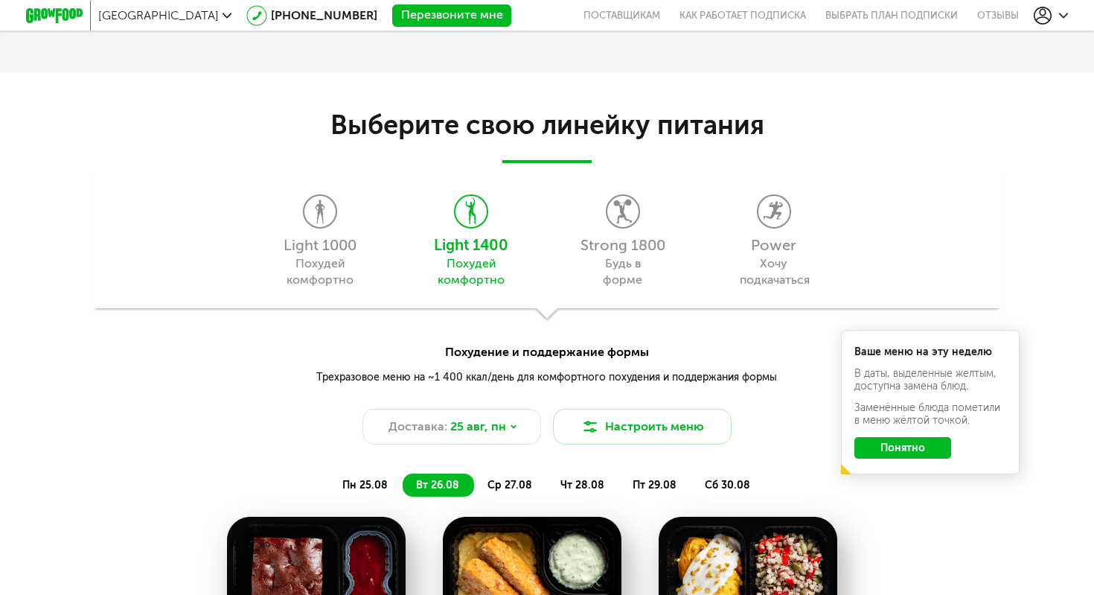
scroll to position [1234, 0]
click at [910, 449] on button "Понятно" at bounding box center [902, 447] width 97 height 22
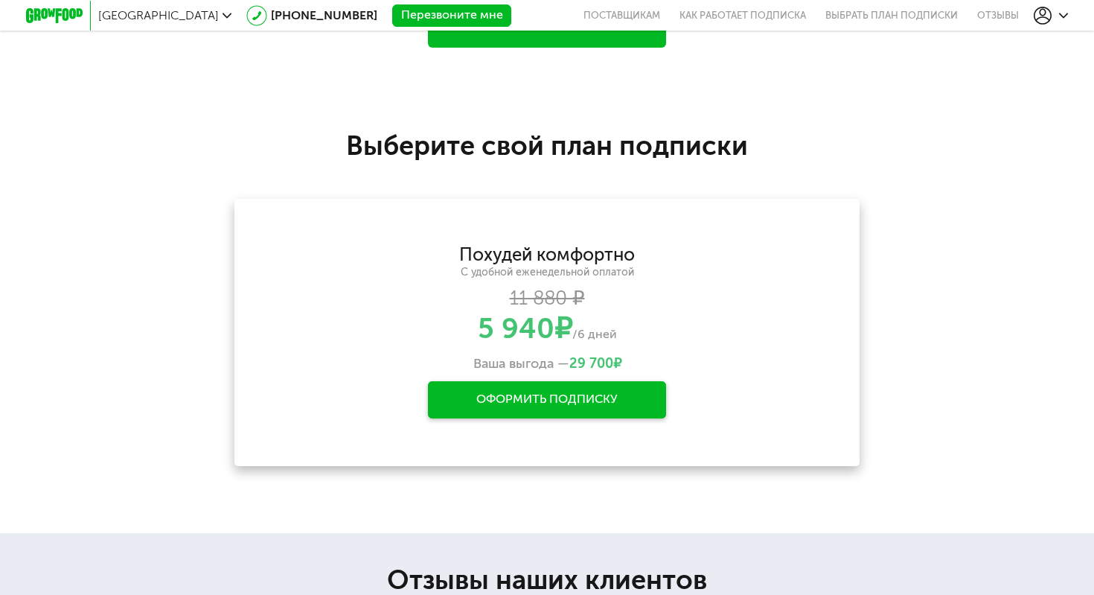
scroll to position [2156, 0]
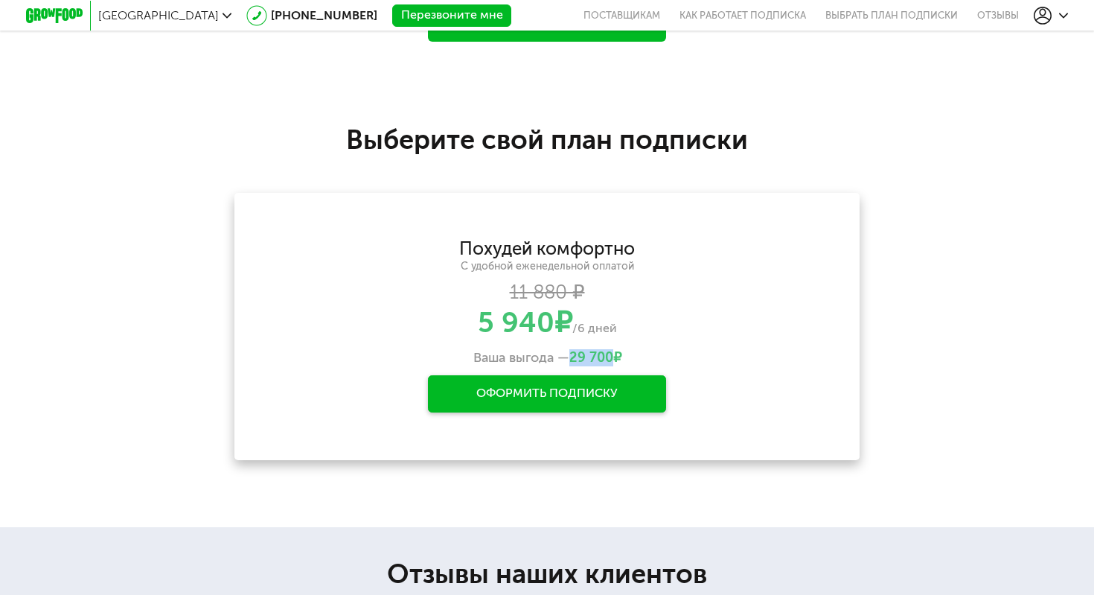
drag, startPoint x: 612, startPoint y: 357, endPoint x: 571, endPoint y: 356, distance: 40.9
click at [571, 356] on span "29 700" at bounding box center [591, 357] width 44 height 16
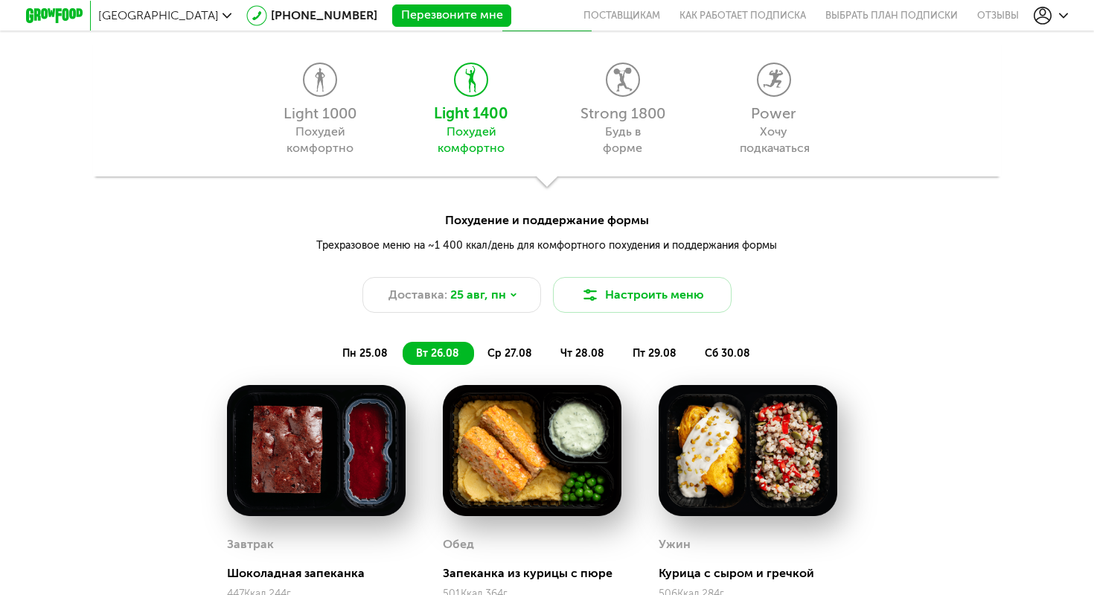
scroll to position [1364, 0]
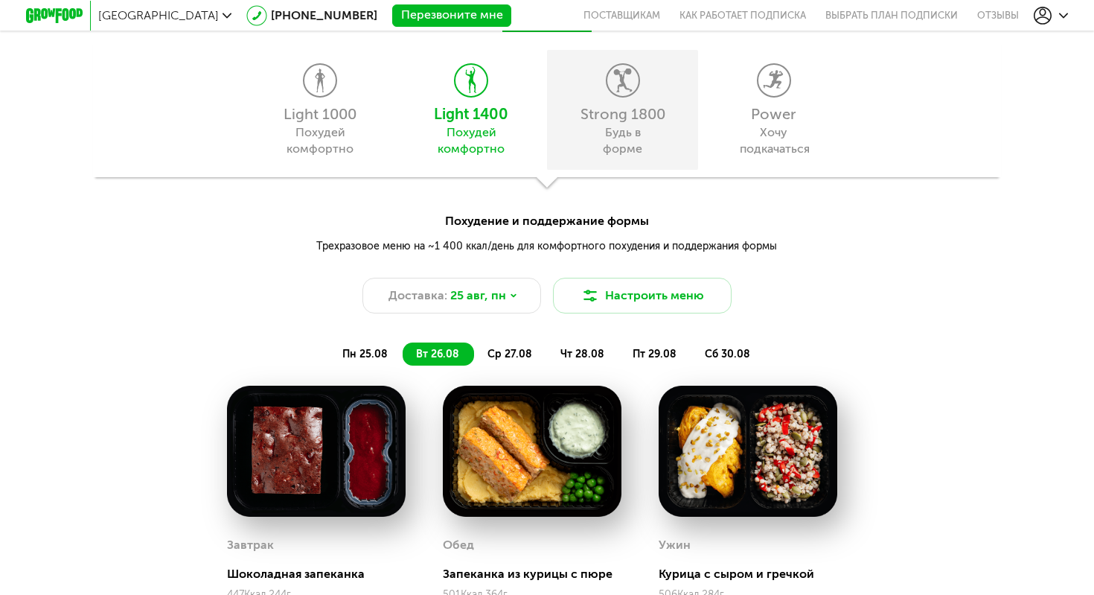
click at [628, 82] on icon at bounding box center [622, 80] width 31 height 33
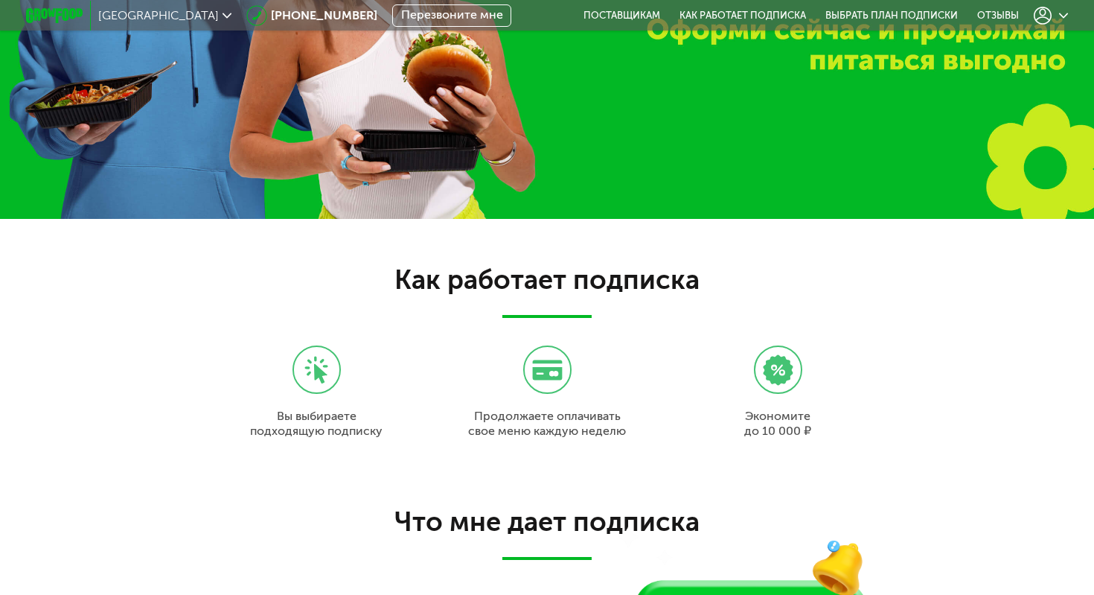
scroll to position [0, 0]
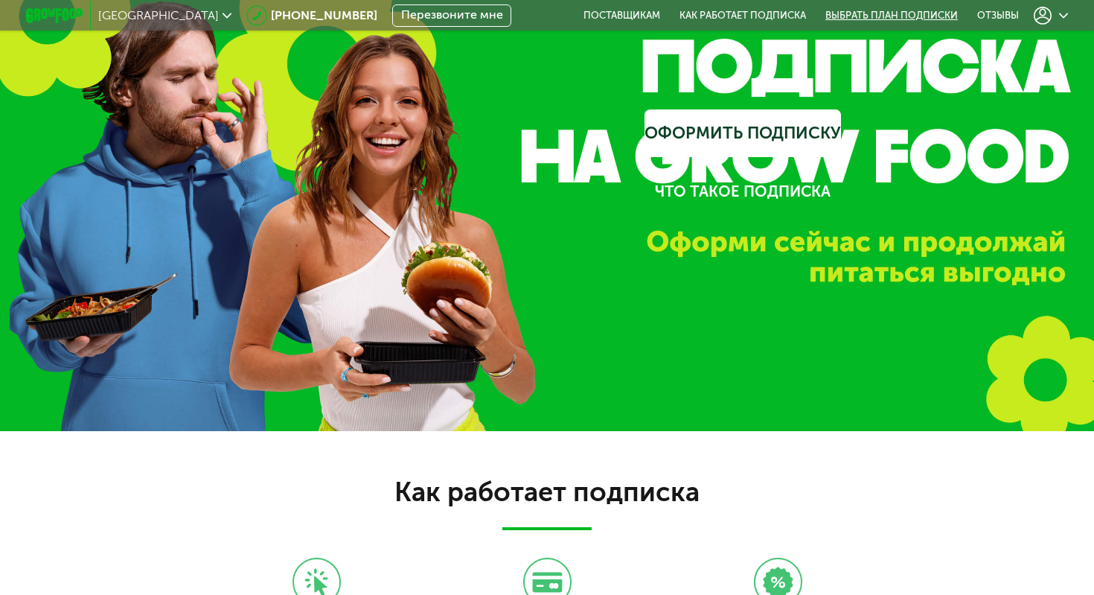
click at [940, 14] on link "Выбрать план подписки" at bounding box center [892, 15] width 152 height 31
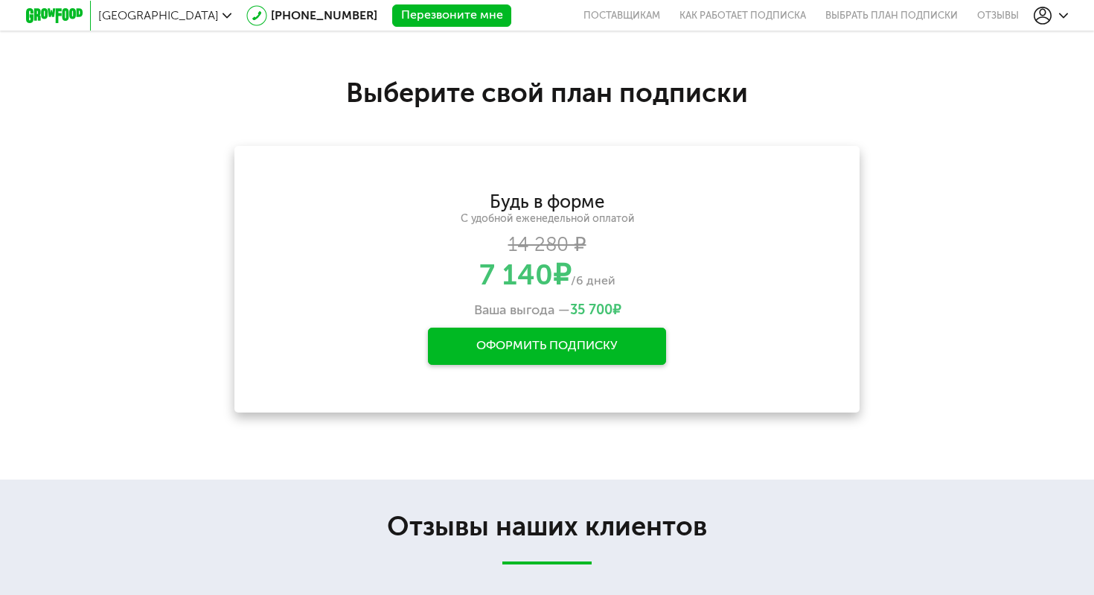
scroll to position [2287, 0]
click at [1062, 19] on icon at bounding box center [1063, 15] width 9 height 9
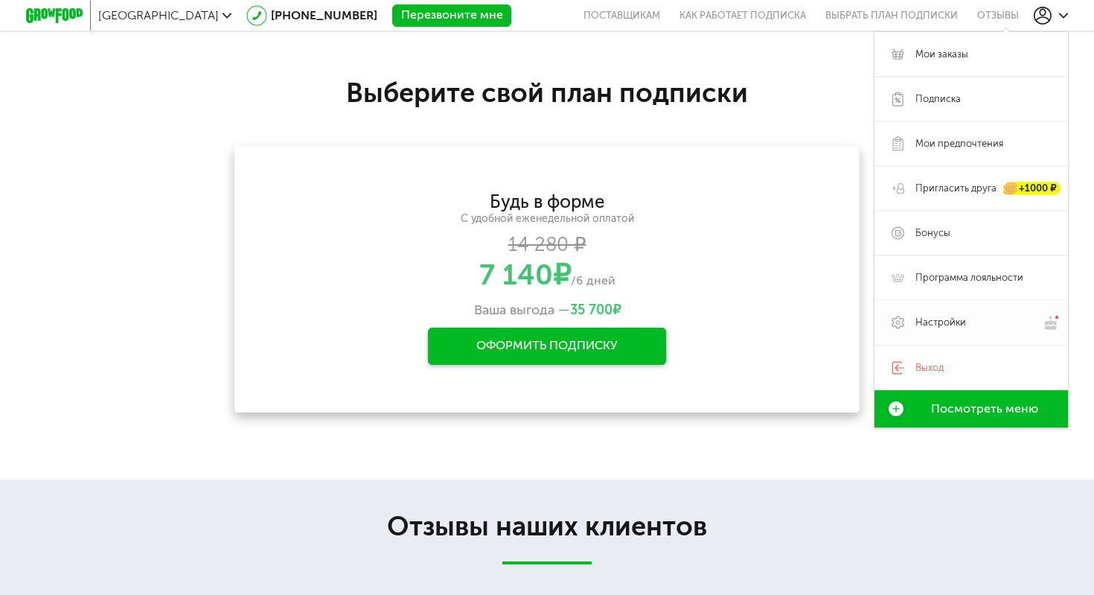
click at [921, 330] on link "Настройки" at bounding box center [970, 322] width 193 height 45
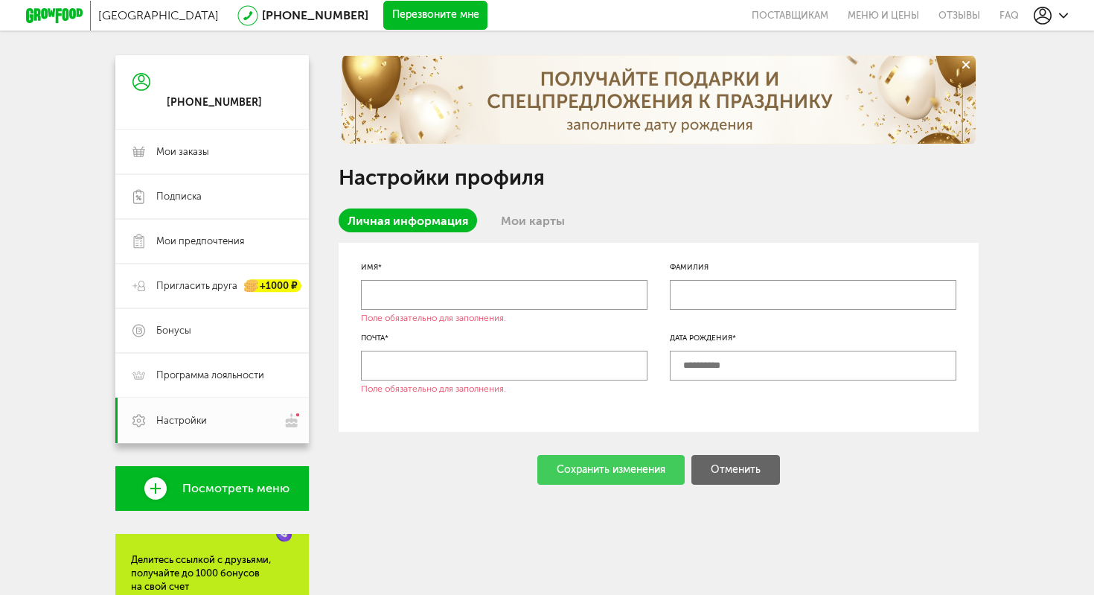
scroll to position [83, 0]
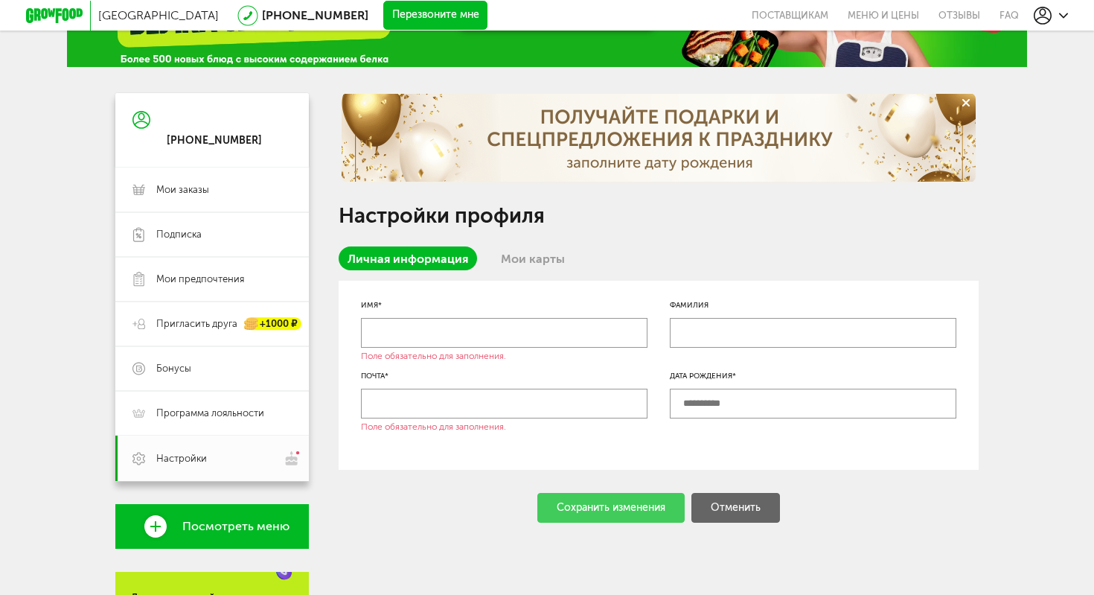
click at [530, 334] on input "text" at bounding box center [504, 333] width 286 height 30
type input "*****"
click at [727, 323] on input "text" at bounding box center [813, 333] width 286 height 30
type input "********"
click at [572, 404] on input "text" at bounding box center [504, 403] width 286 height 30
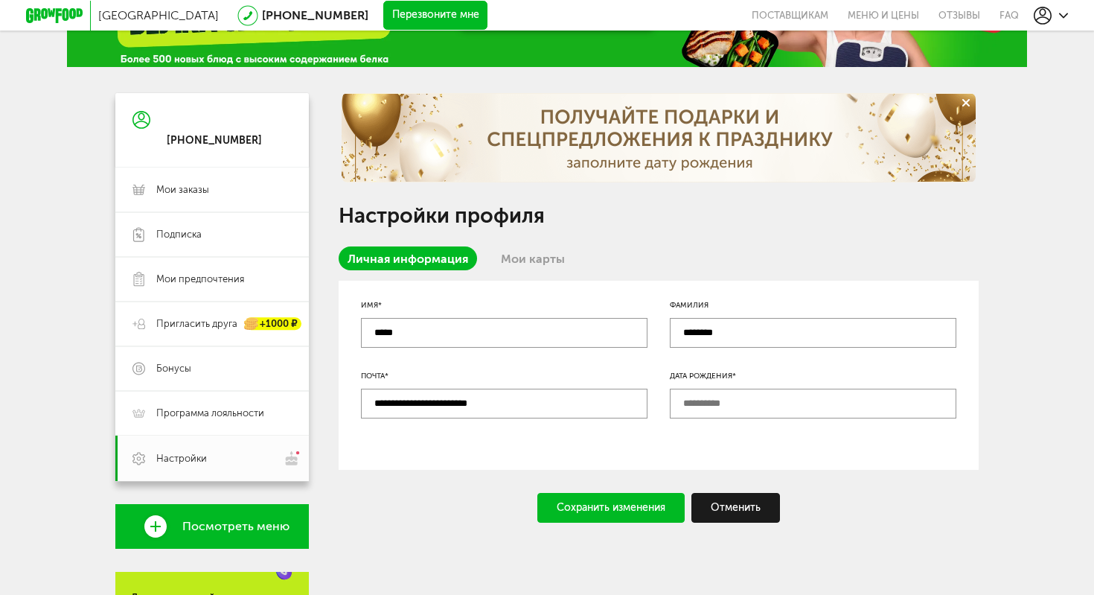
type input "**********"
click at [702, 400] on input "text" at bounding box center [813, 403] width 286 height 30
type input "**********"
click at [628, 505] on div "Сохранить изменения" at bounding box center [610, 508] width 147 height 30
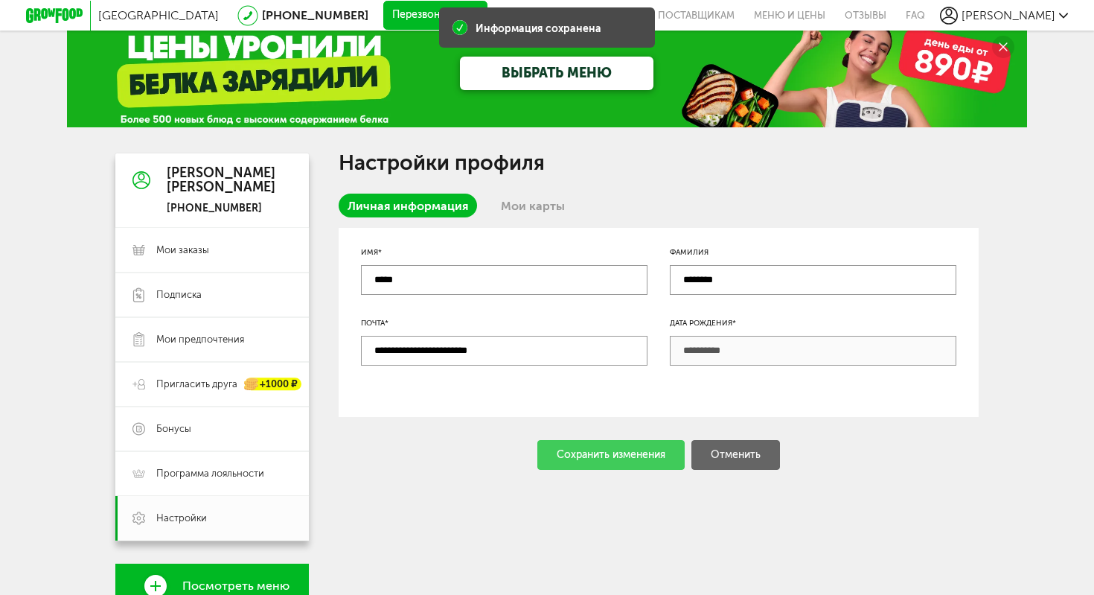
scroll to position [2, 0]
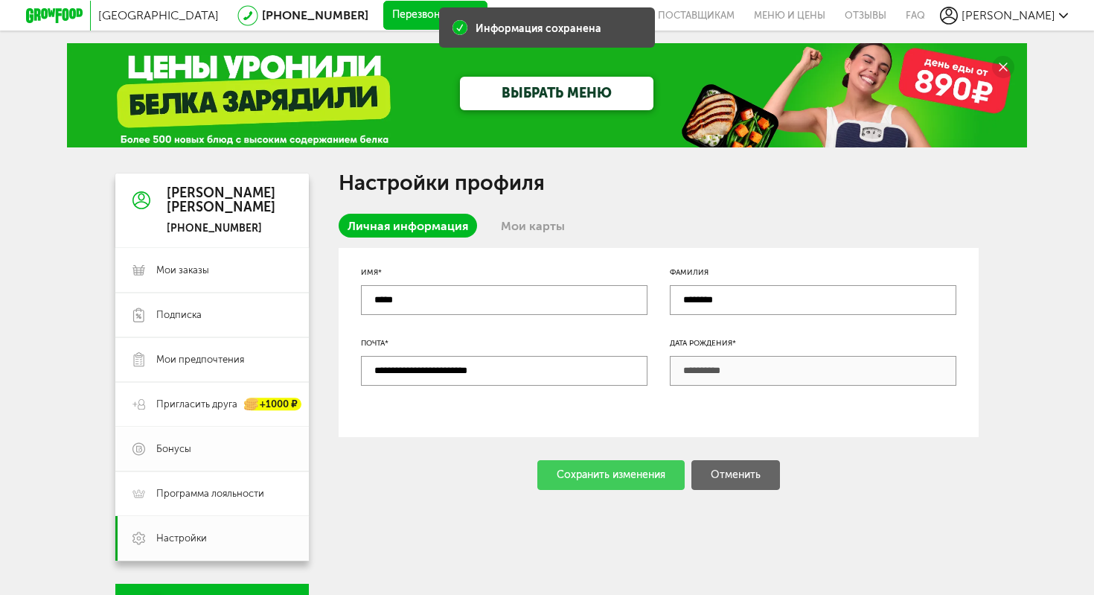
click at [233, 452] on span "Бонусы" at bounding box center [223, 448] width 135 height 13
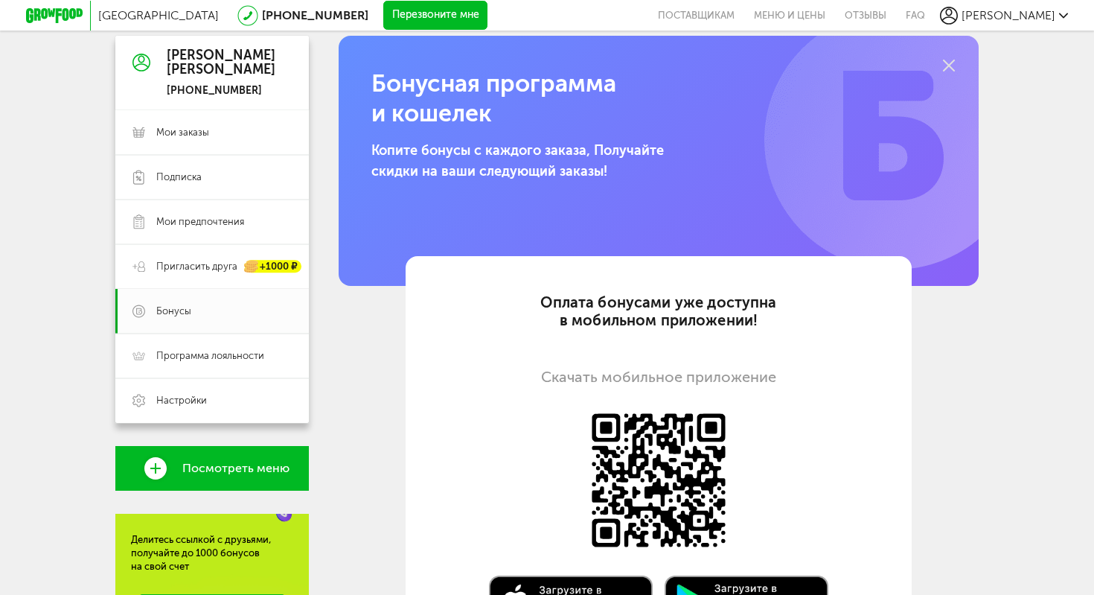
scroll to position [89, 0]
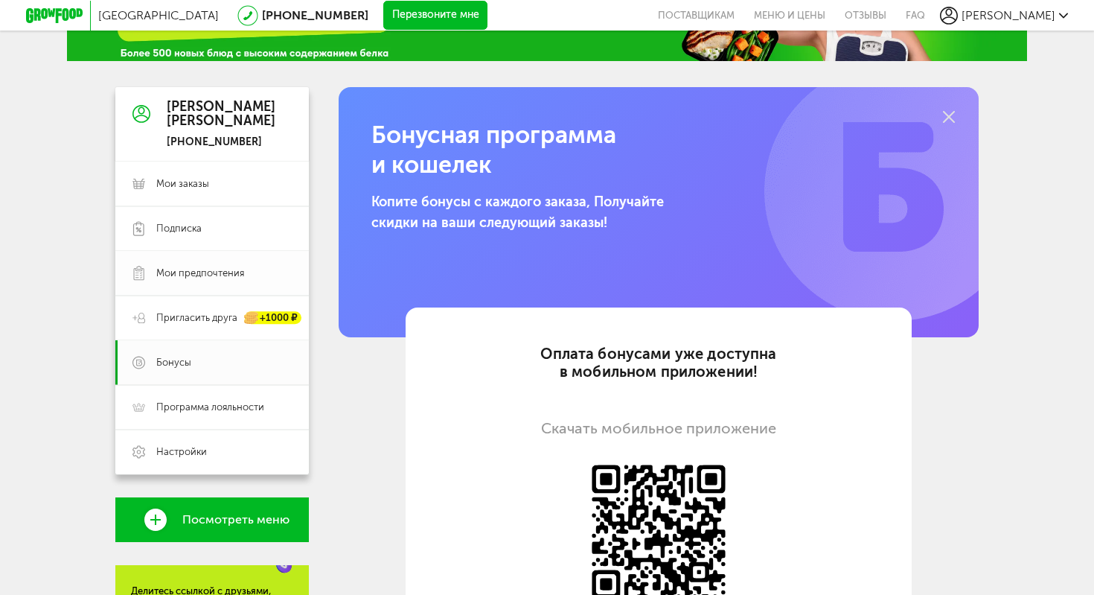
click at [169, 281] on link "Мои предпочтения" at bounding box center [211, 273] width 193 height 45
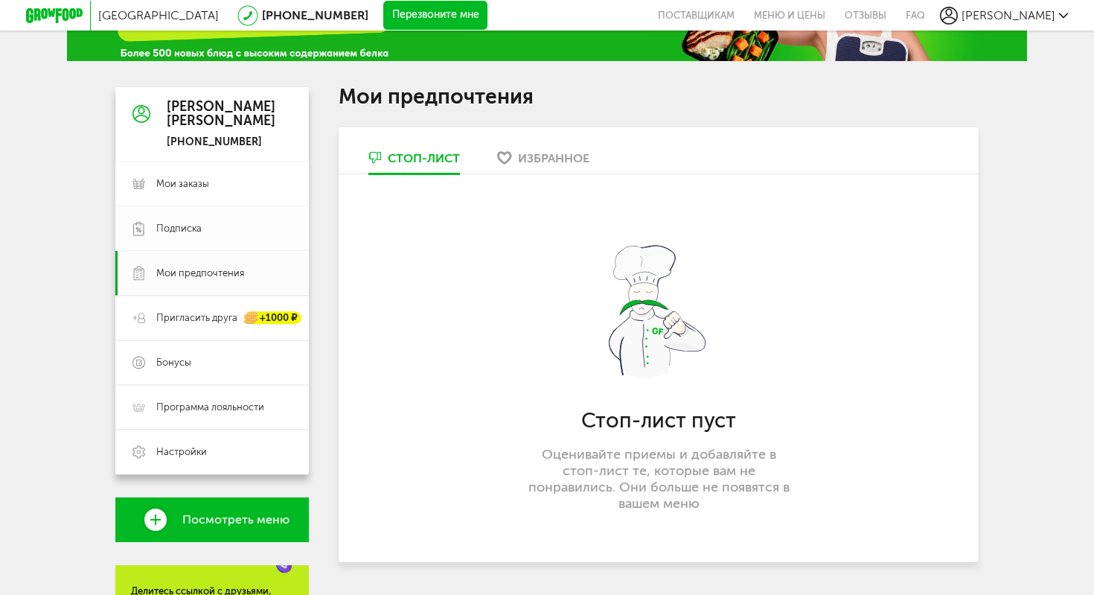
click at [175, 229] on span "Подписка" at bounding box center [178, 228] width 45 height 13
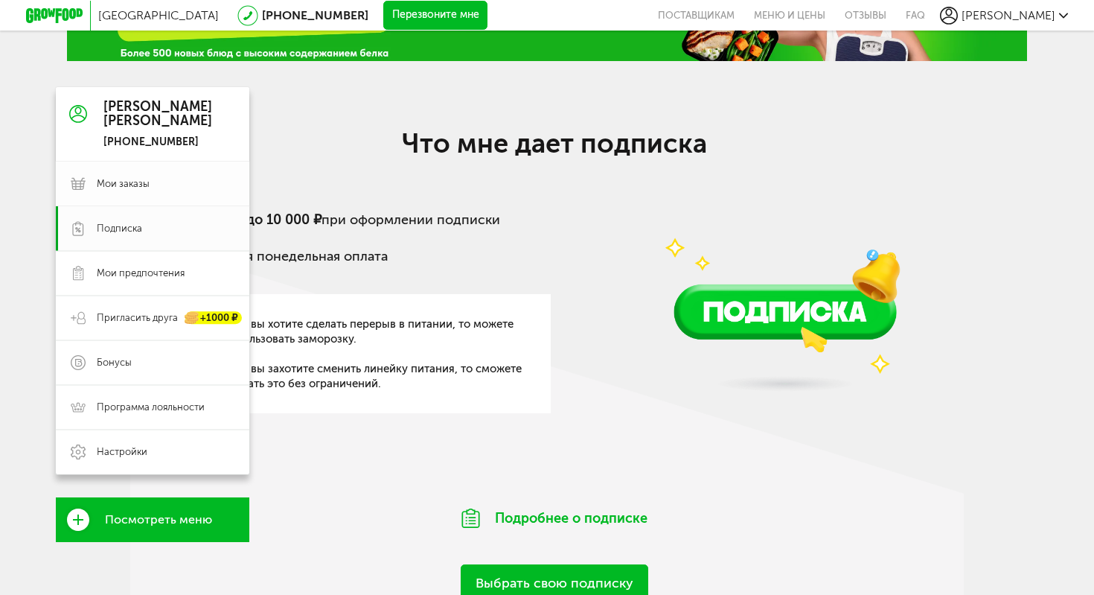
click at [156, 170] on link "Мои заказы" at bounding box center [152, 183] width 193 height 45
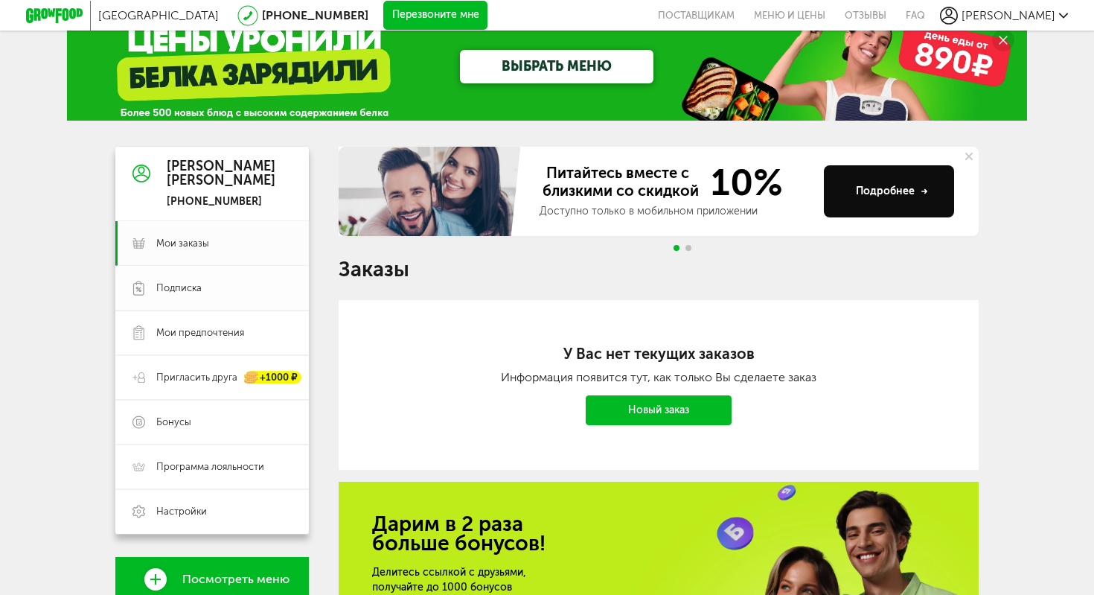
scroll to position [22, 0]
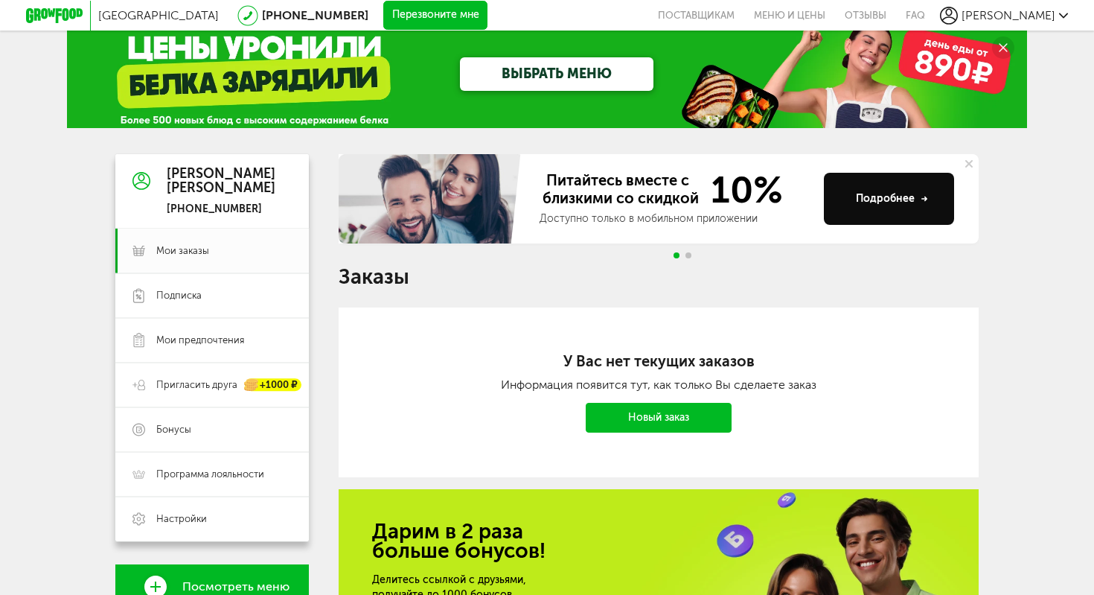
click at [864, 207] on button "Подробнее" at bounding box center [889, 199] width 130 height 52
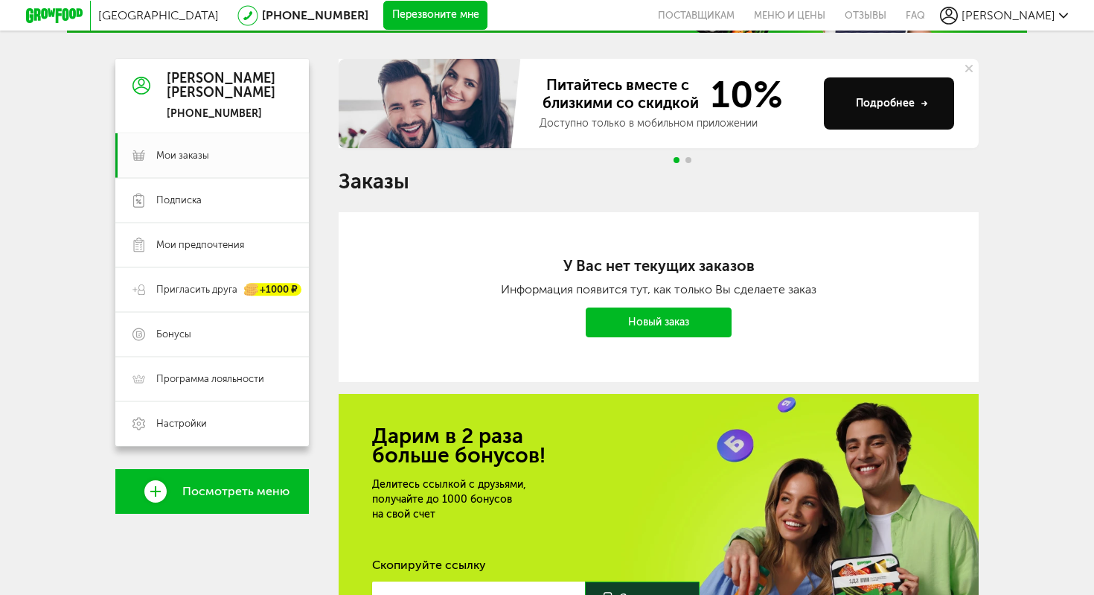
scroll to position [0, 0]
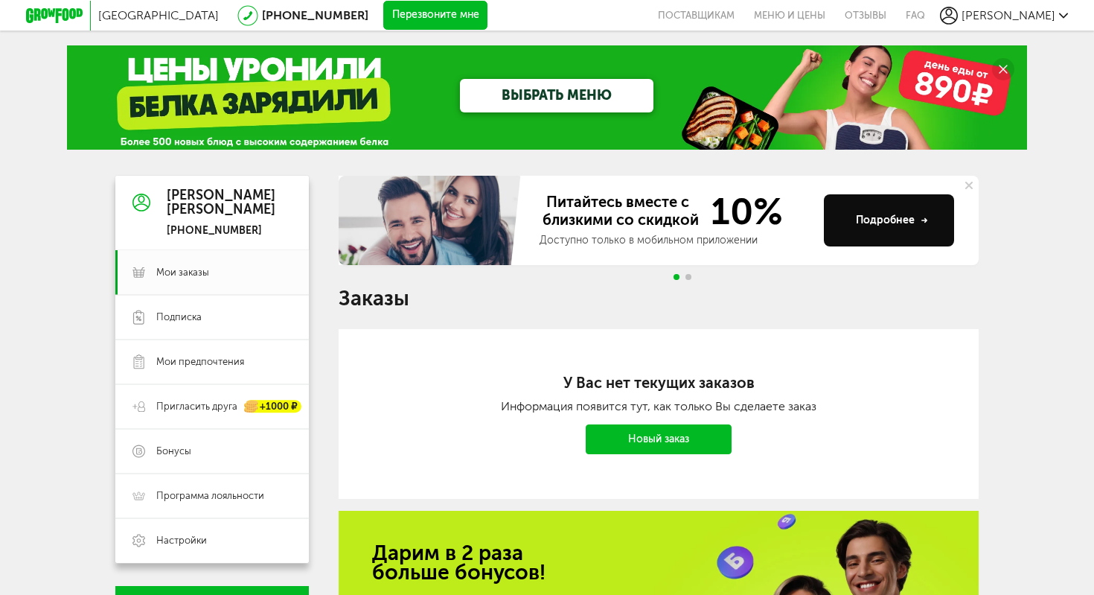
click at [1062, 16] on use at bounding box center [1063, 15] width 9 height 5
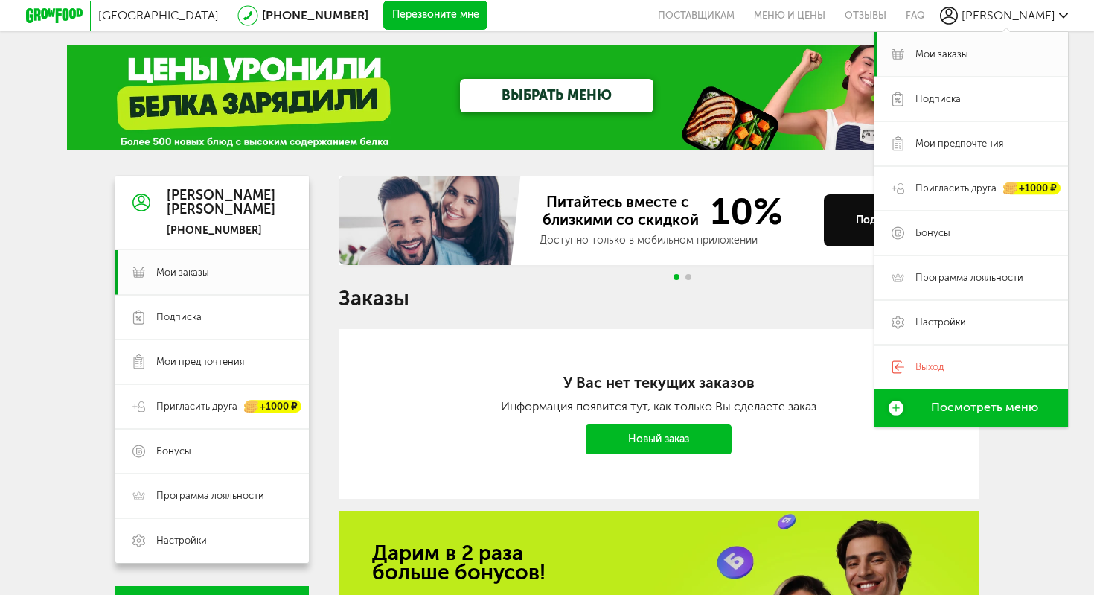
click at [45, 13] on icon at bounding box center [54, 15] width 57 height 15
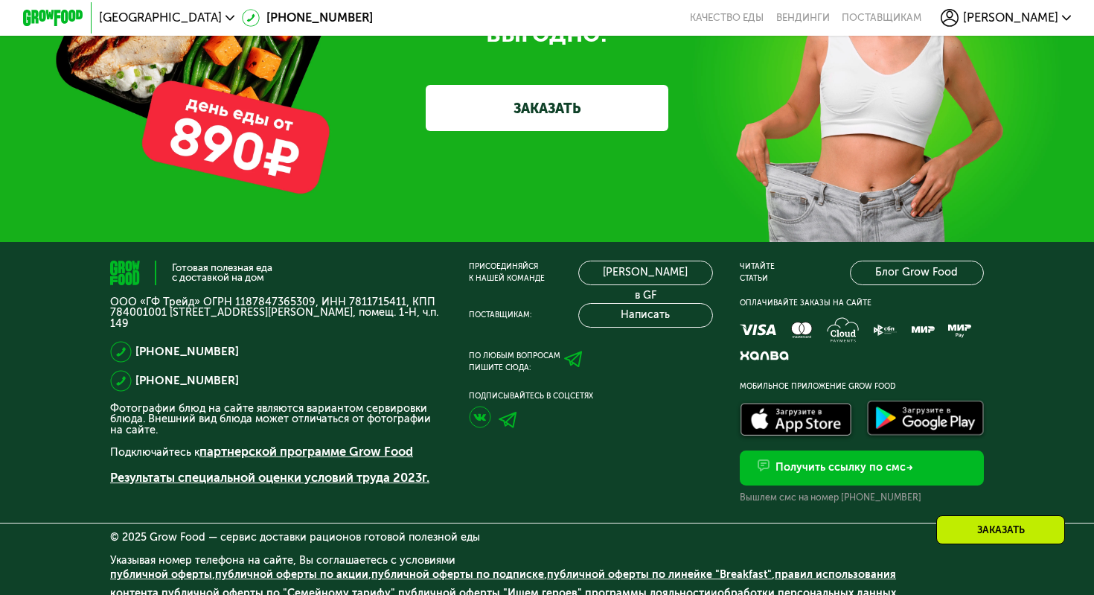
scroll to position [4515, 0]
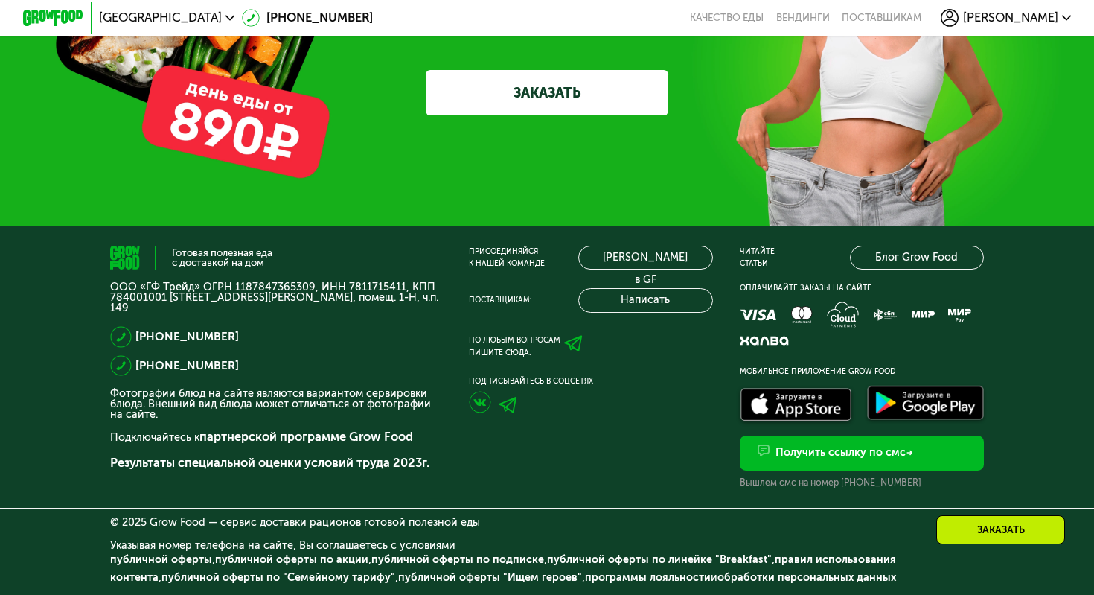
click at [818, 400] on img at bounding box center [796, 406] width 120 height 42
click at [807, 409] on img at bounding box center [796, 406] width 120 height 42
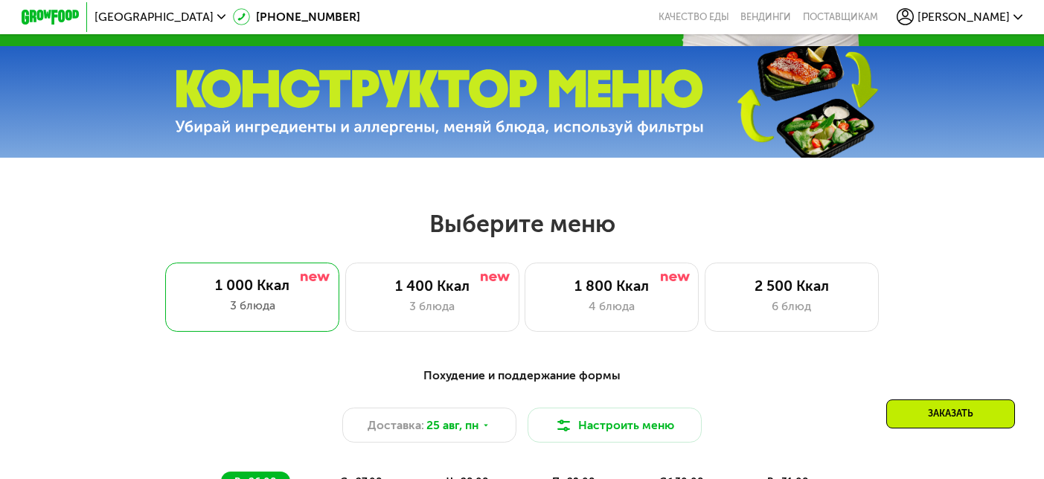
scroll to position [667, 0]
